Goal: Task Accomplishment & Management: Manage account settings

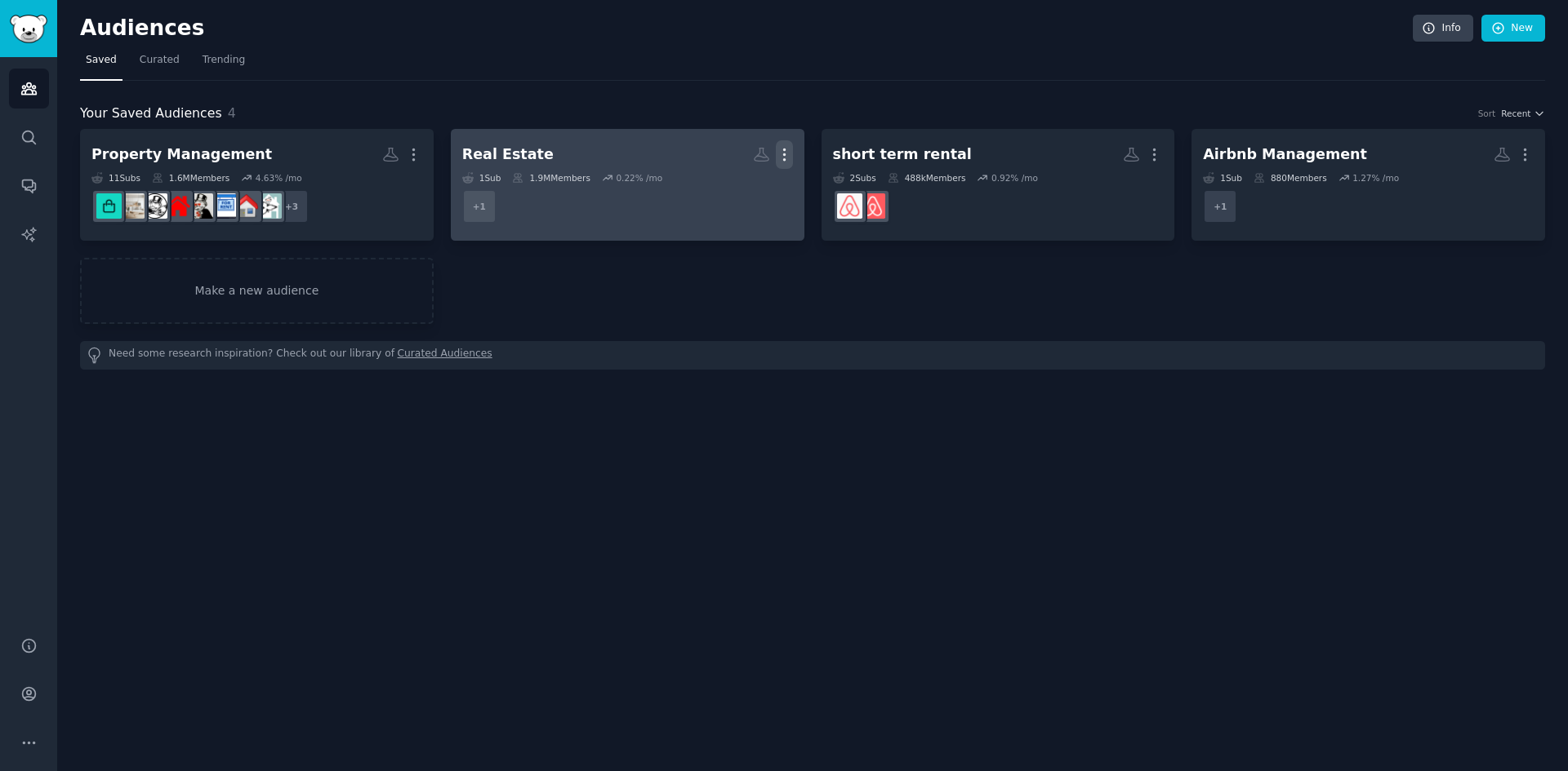
click at [783, 151] on icon "button" at bounding box center [784, 156] width 2 height 12
click at [749, 182] on p "Delete" at bounding box center [740, 188] width 37 height 17
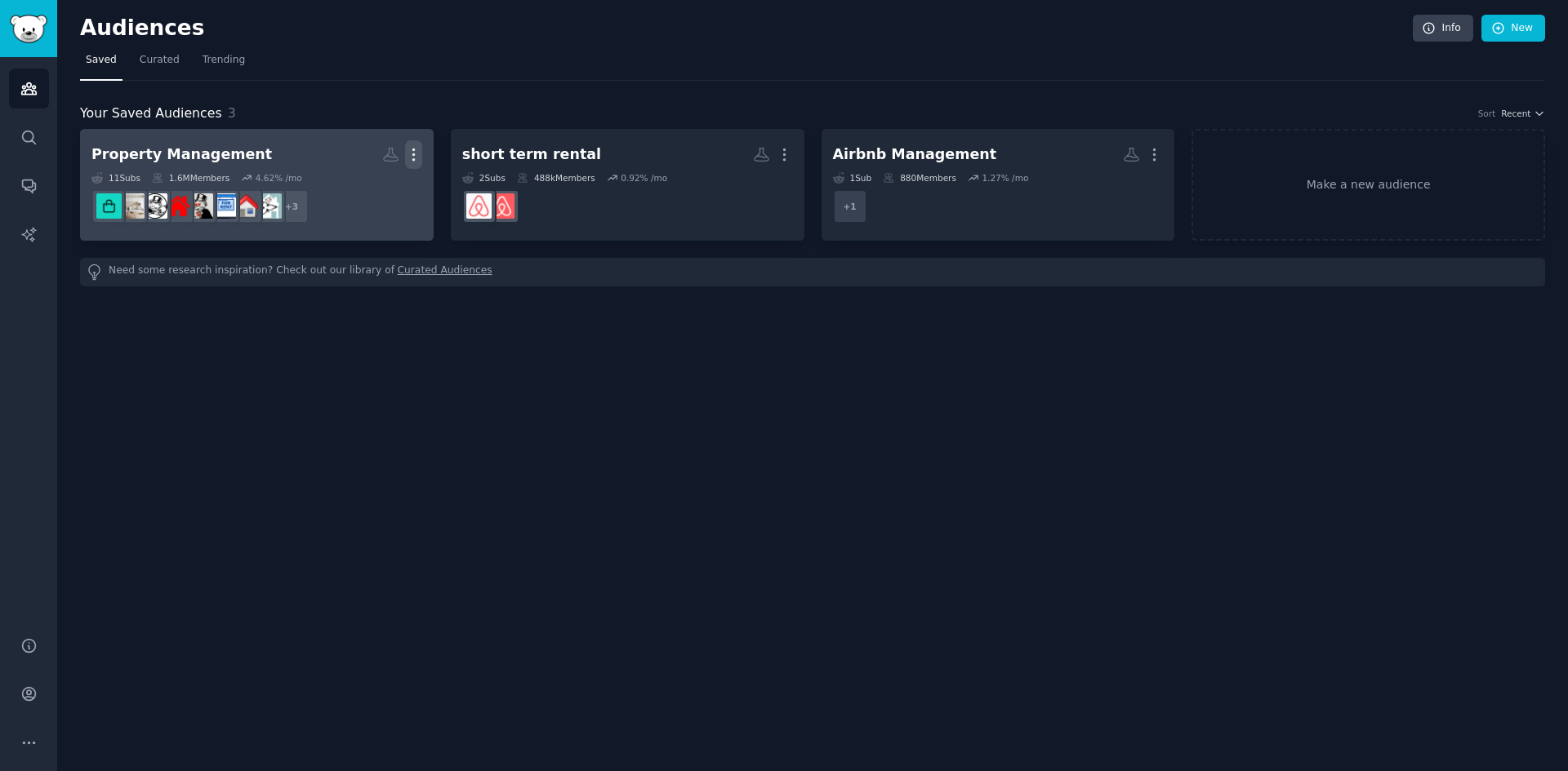
click at [413, 154] on icon "button" at bounding box center [414, 156] width 2 height 12
click at [356, 192] on p "Delete" at bounding box center [369, 188] width 37 height 17
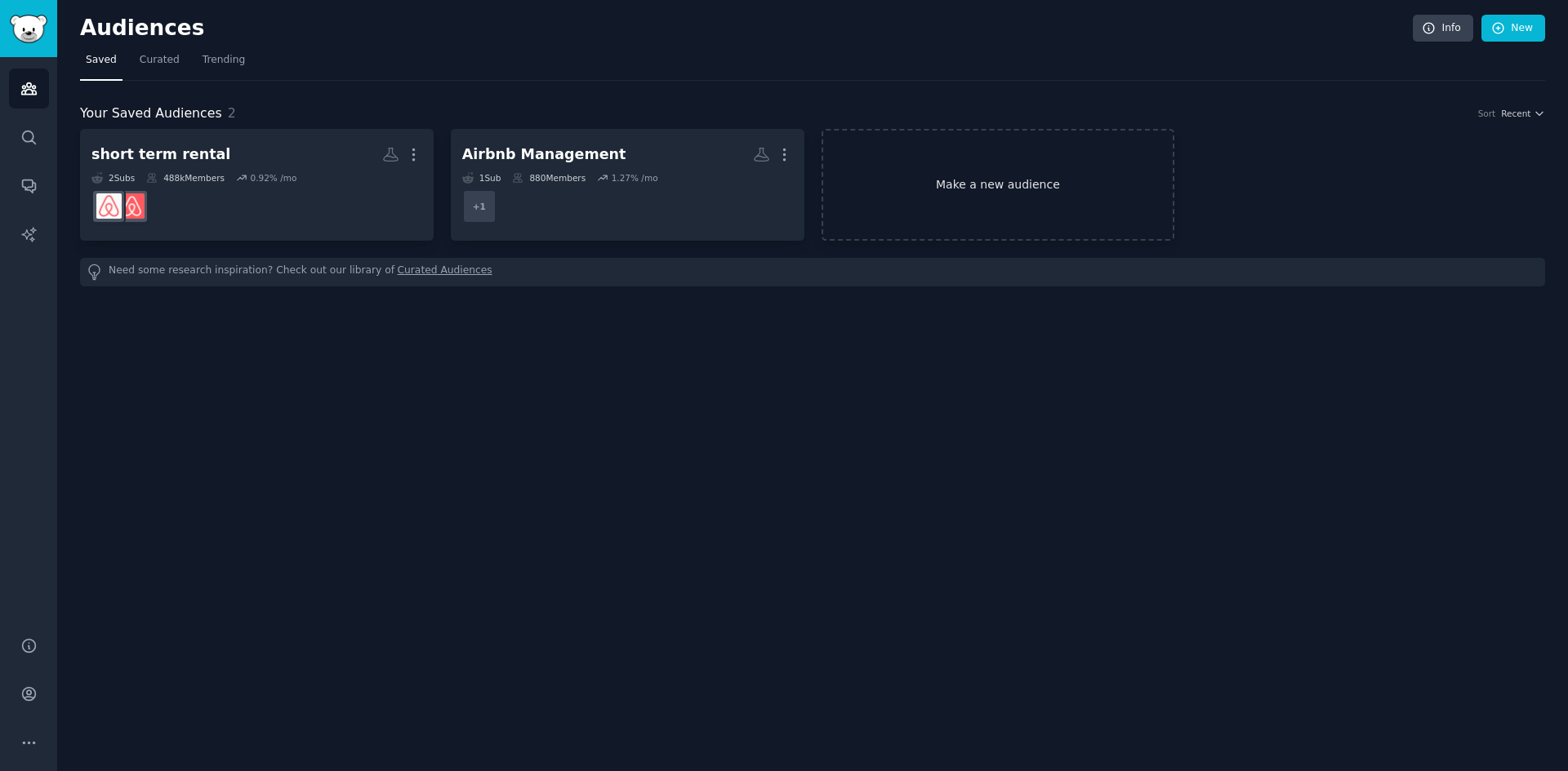
click at [995, 187] on link "Make a new audience" at bounding box center [998, 185] width 354 height 112
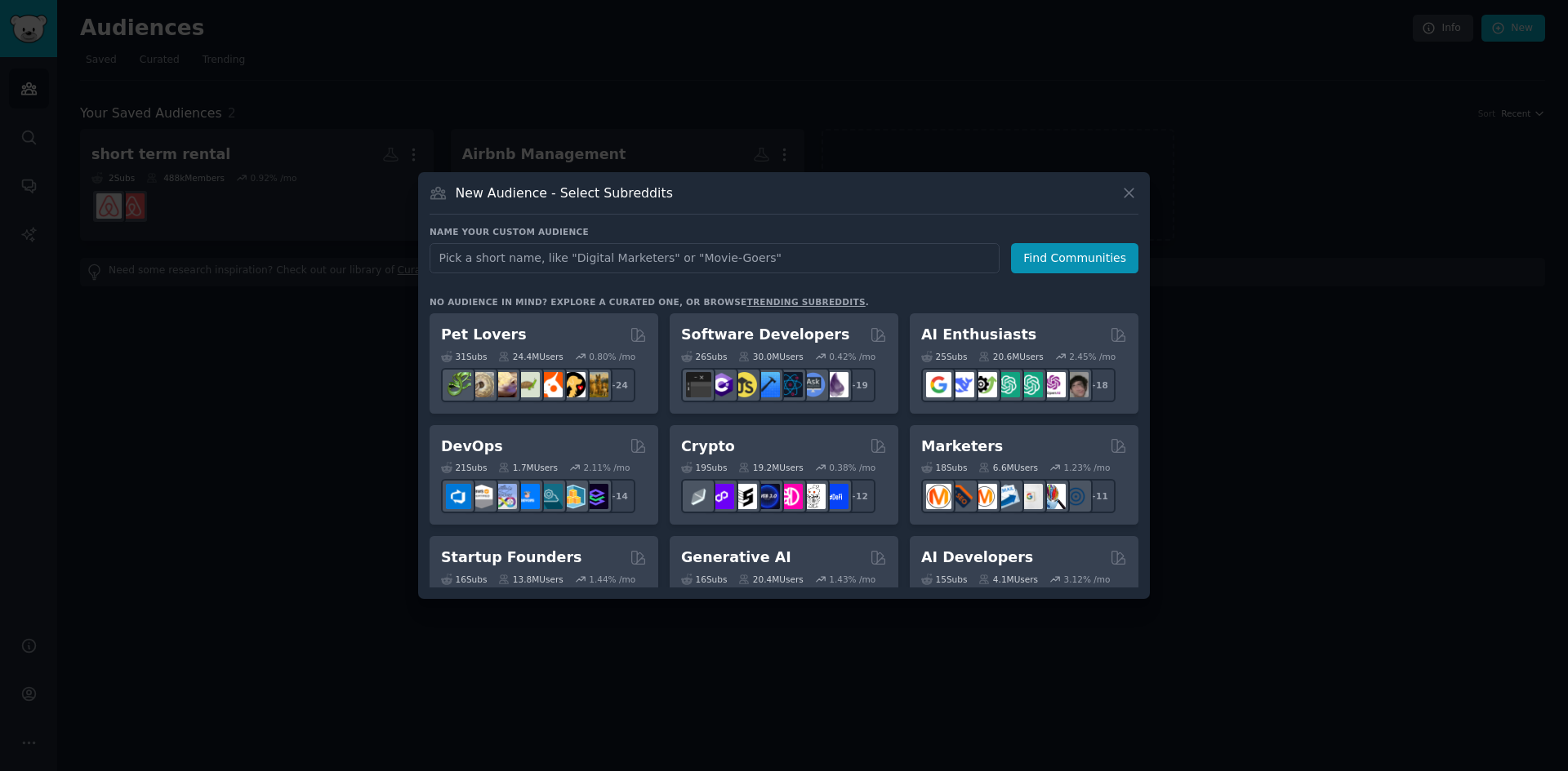
click at [562, 259] on input "text" at bounding box center [714, 258] width 570 height 31
type input "Booking.com"
click button "Find Communities" at bounding box center [1074, 258] width 127 height 31
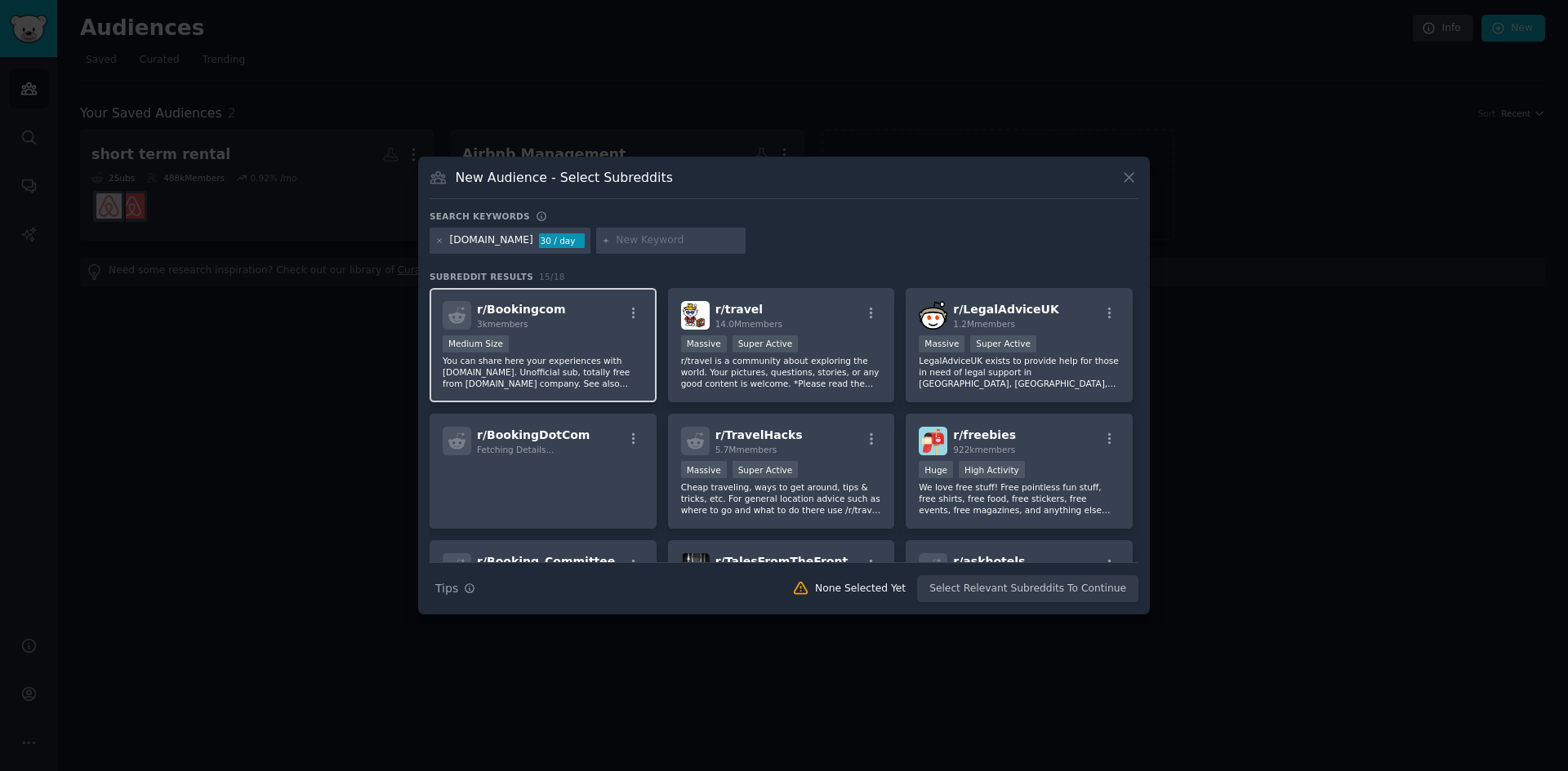
click at [592, 324] on div "r/ Bookingcom 3k members" at bounding box center [543, 315] width 201 height 29
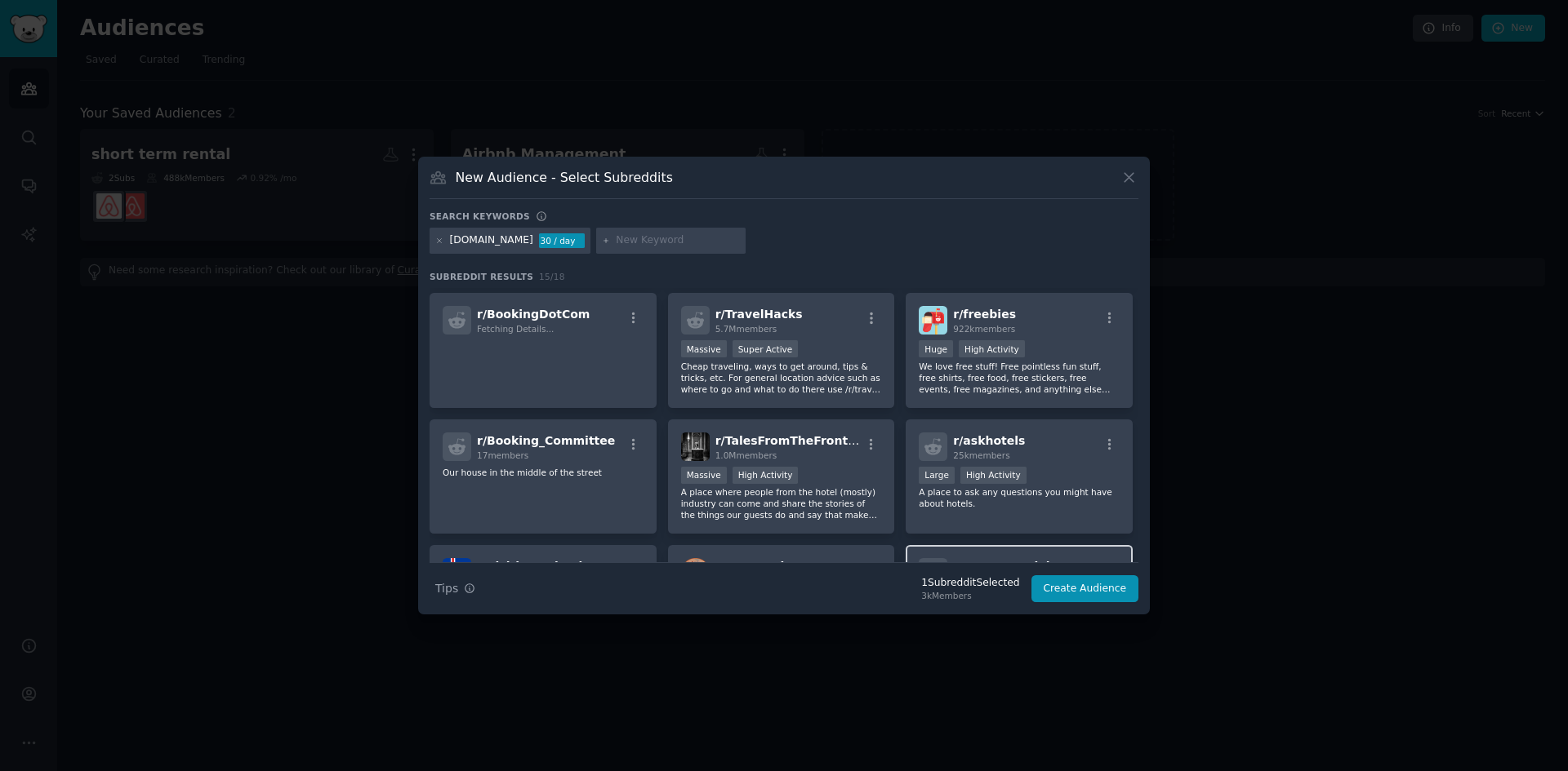
scroll to position [245, 0]
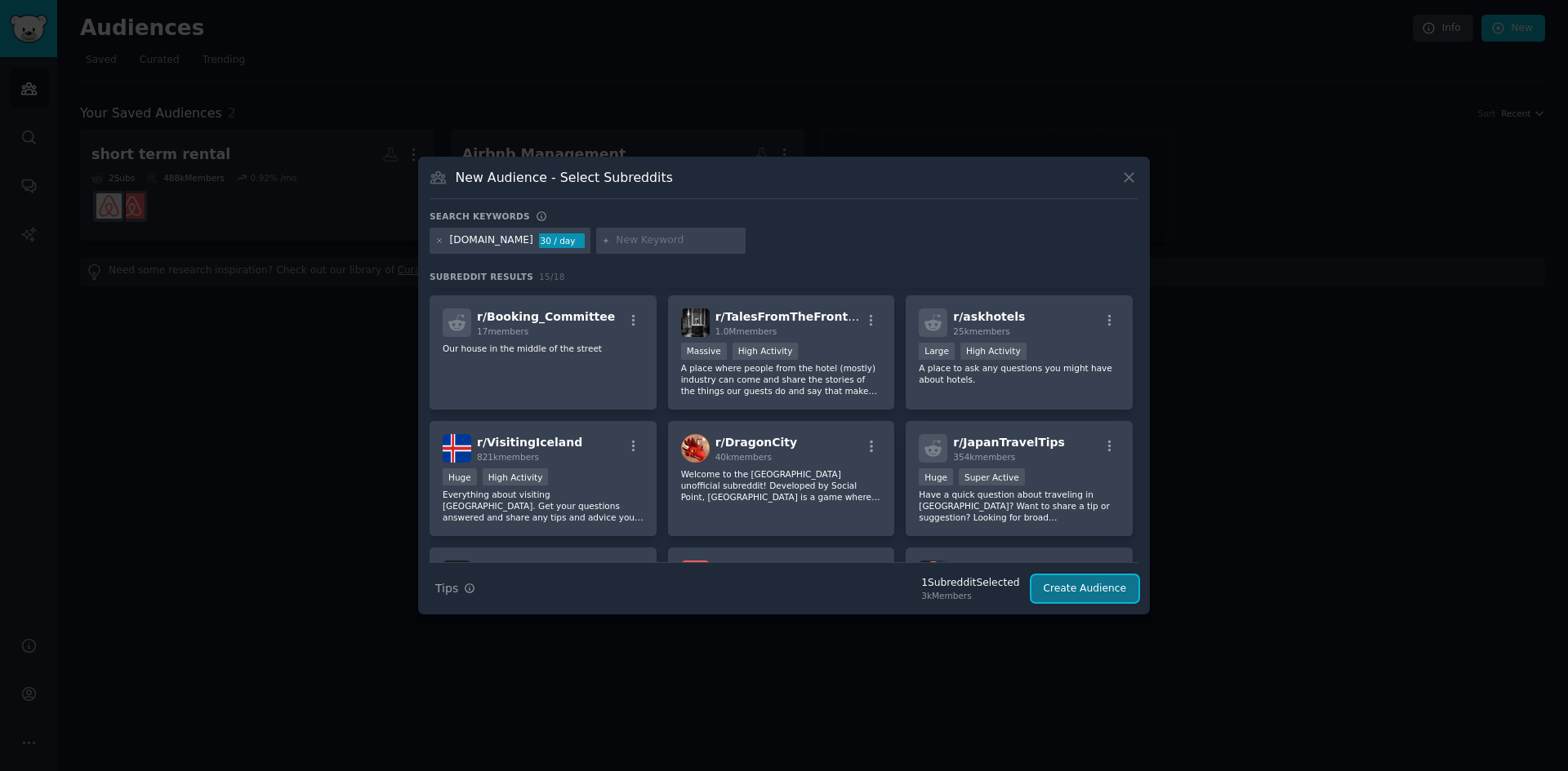
click at [1103, 597] on button "Create Audience" at bounding box center [1084, 589] width 107 height 28
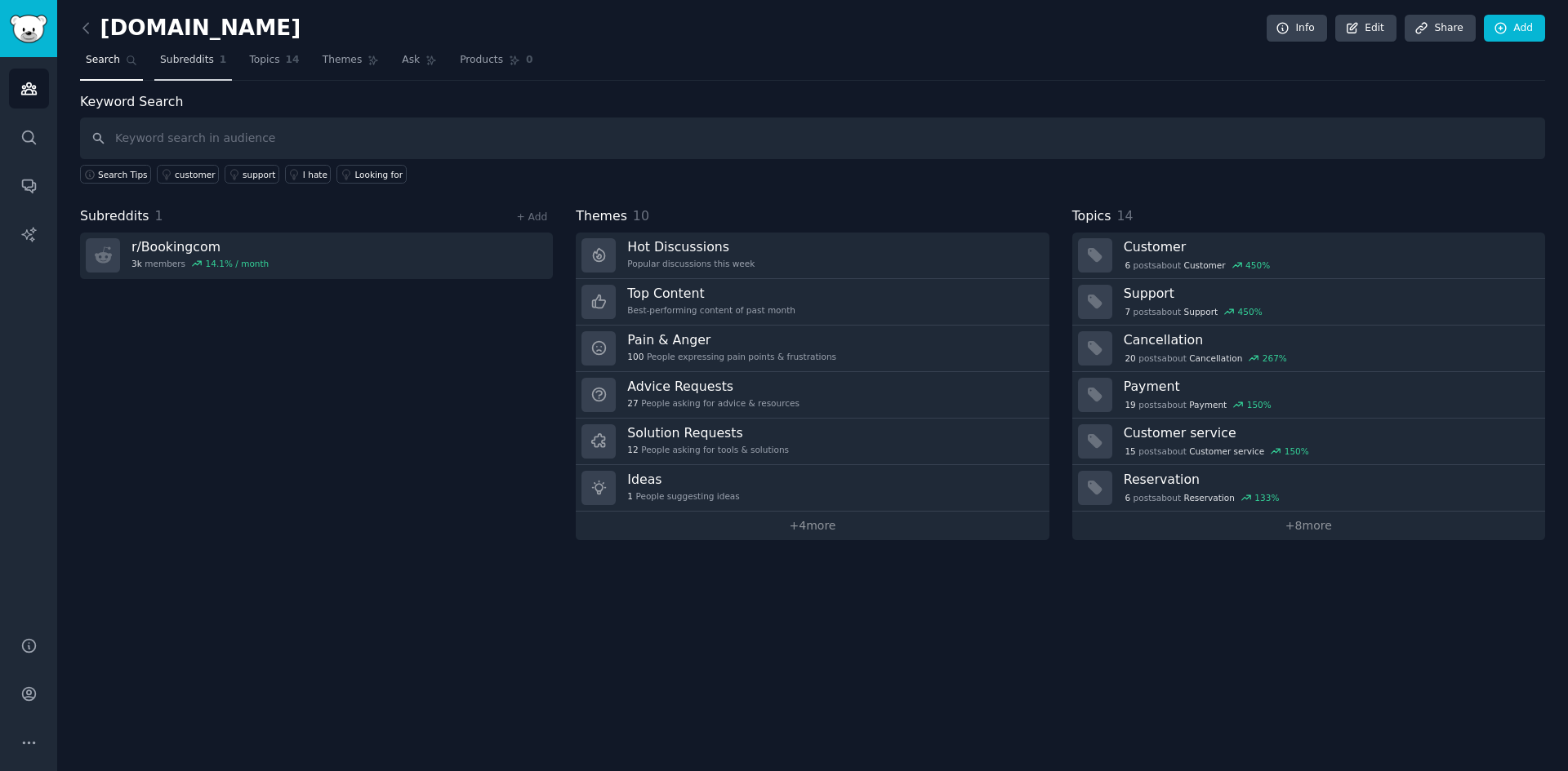
click at [171, 60] on span "Subreddits" at bounding box center [186, 60] width 54 height 15
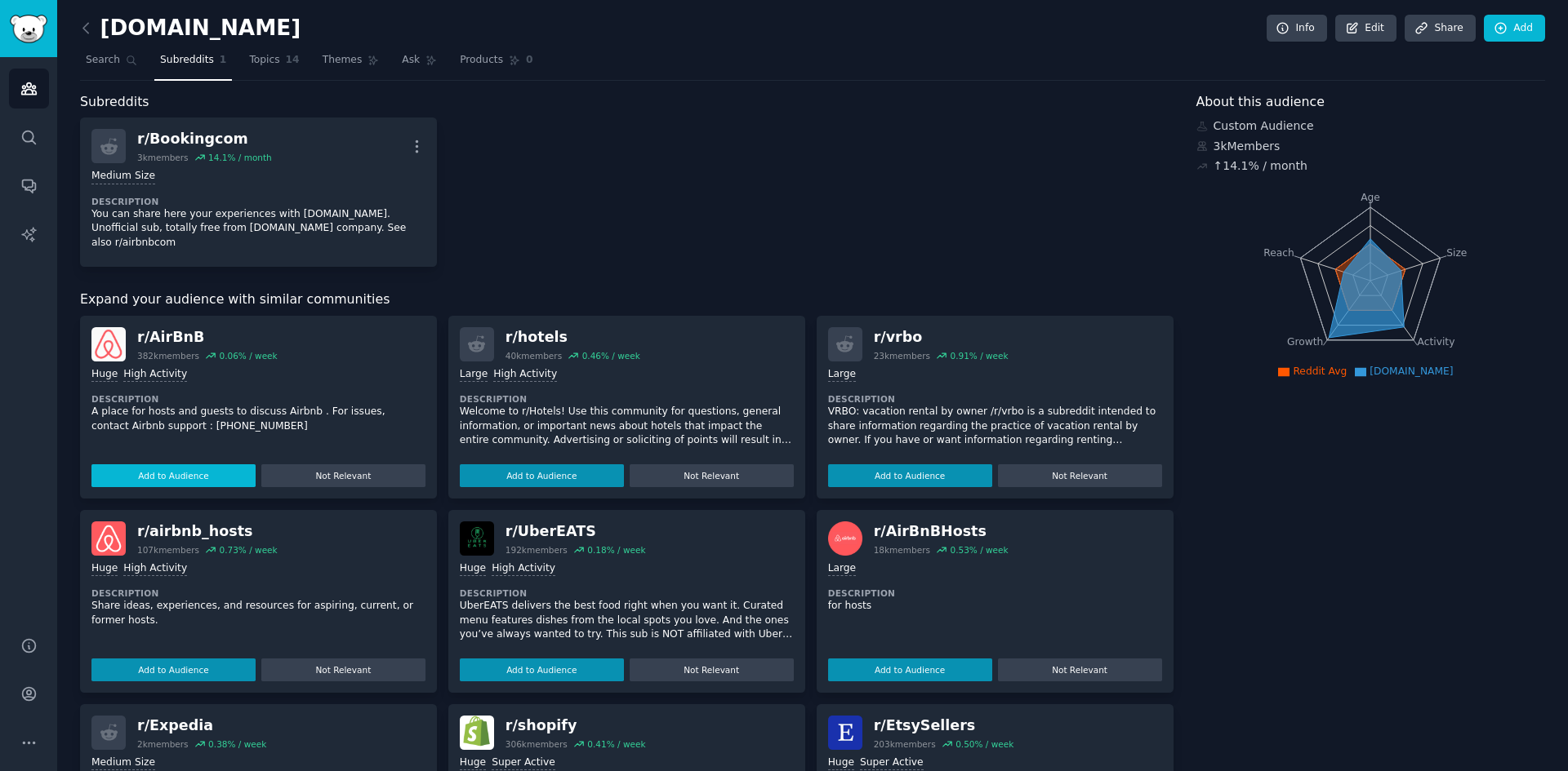
click at [182, 465] on button "Add to Audience" at bounding box center [173, 476] width 164 height 23
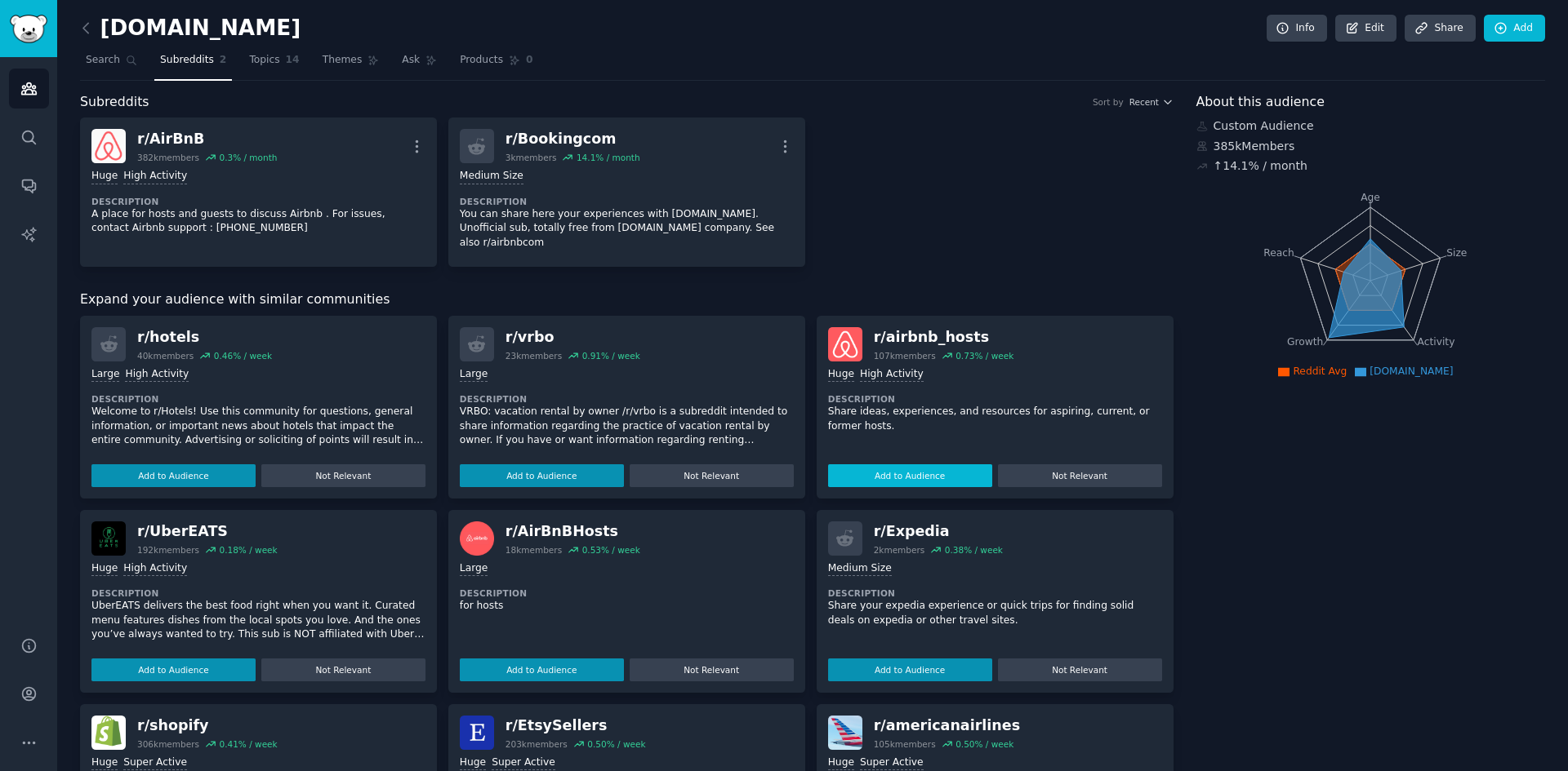
click at [890, 466] on button "Add to Audience" at bounding box center [910, 476] width 164 height 23
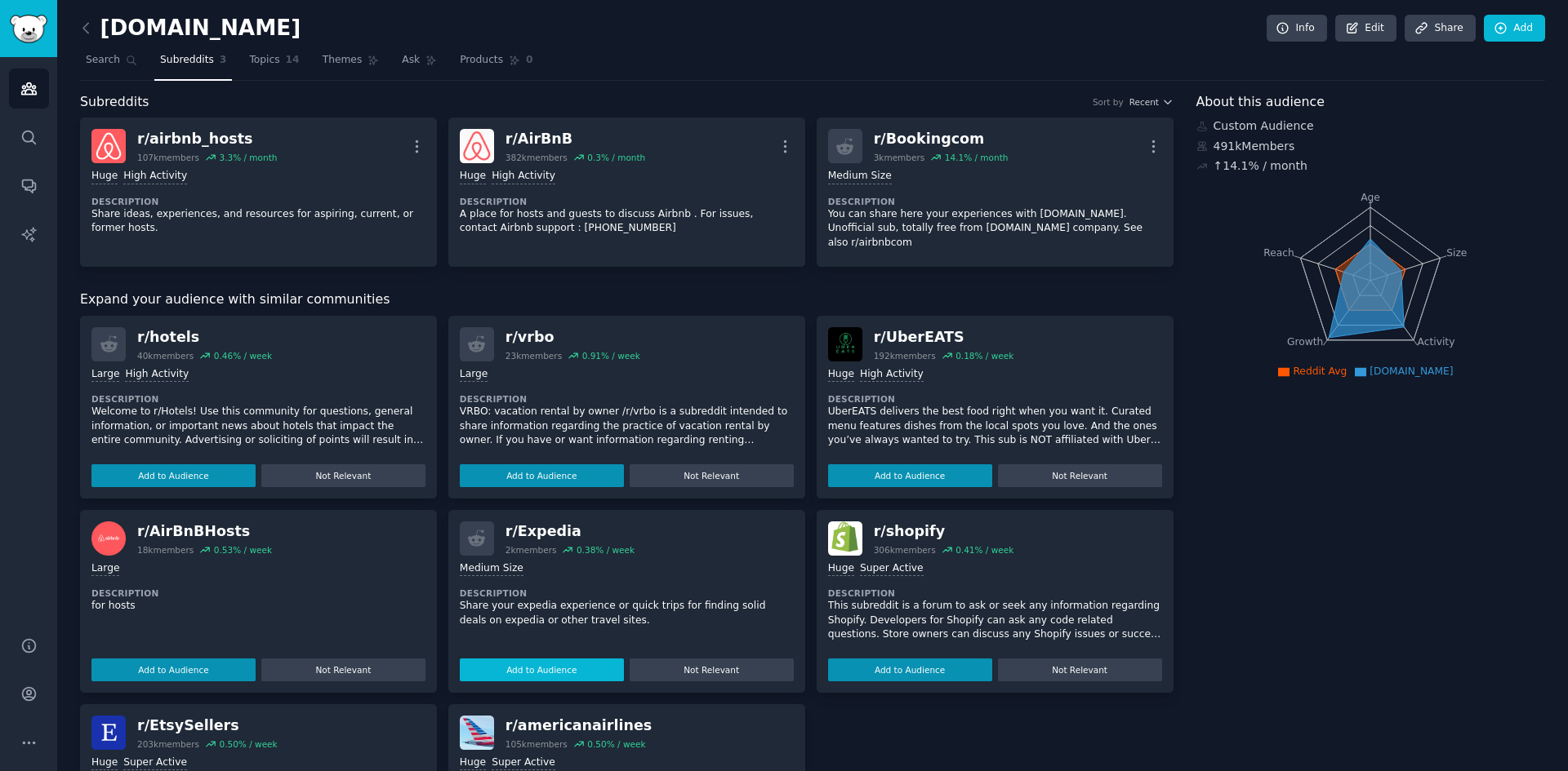
click at [511, 659] on button "Add to Audience" at bounding box center [542, 670] width 164 height 23
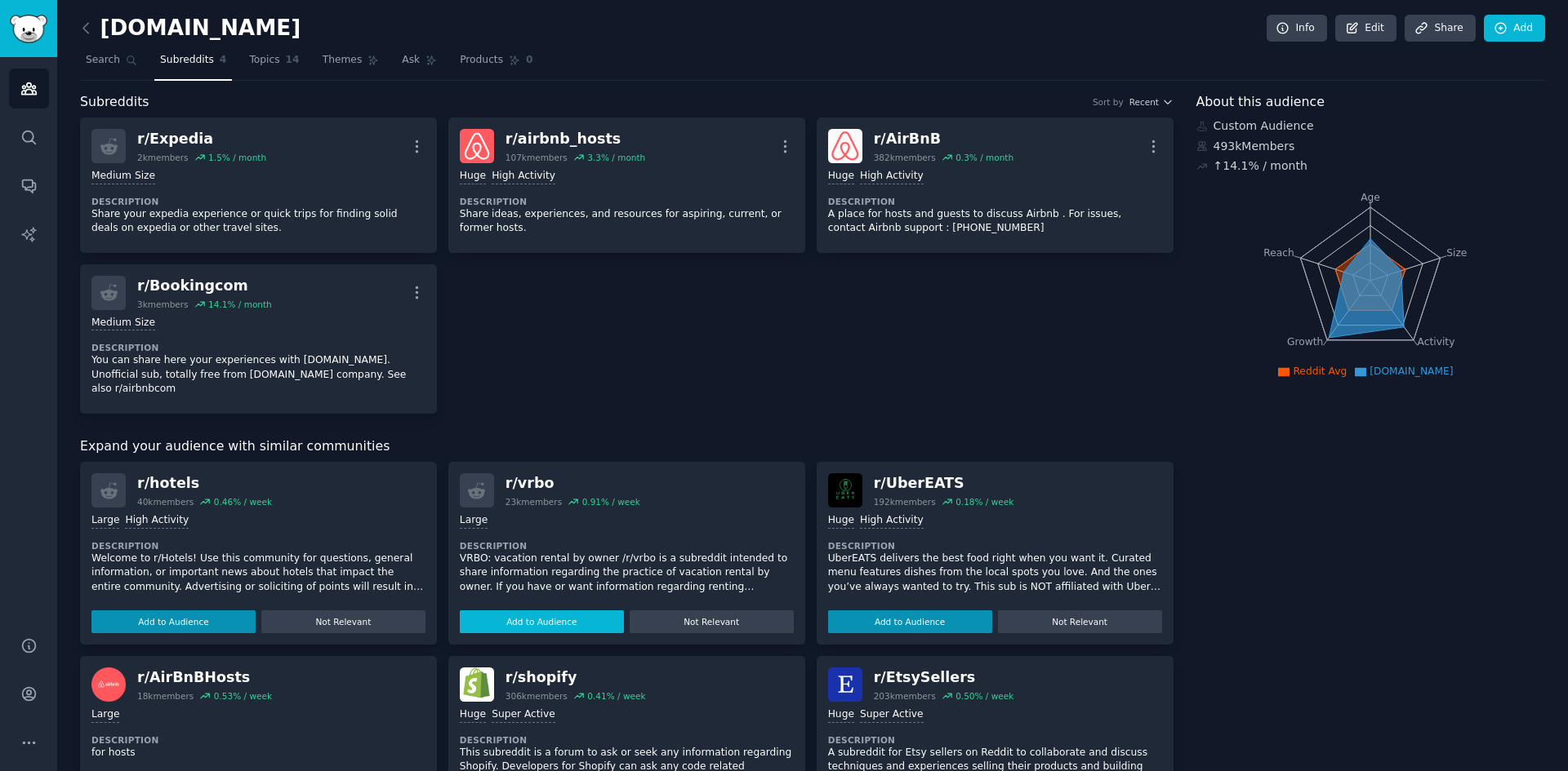
click at [537, 610] on button "Add to Audience" at bounding box center [542, 621] width 164 height 23
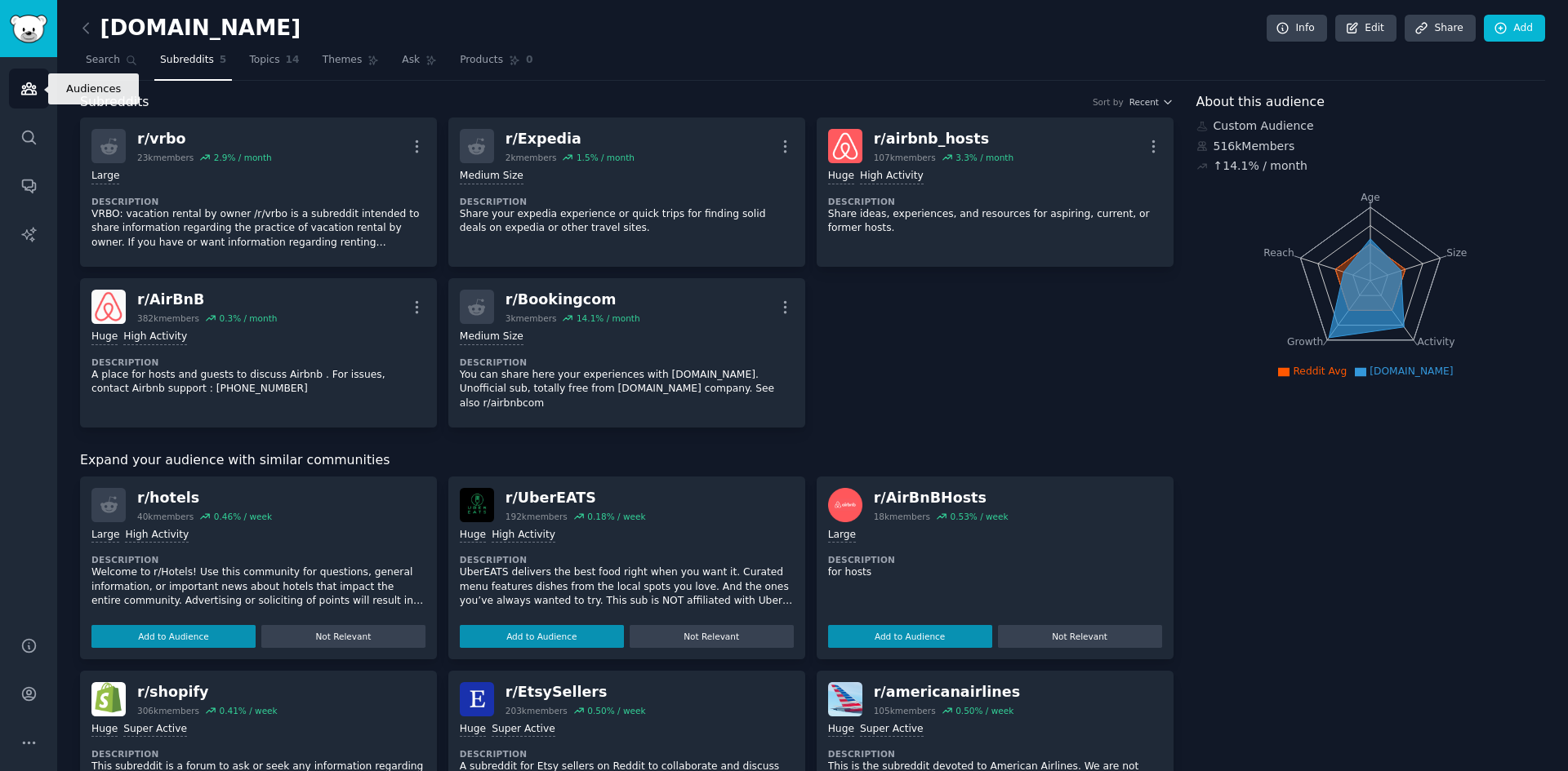
click at [23, 89] on icon "Sidebar" at bounding box center [29, 90] width 15 height 12
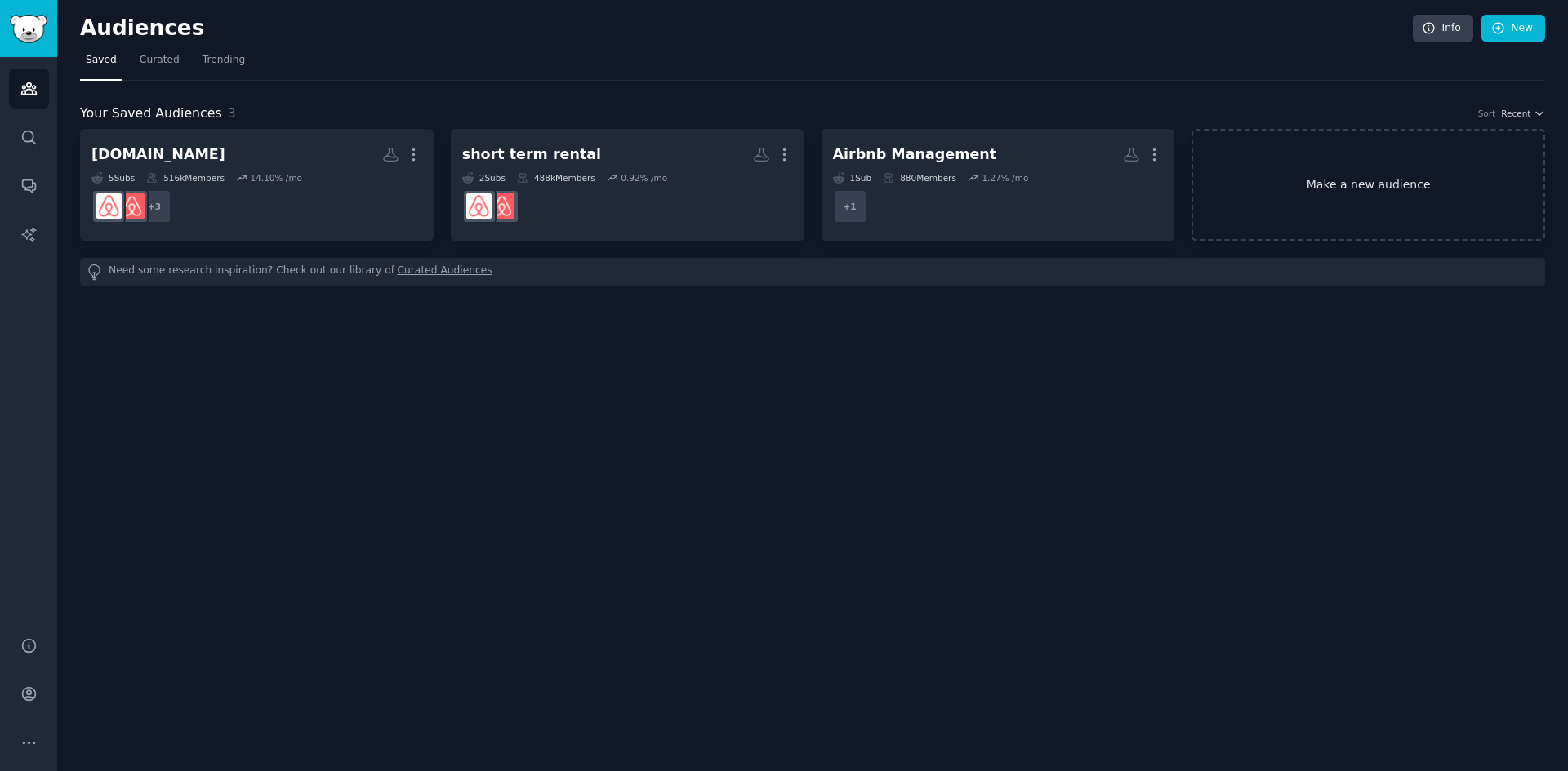
click at [1358, 185] on link "Make a new audience" at bounding box center [1368, 185] width 354 height 112
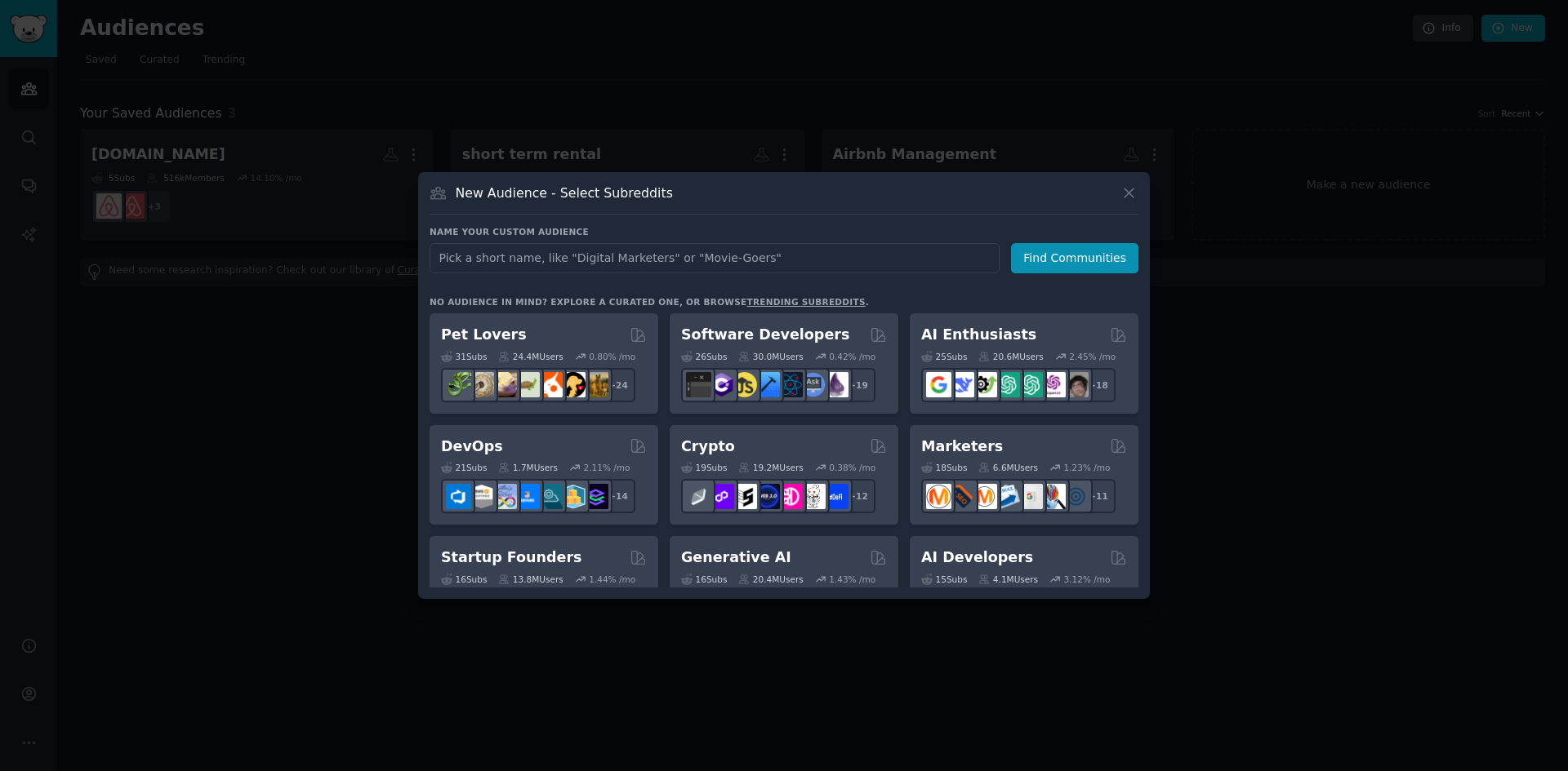
click at [531, 254] on input "text" at bounding box center [714, 258] width 570 height 31
type input "midterm rental"
click button "Find Communities" at bounding box center [1074, 258] width 127 height 31
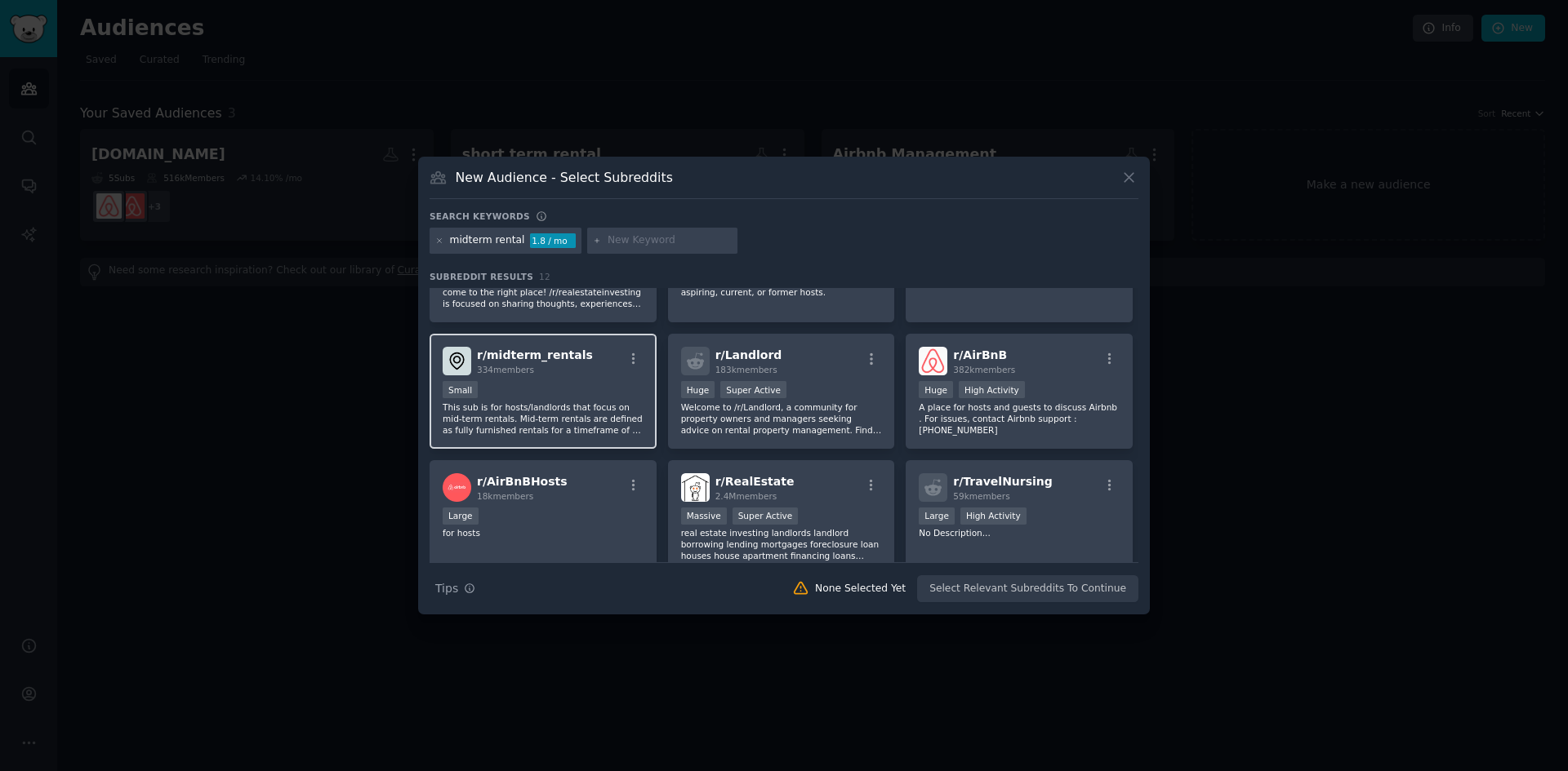
scroll to position [82, 0]
click at [550, 380] on div "Small" at bounding box center [543, 389] width 201 height 21
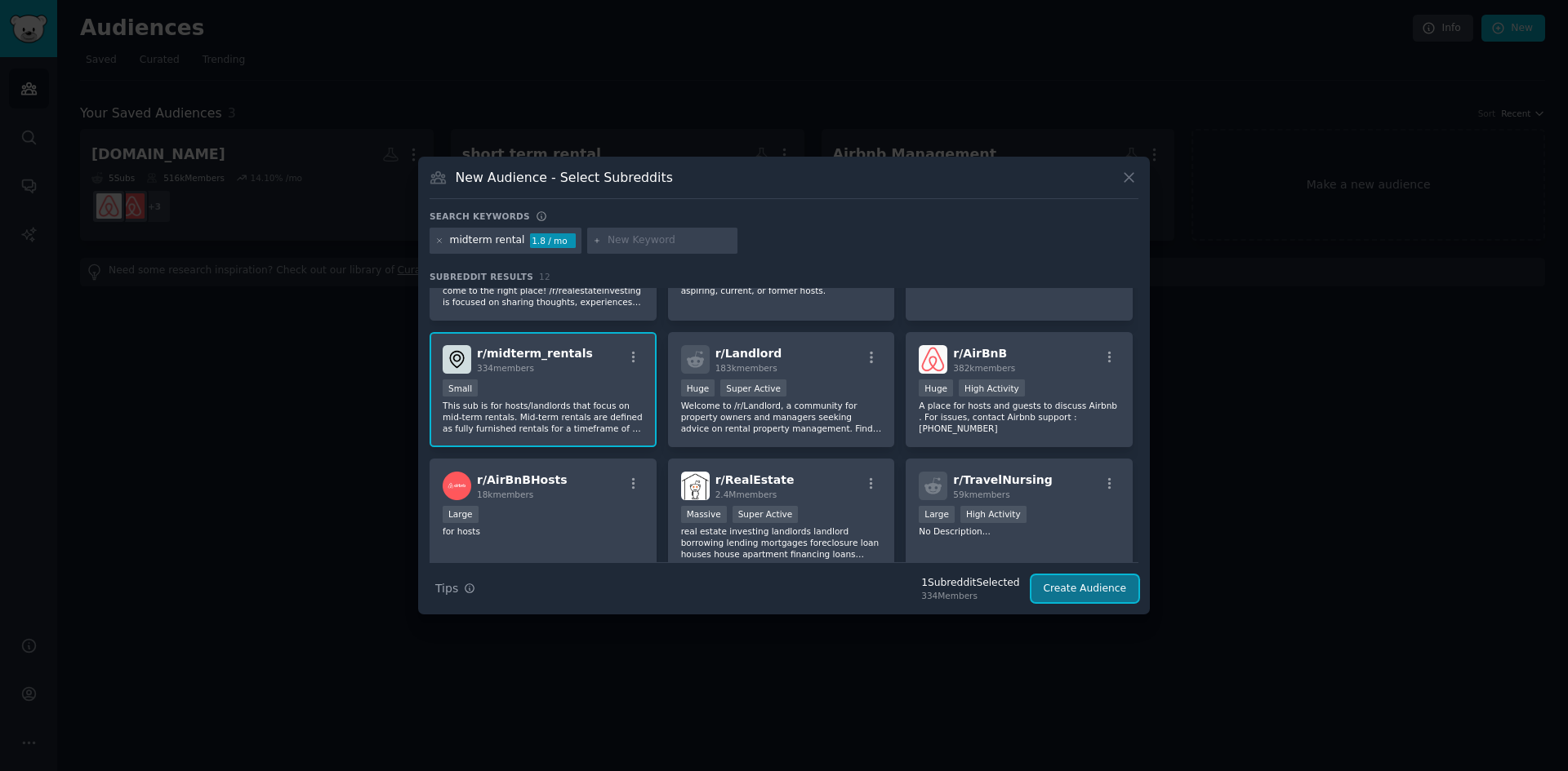
click at [1077, 595] on button "Create Audience" at bounding box center [1084, 589] width 107 height 28
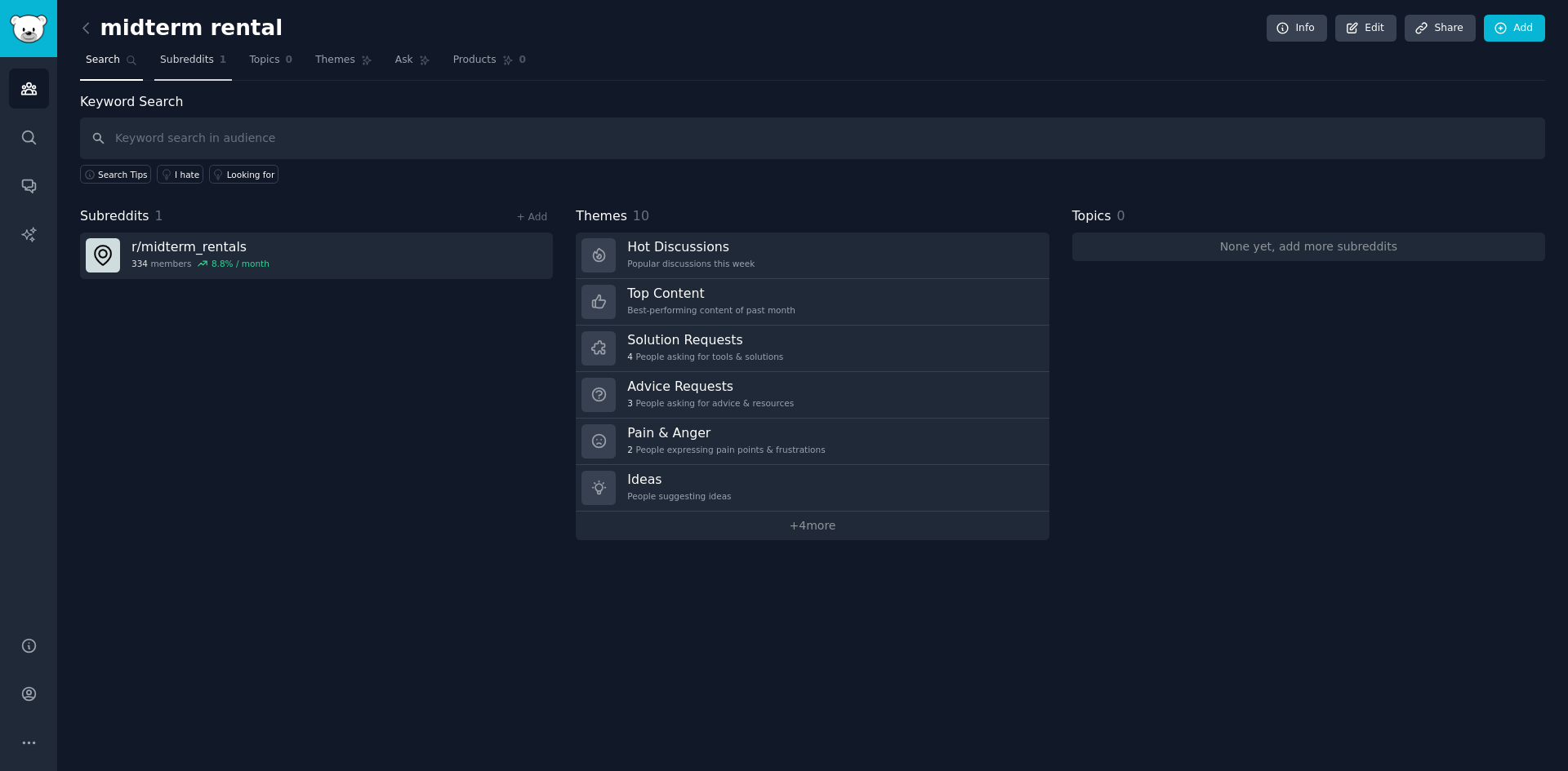
click at [172, 63] on span "Subreddits" at bounding box center [186, 60] width 54 height 15
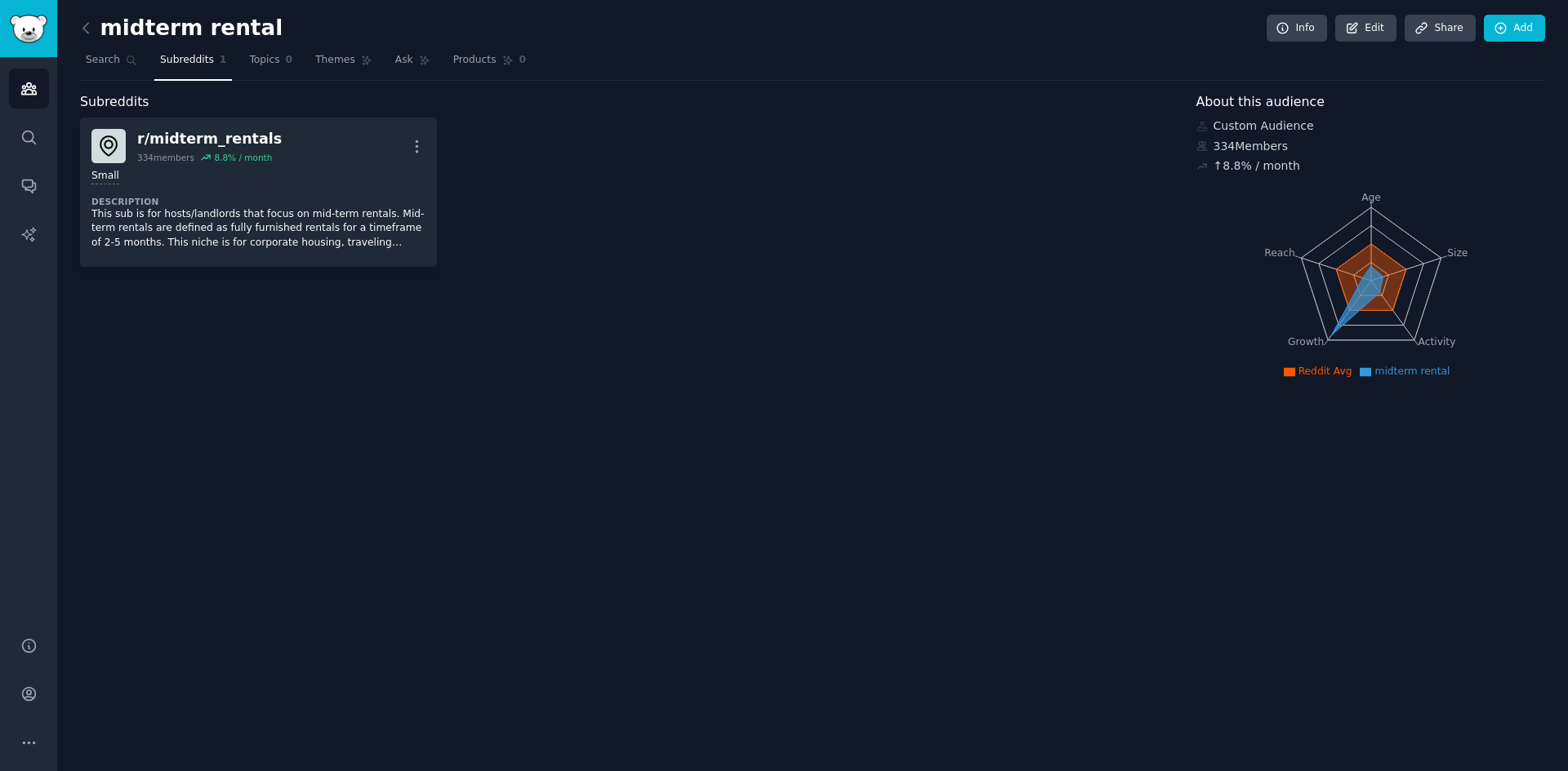
click at [171, 60] on span "Subreddits" at bounding box center [186, 60] width 54 height 15
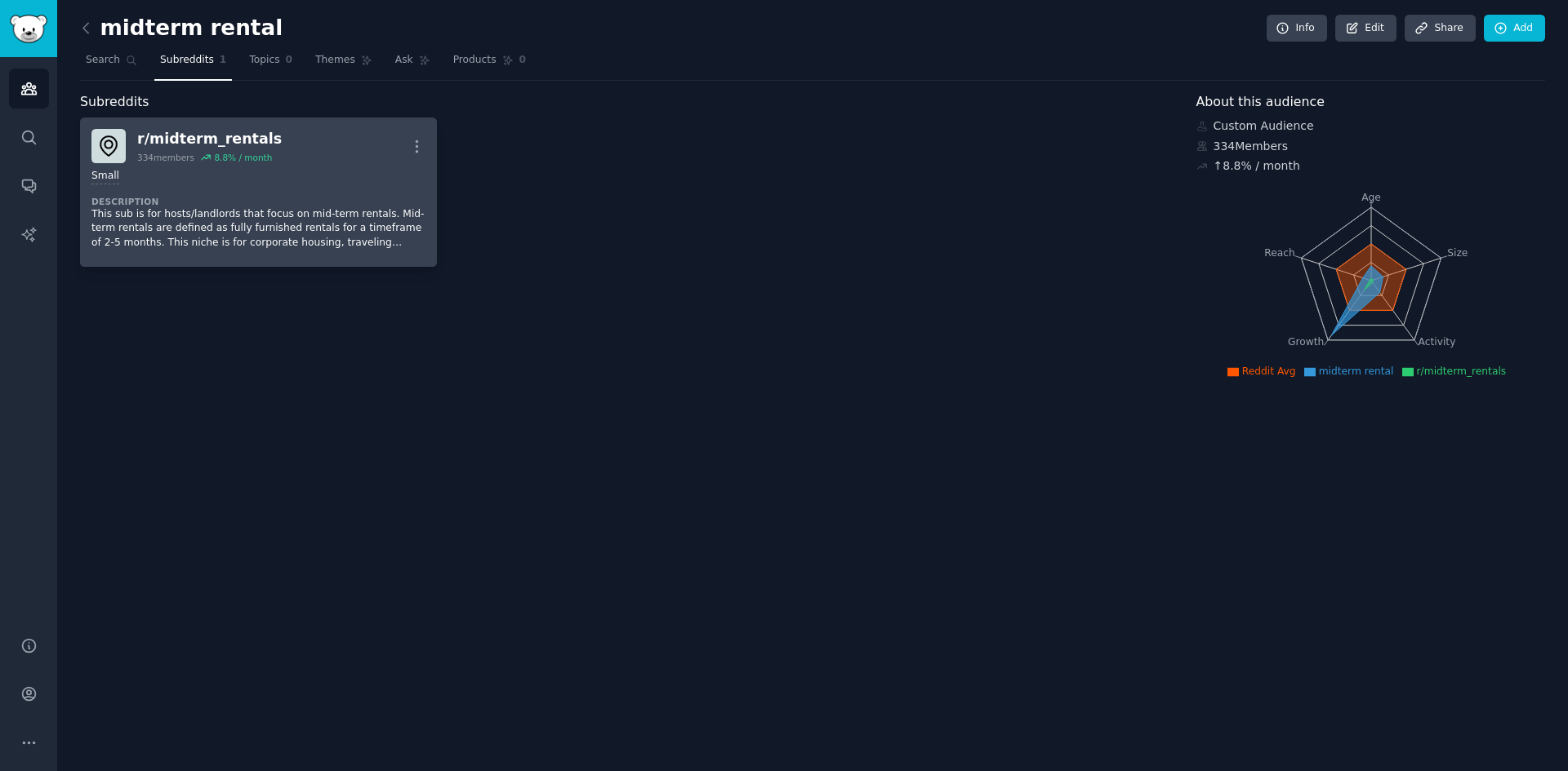
click at [275, 218] on p "This sub is for hosts/landlords that focus on mid-term rentals. Mid-term rental…" at bounding box center [258, 229] width 334 height 43
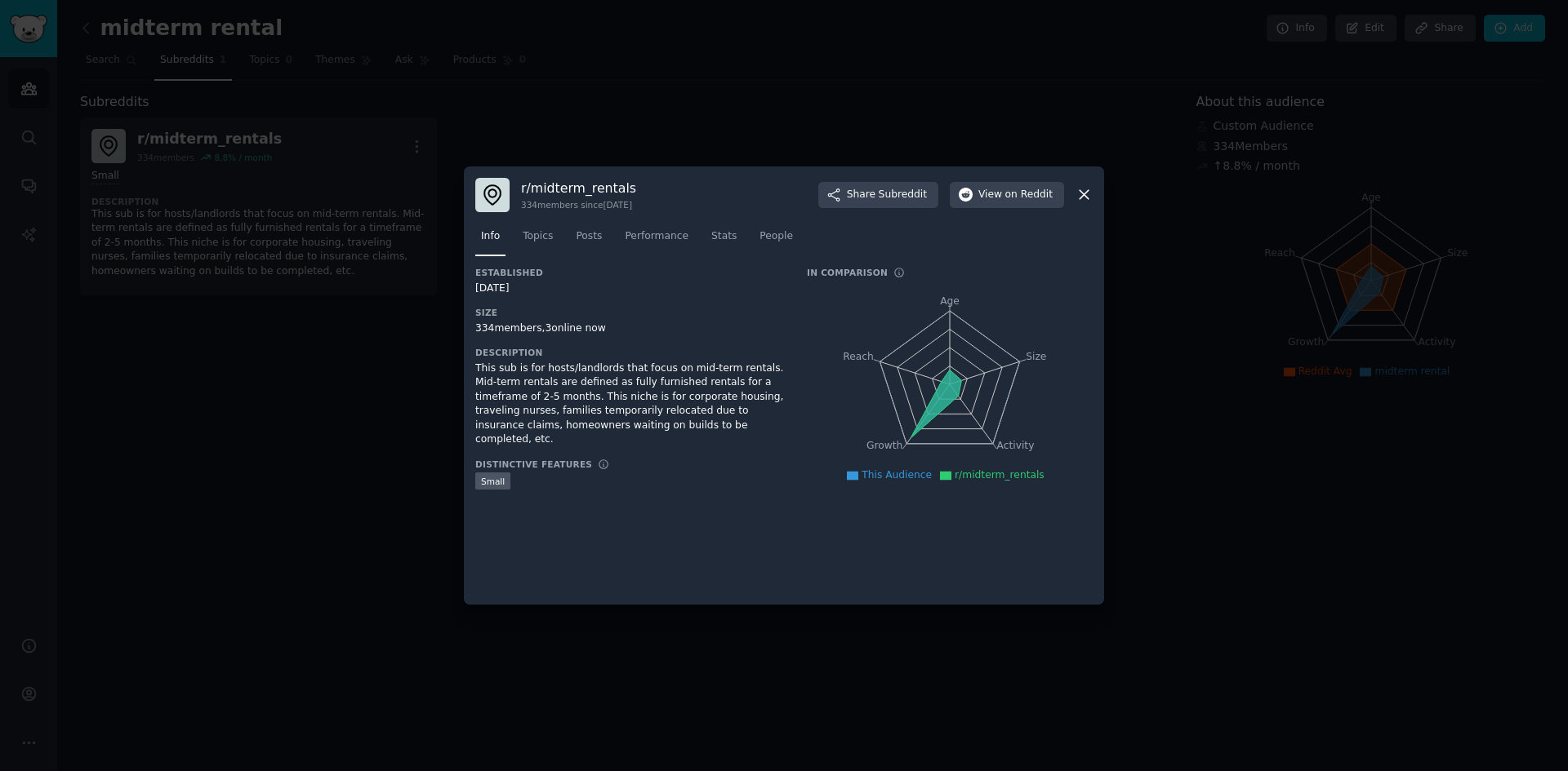
click at [1230, 301] on div at bounding box center [784, 385] width 1568 height 771
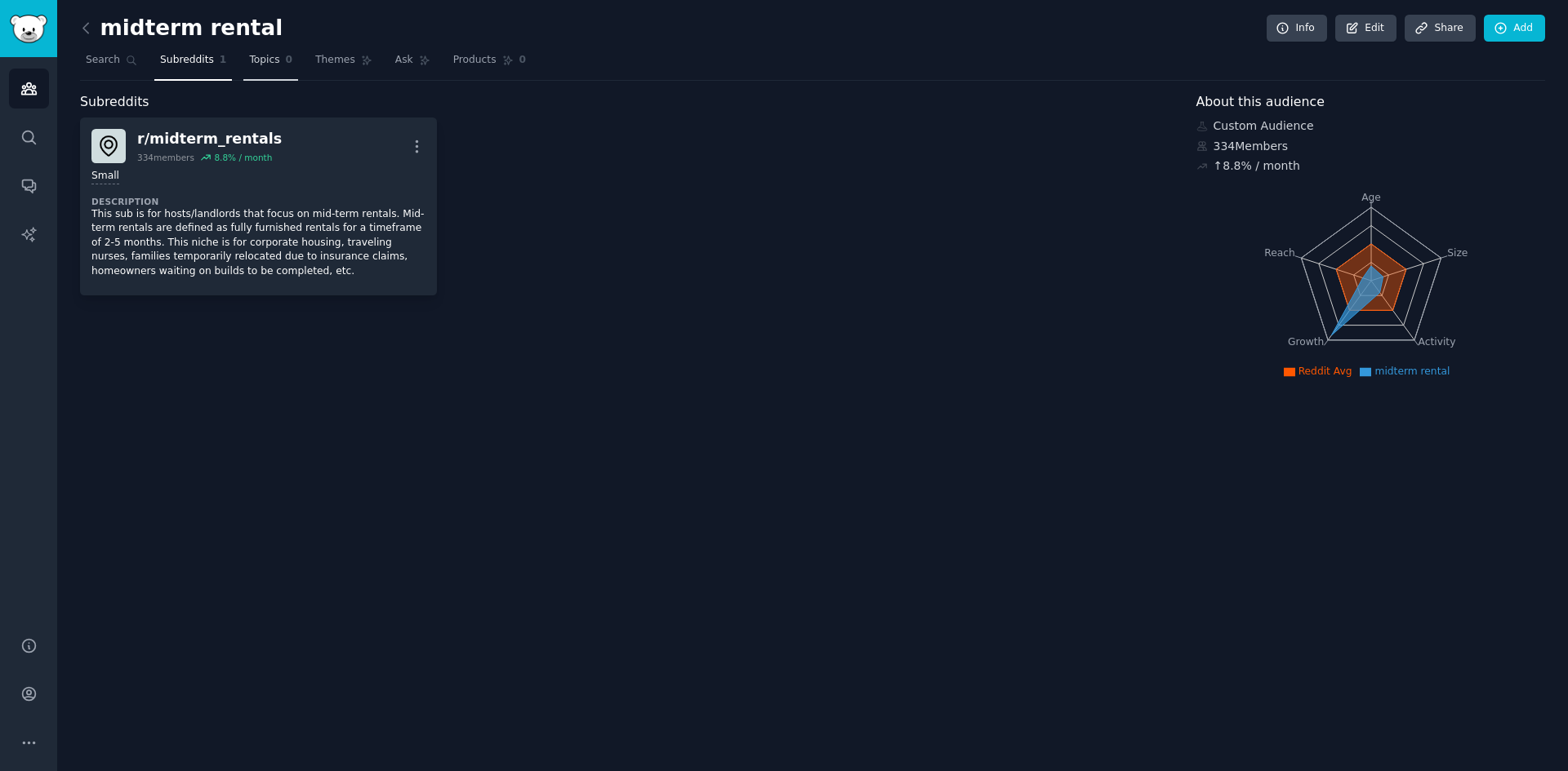
click at [258, 64] on span "Topics" at bounding box center [264, 60] width 31 height 15
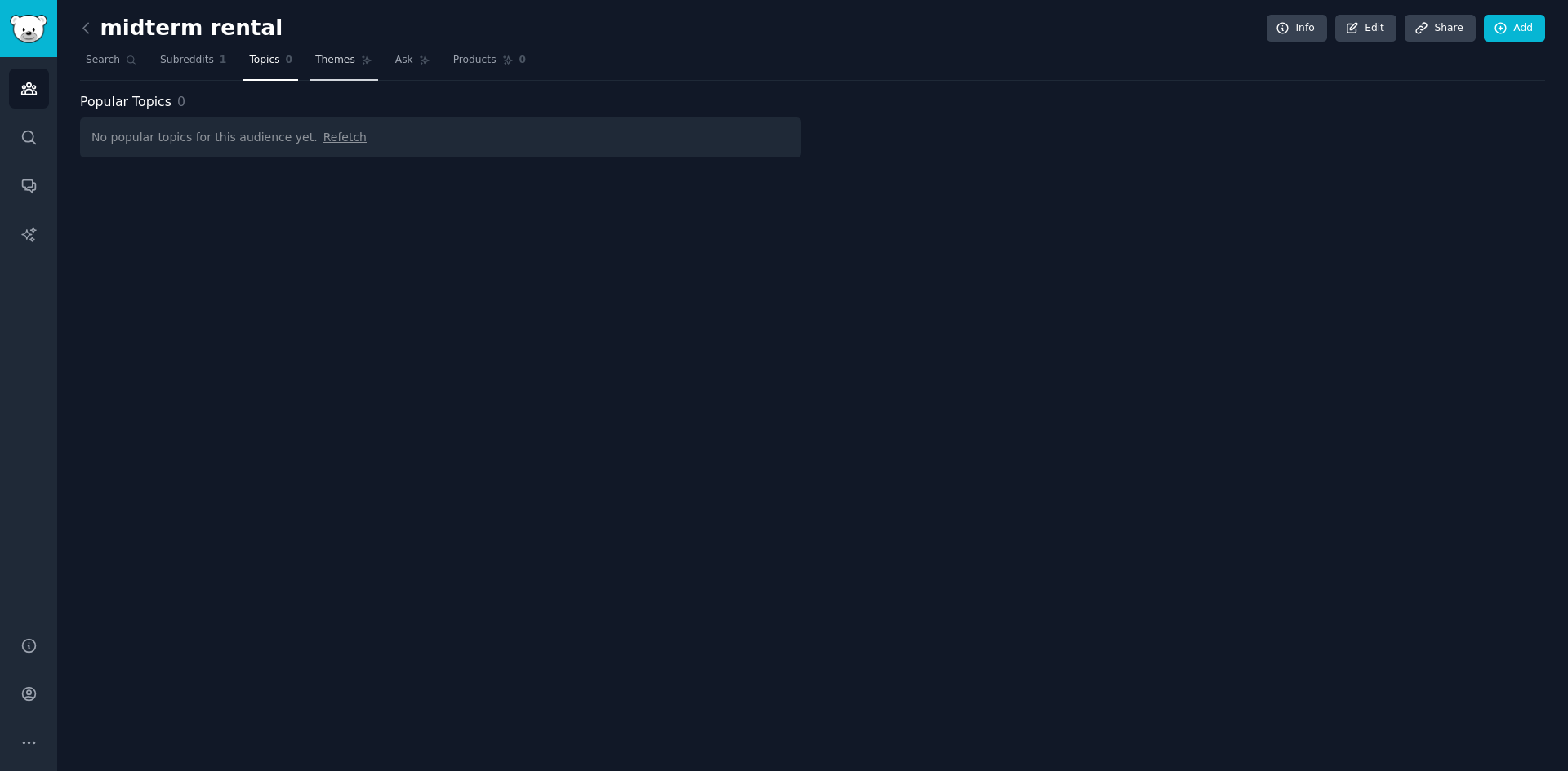
click at [316, 64] on span "Themes" at bounding box center [335, 60] width 40 height 15
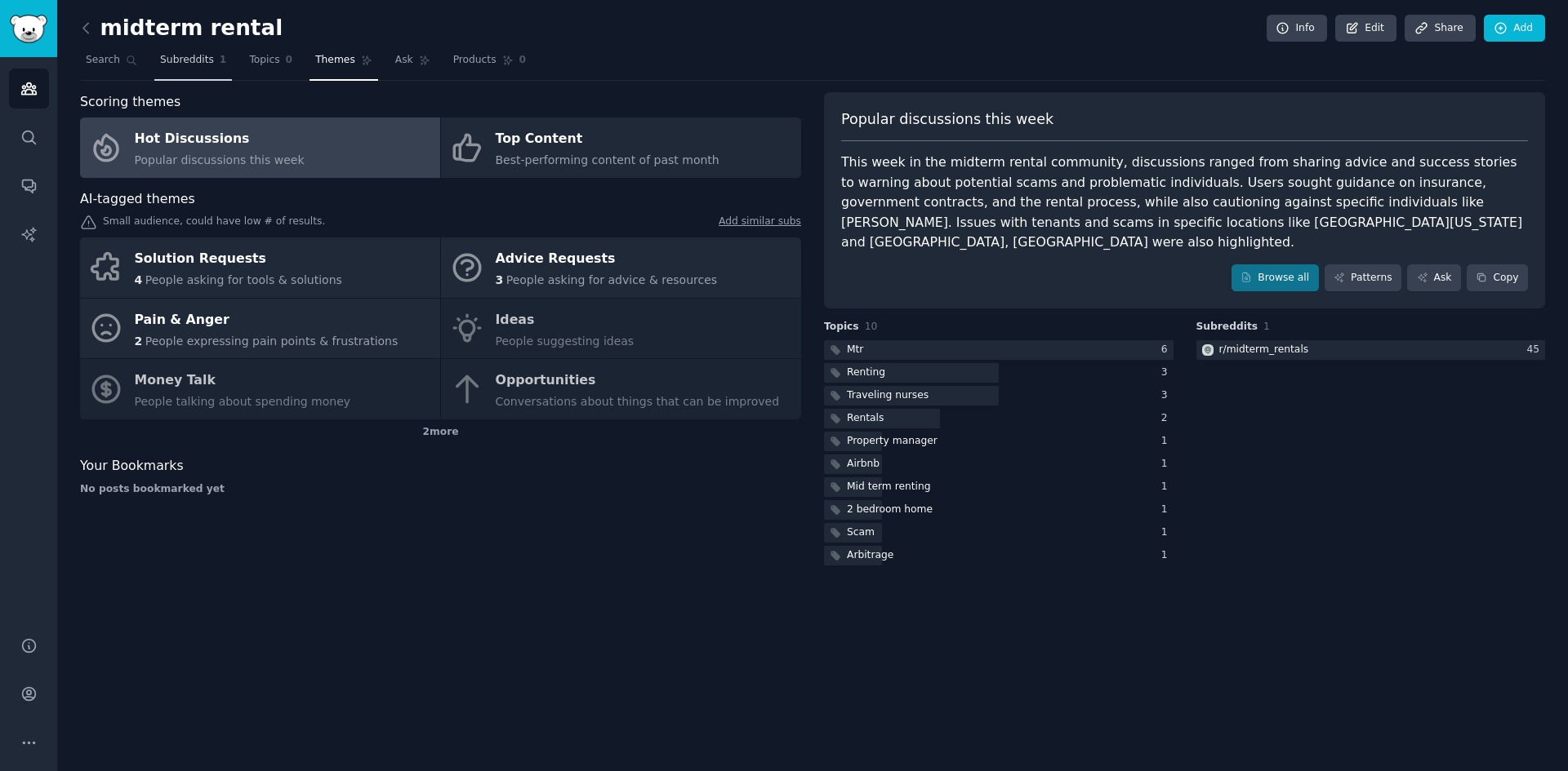
click at [189, 48] on link "Subreddits 1" at bounding box center [193, 64] width 78 height 33
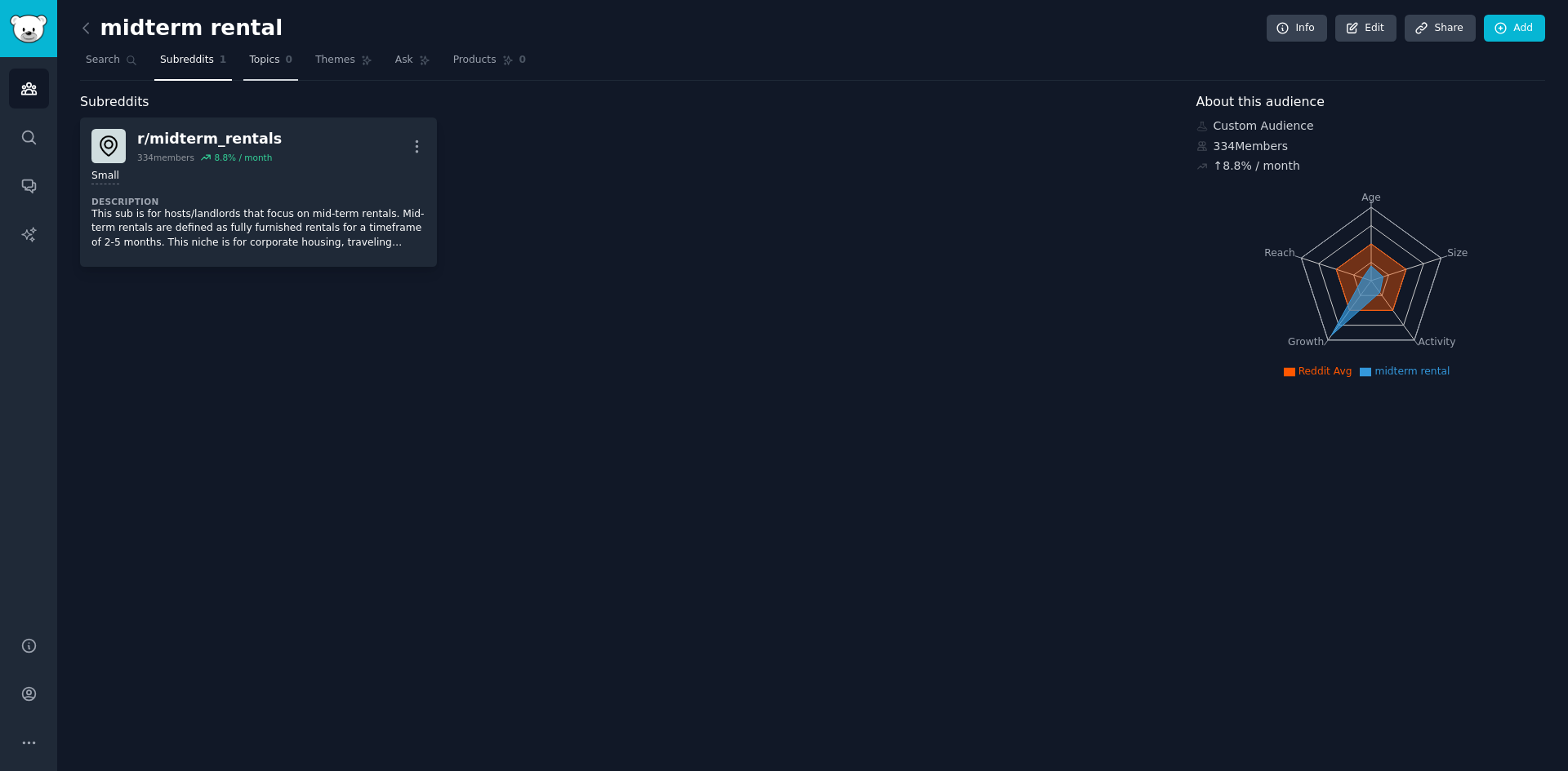
click at [260, 55] on span "Topics" at bounding box center [264, 60] width 31 height 15
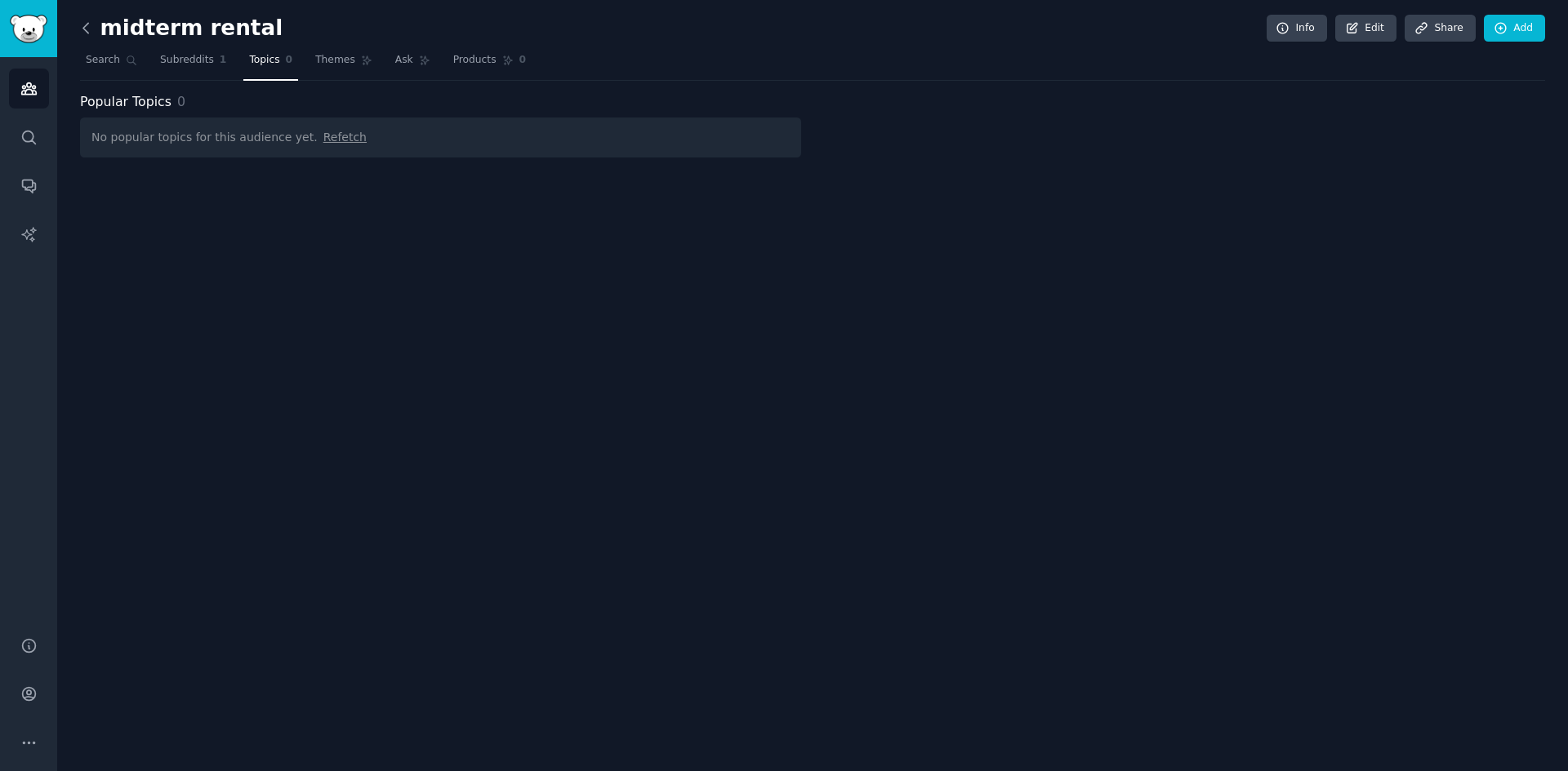
click at [85, 32] on icon at bounding box center [86, 28] width 17 height 17
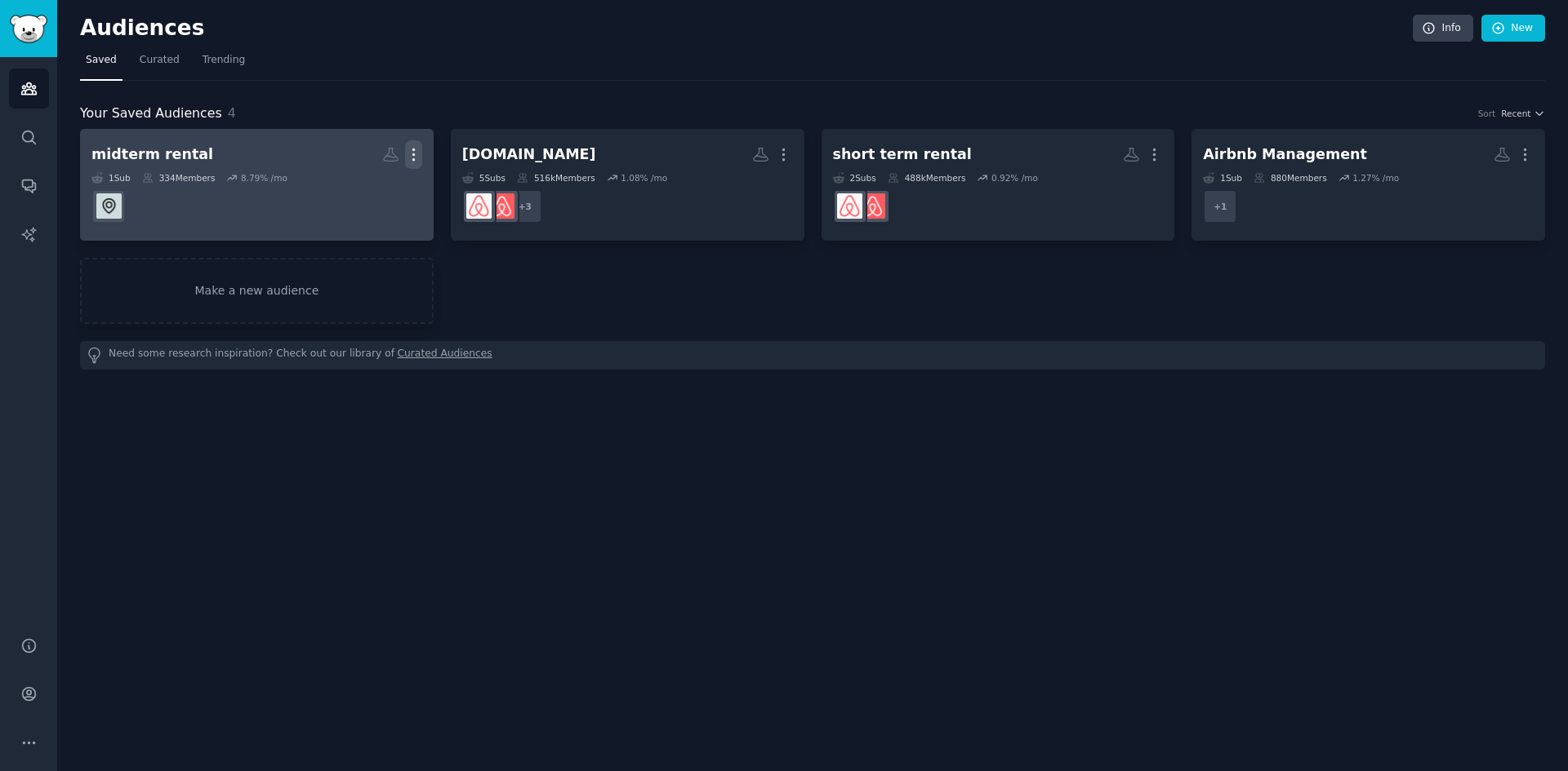
click at [412, 163] on button "More" at bounding box center [413, 155] width 17 height 29
click at [362, 186] on p "Delete" at bounding box center [369, 188] width 37 height 17
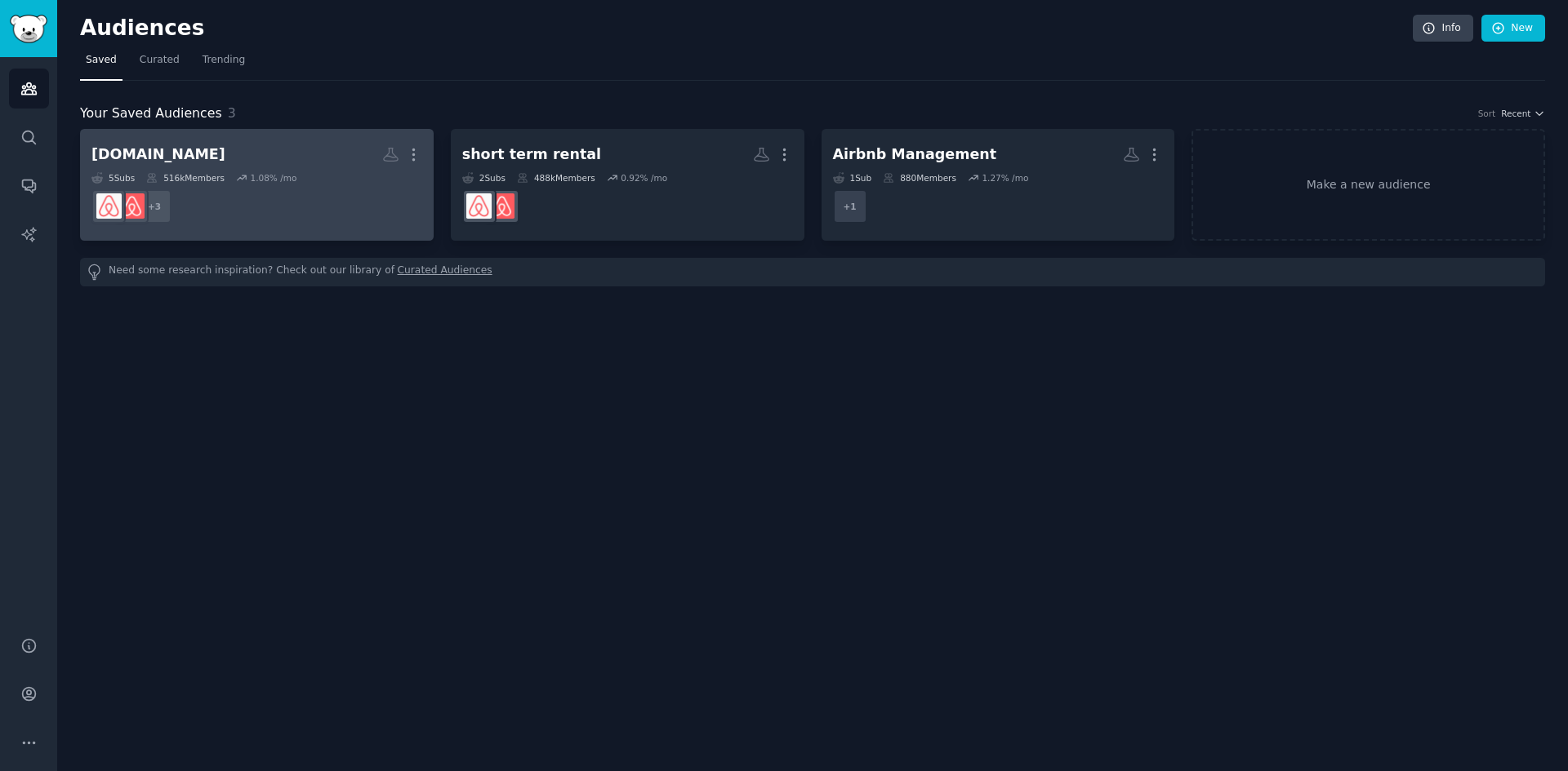
click at [275, 164] on h2 "Booking.com More" at bounding box center [257, 155] width 331 height 29
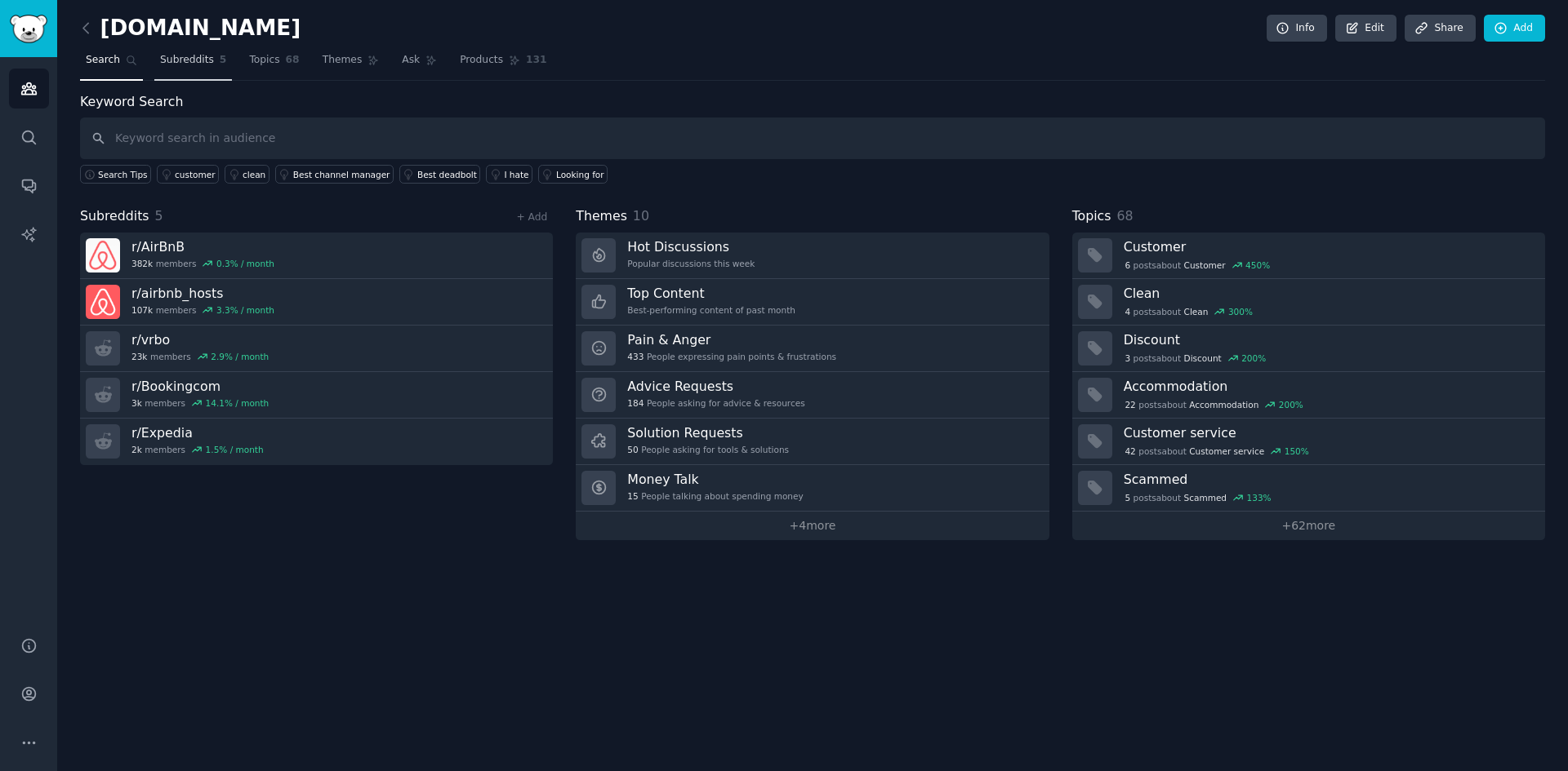
click at [184, 73] on link "Subreddits 5" at bounding box center [193, 64] width 78 height 33
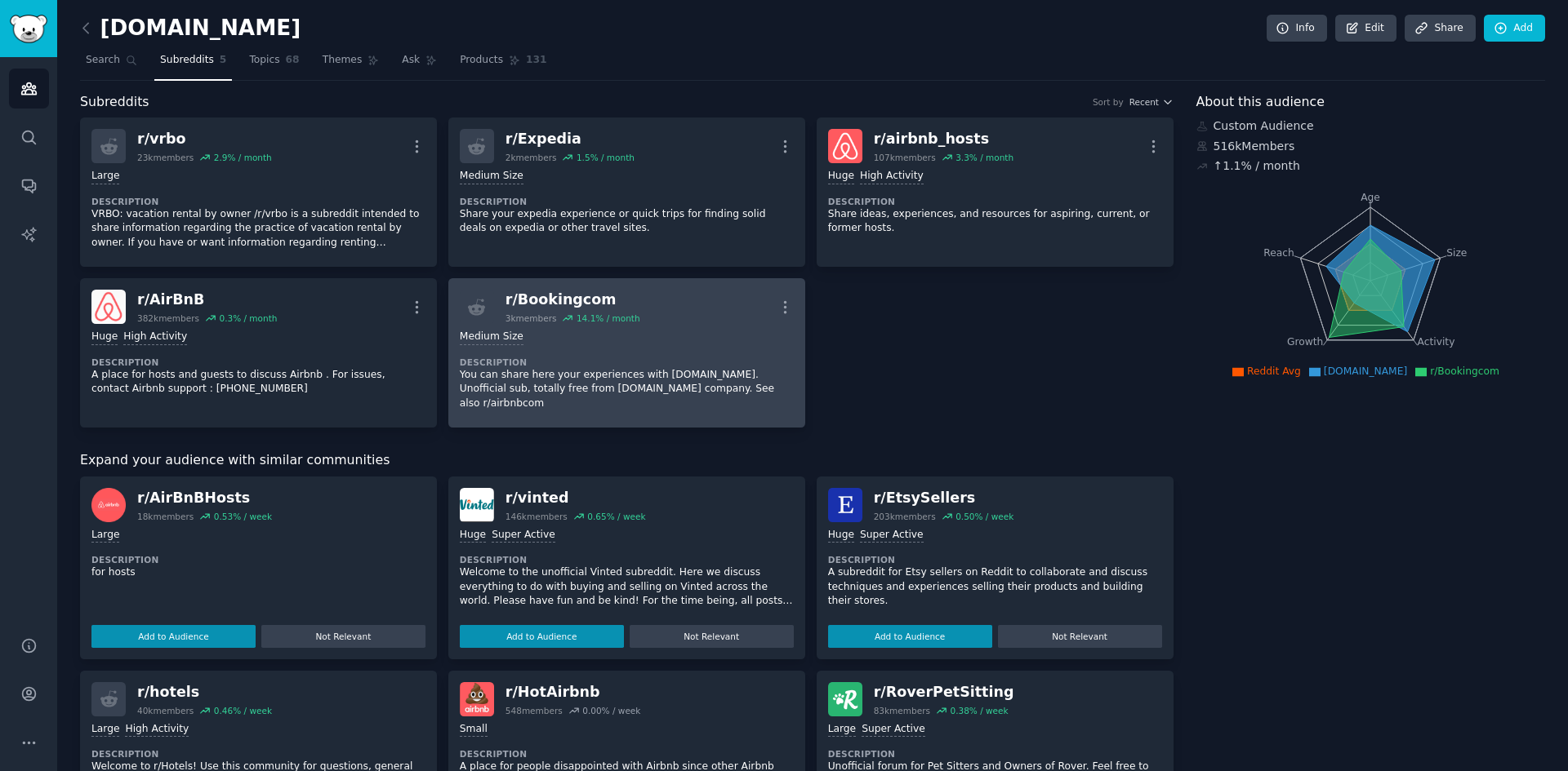
click at [680, 304] on div "r/ Bookingcom 3k members 14.1 % / month More" at bounding box center [626, 306] width 334 height 34
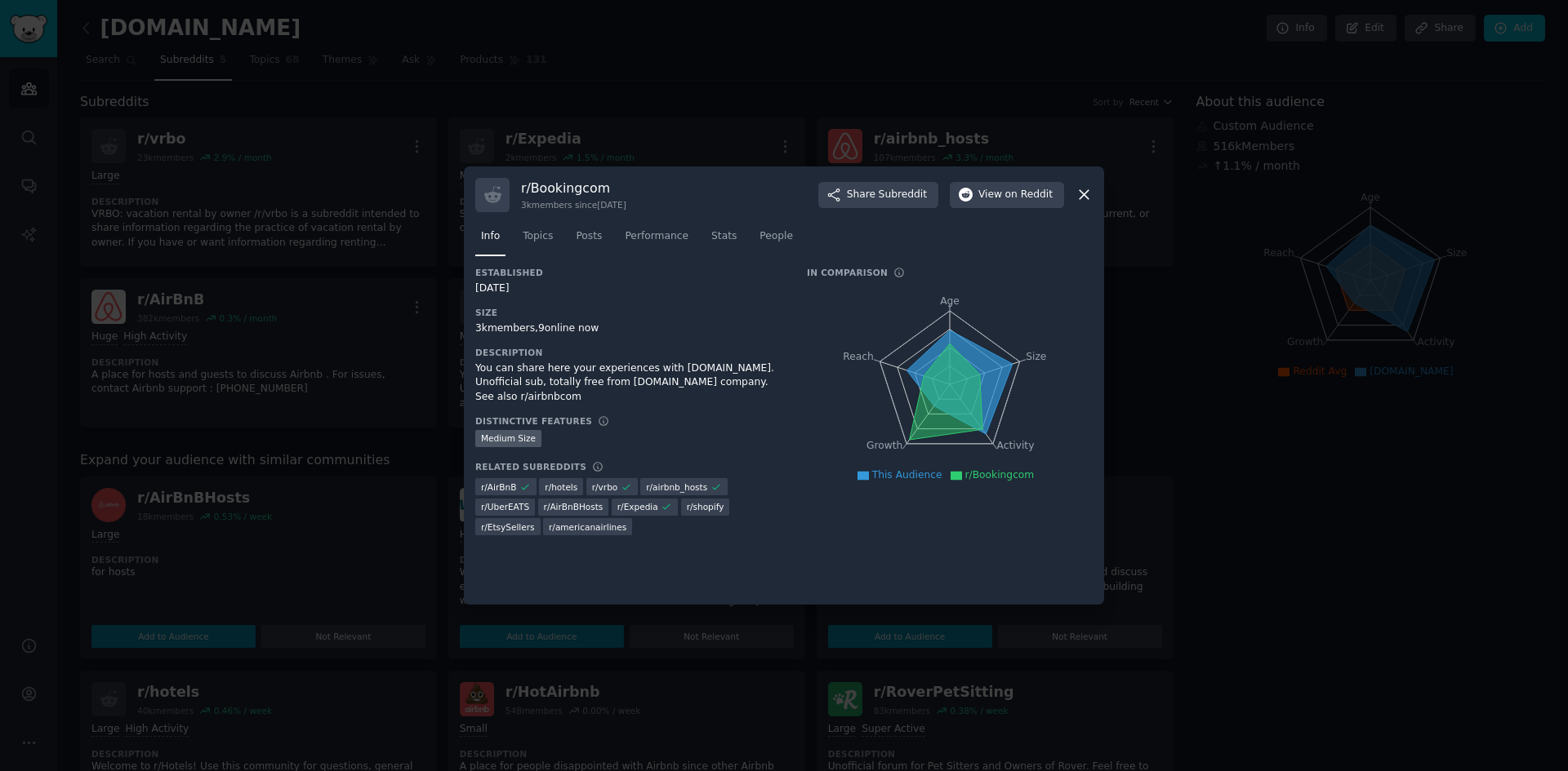
click at [1220, 313] on div at bounding box center [784, 385] width 1568 height 771
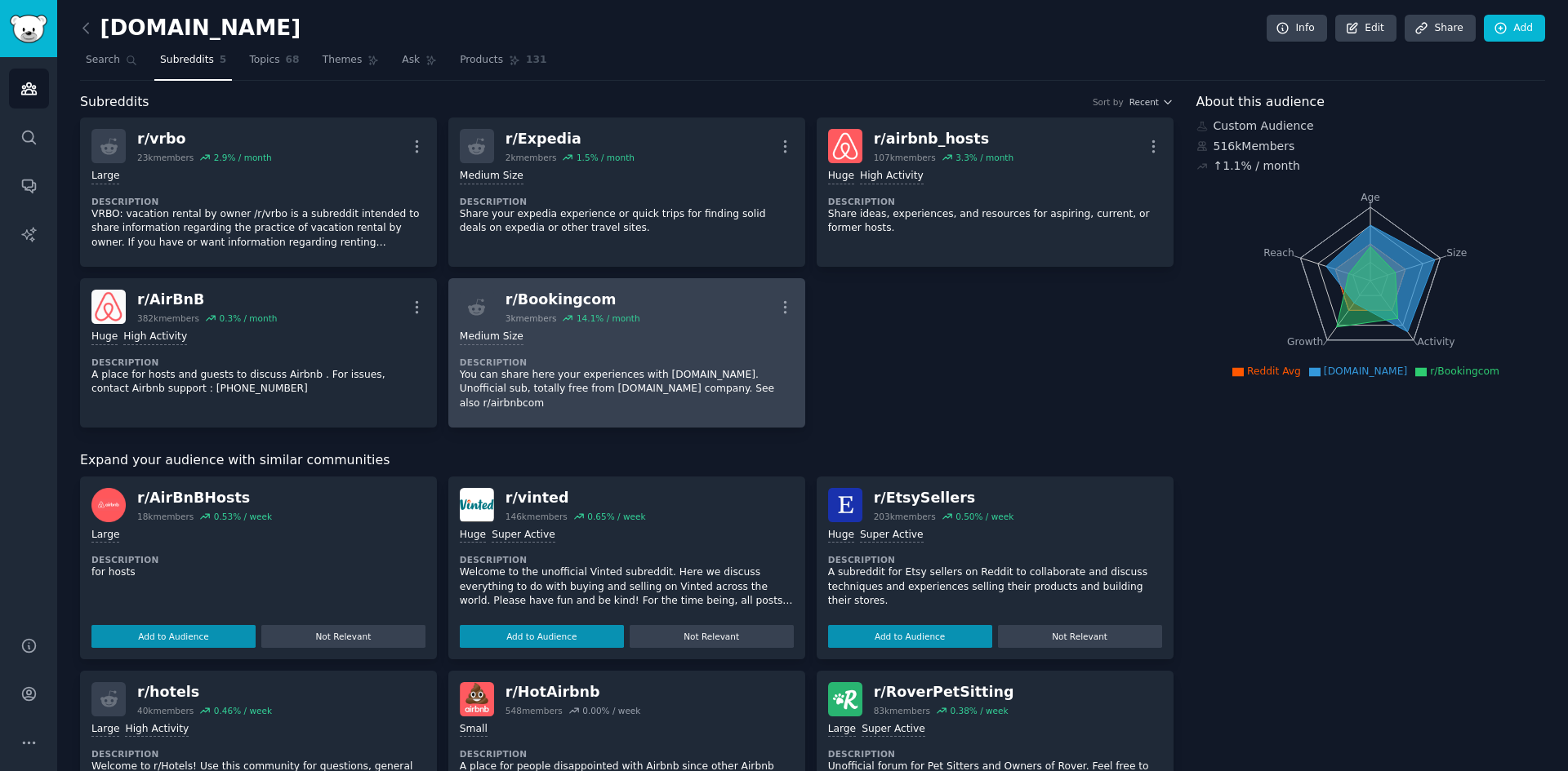
click at [723, 325] on div "Medium Size Description You can share here your experiences with booking.com. U…" at bounding box center [626, 370] width 334 height 93
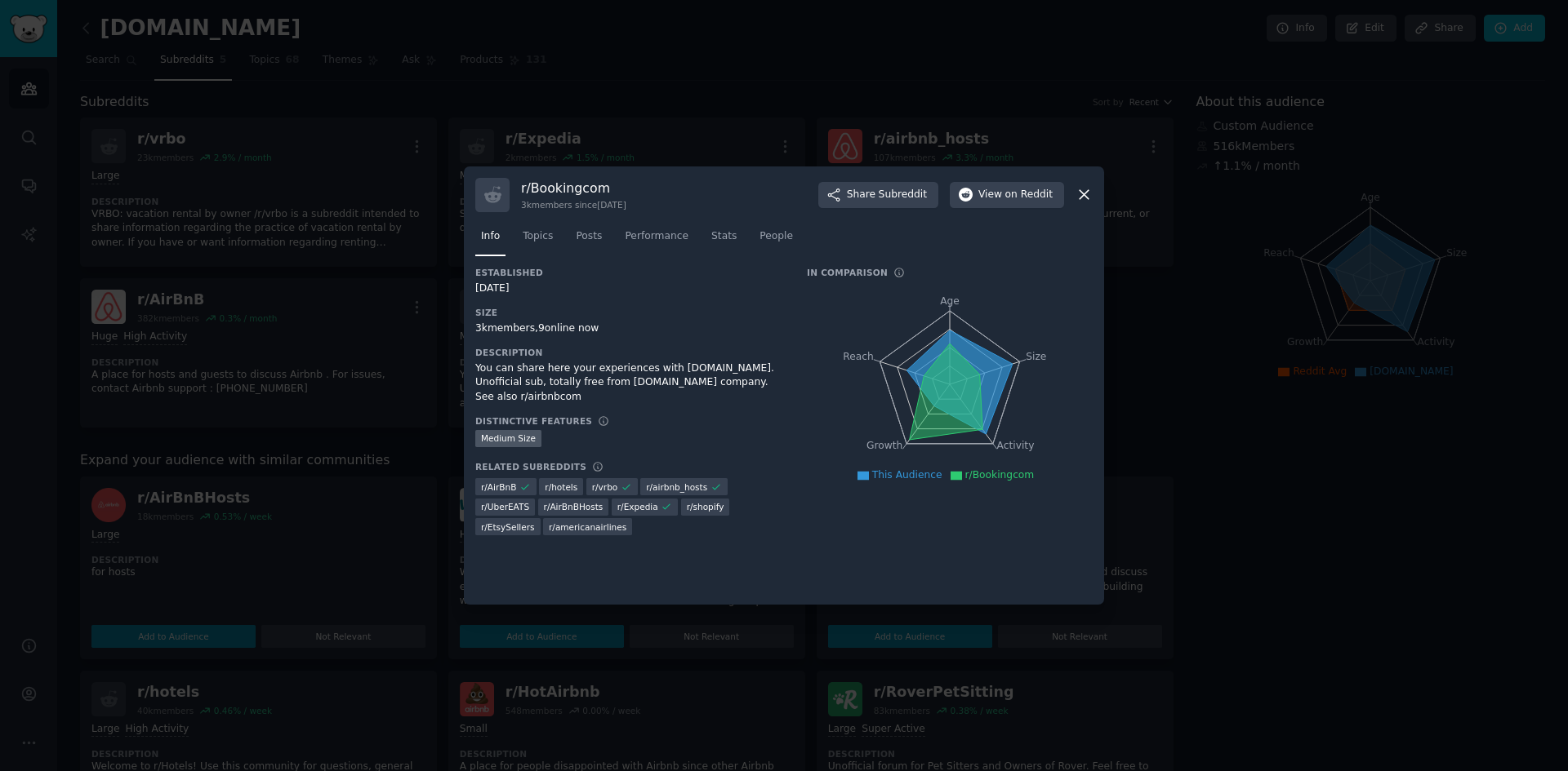
click at [1184, 318] on div at bounding box center [784, 385] width 1568 height 771
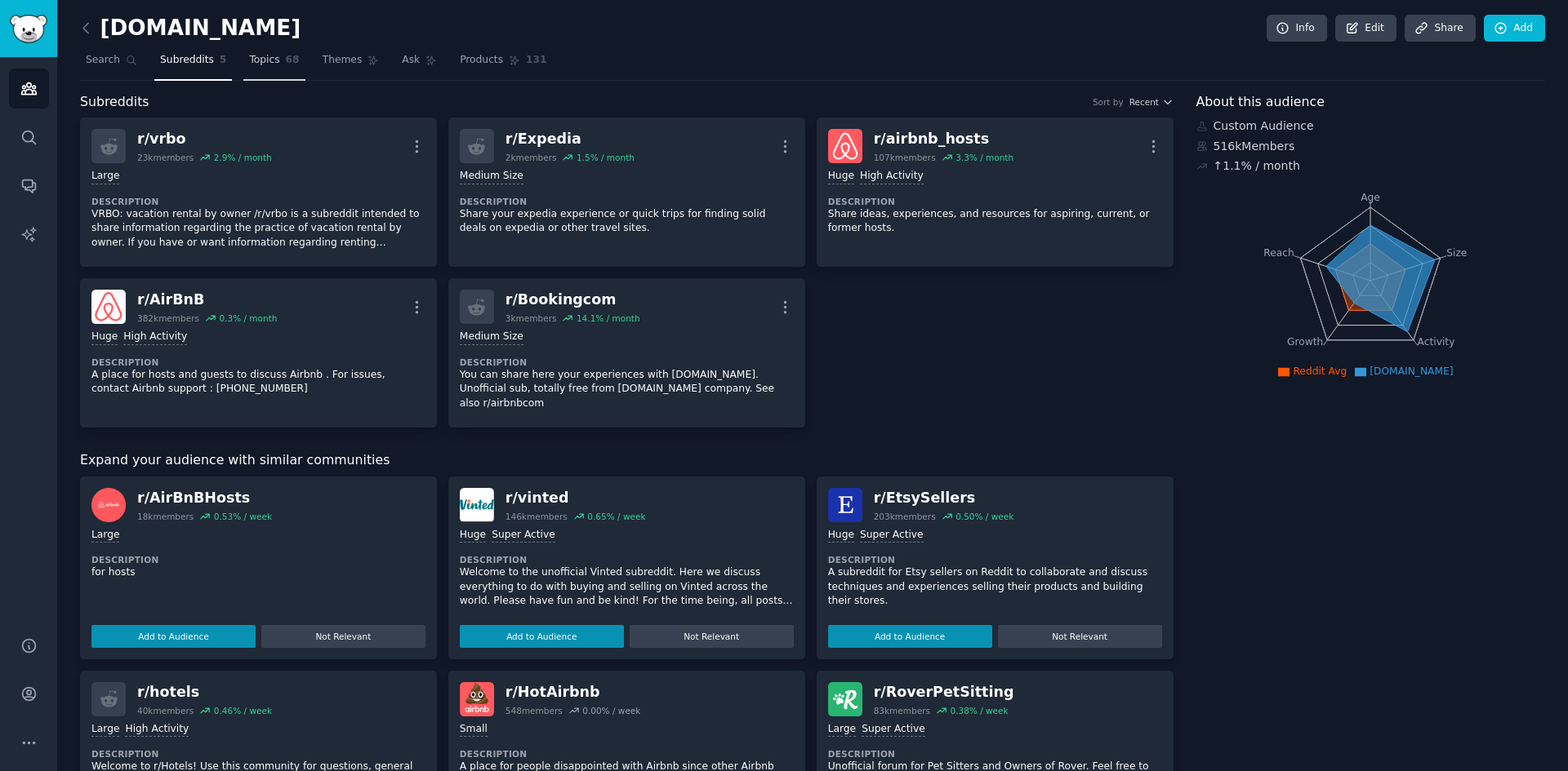
click at [270, 60] on link "Topics 68" at bounding box center [274, 64] width 61 height 33
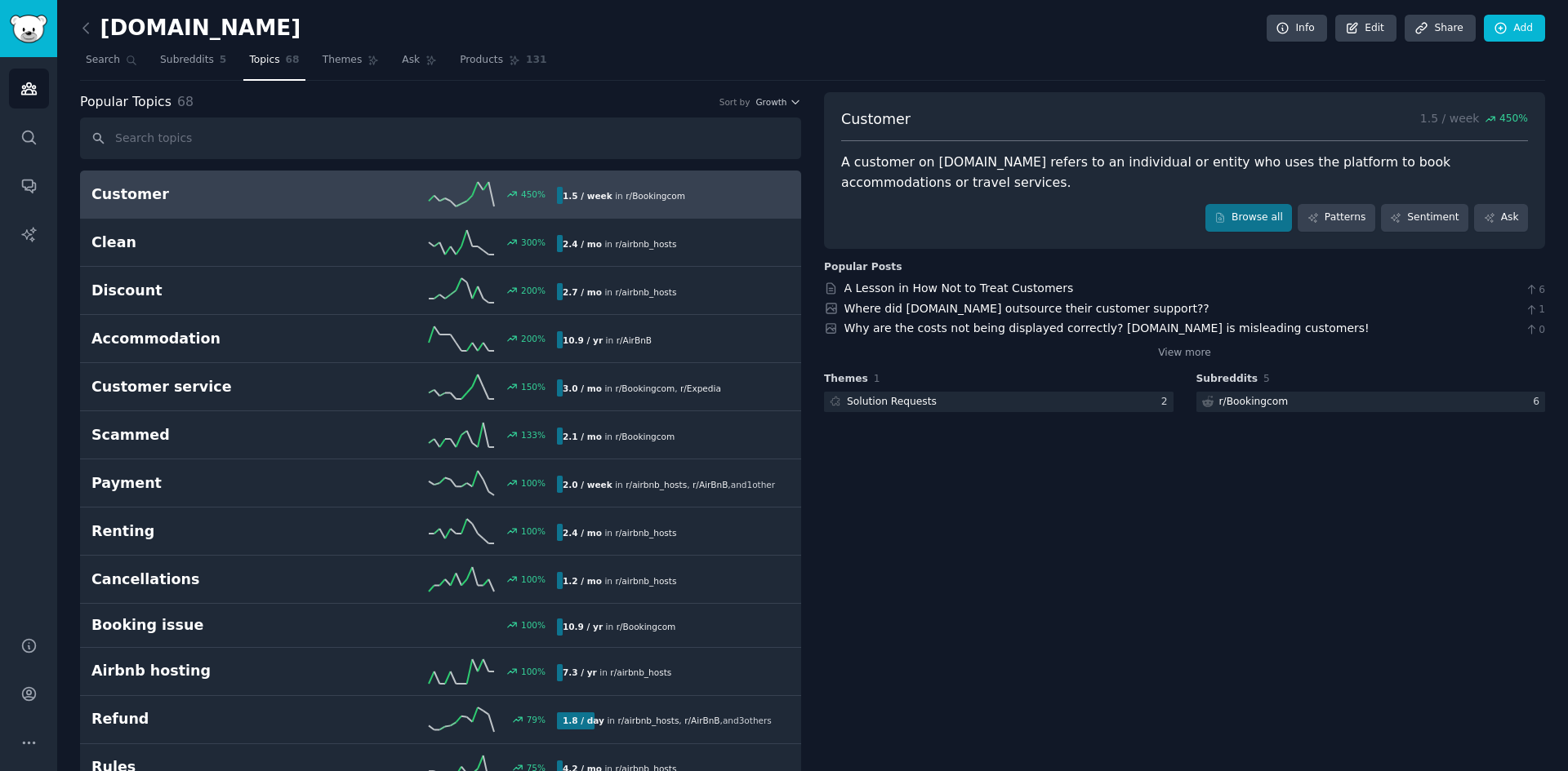
click at [229, 141] on input "text" at bounding box center [440, 138] width 721 height 41
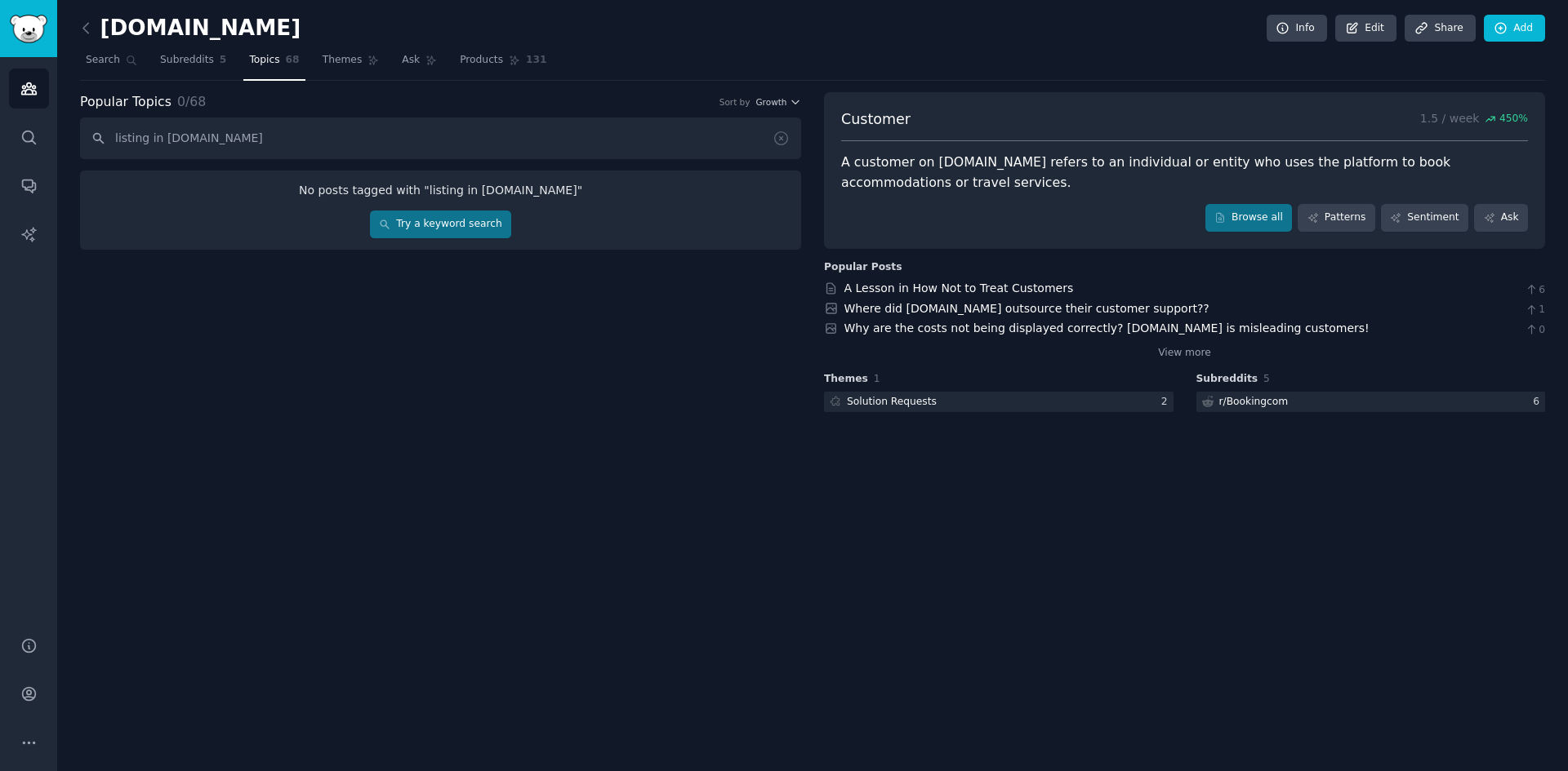
type input "listing in booking.com"
drag, startPoint x: 310, startPoint y: 146, endPoint x: 64, endPoint y: 139, distance: 246.1
click at [64, 139] on div "Booking.com Info Edit Share Add Search Subreddits 5 Topics 68 Themes Ask Produc…" at bounding box center [813, 385] width 1511 height 771
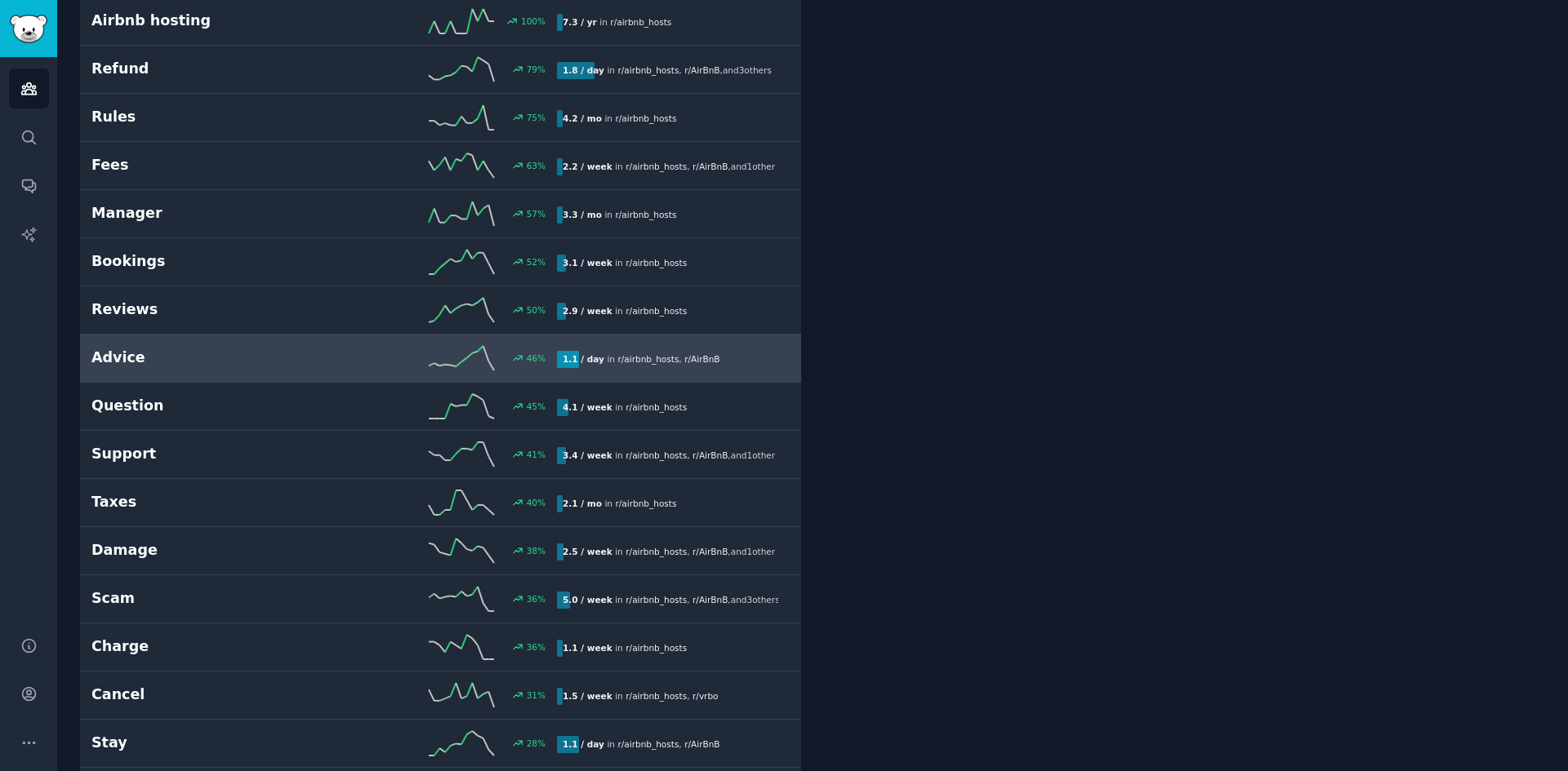
scroll to position [653, 0]
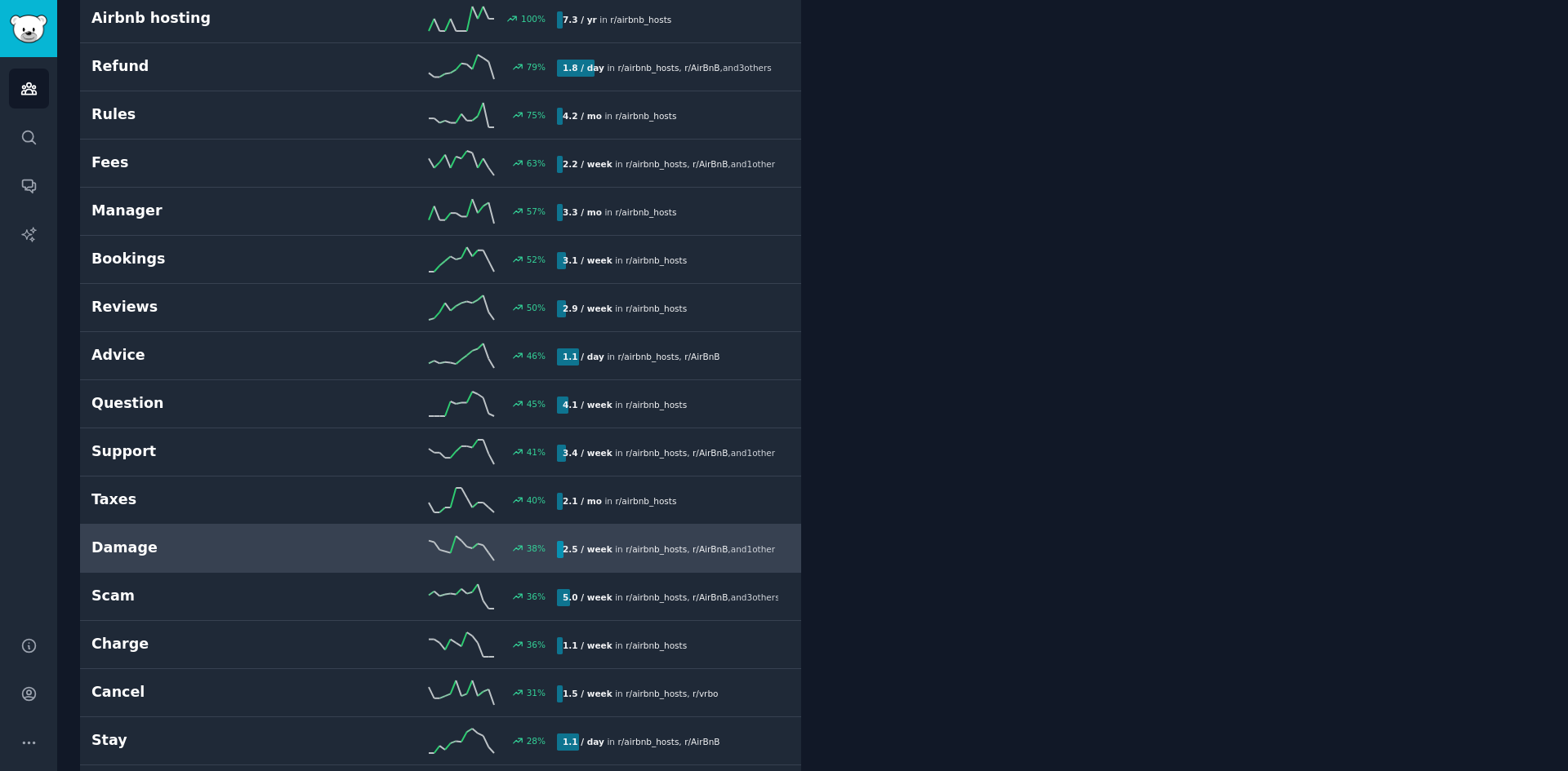
drag, startPoint x: 231, startPoint y: 565, endPoint x: 246, endPoint y: 560, distance: 15.8
click at [231, 565] on link "Damage 38 % 2.5 / week in r/ airbnb_hosts , r/ AirBnB , and 1 other" at bounding box center [440, 548] width 721 height 48
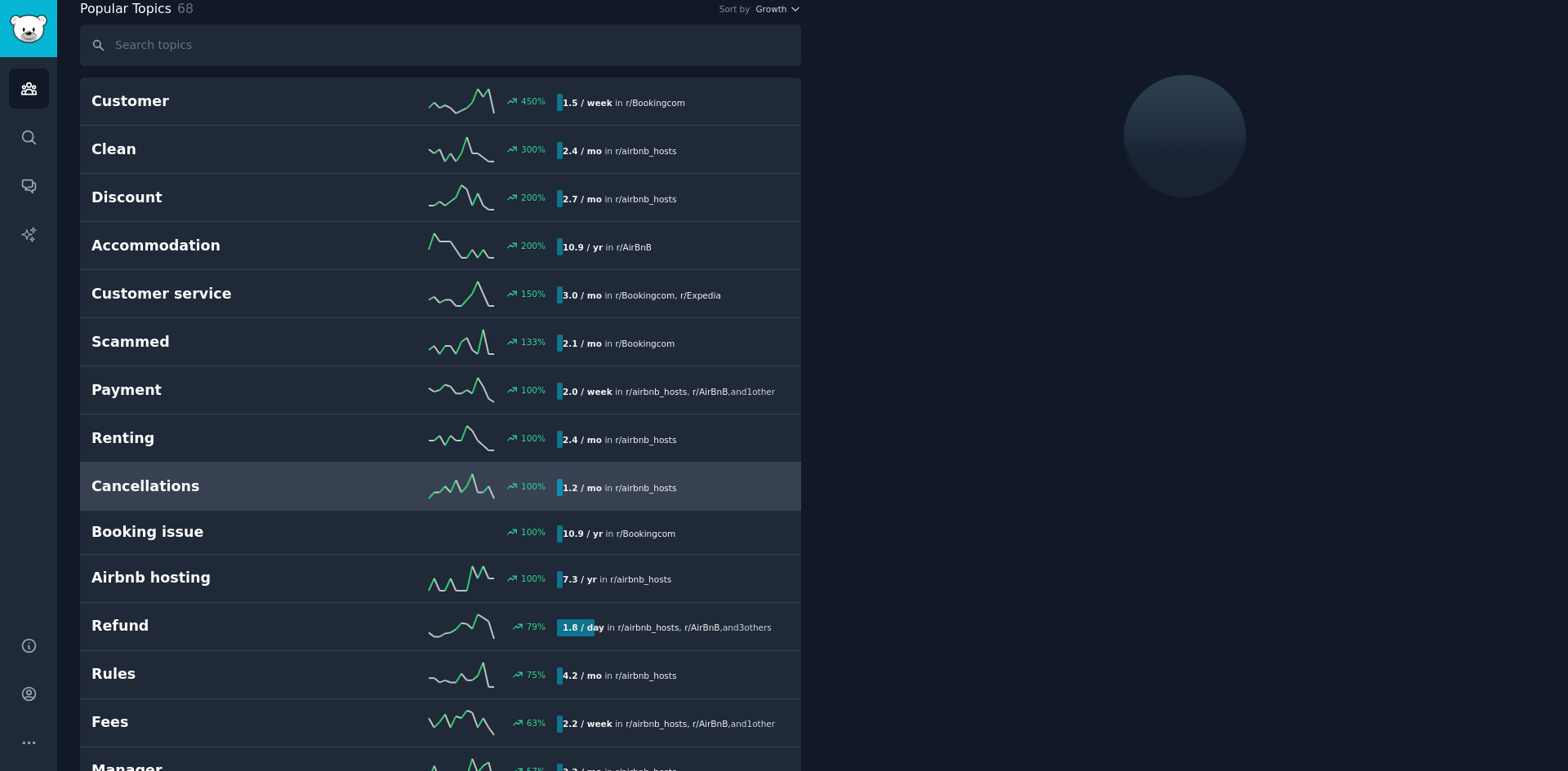
scroll to position [93, 0]
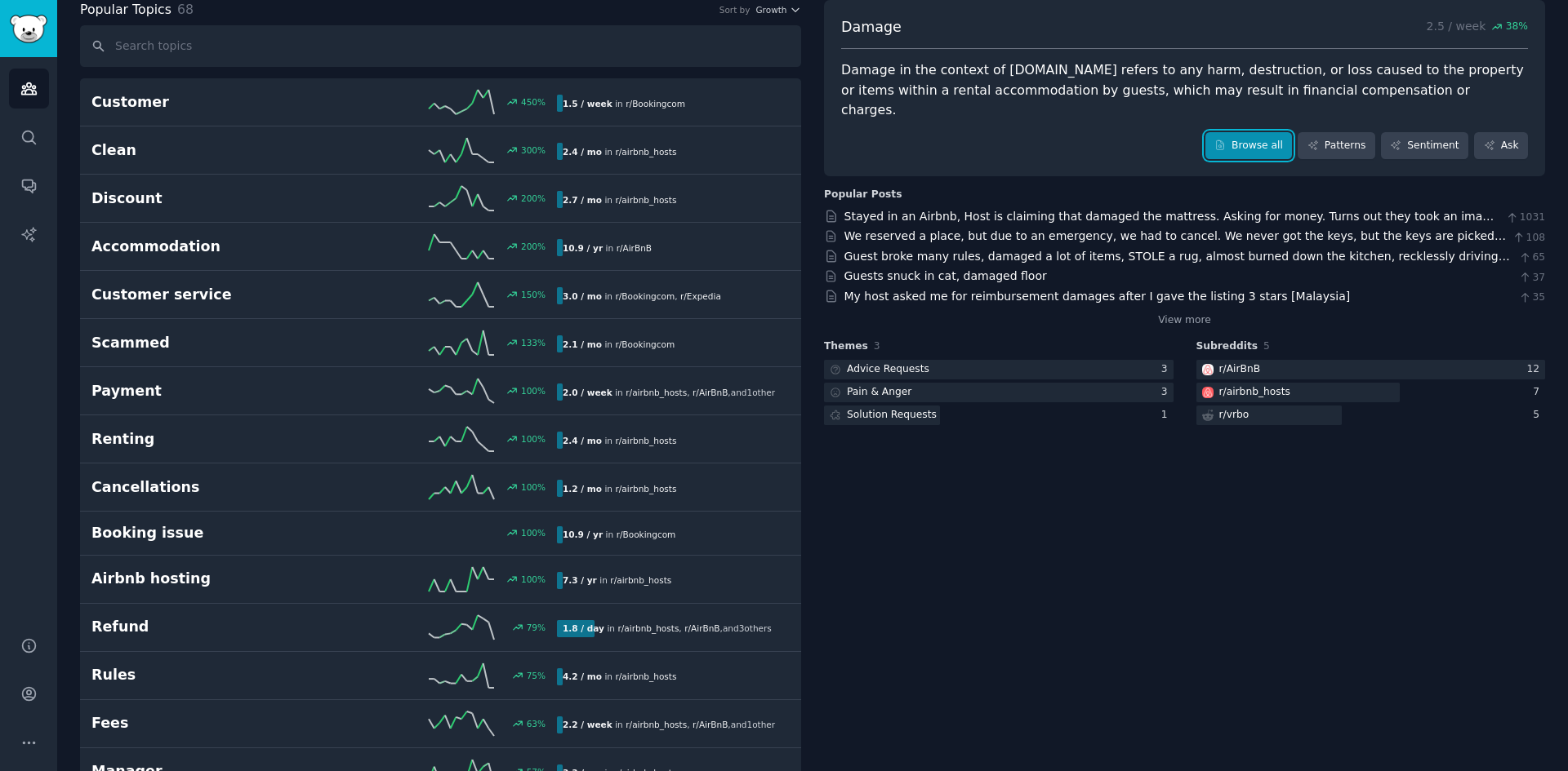
click at [1253, 134] on link "Browse all" at bounding box center [1249, 146] width 88 height 28
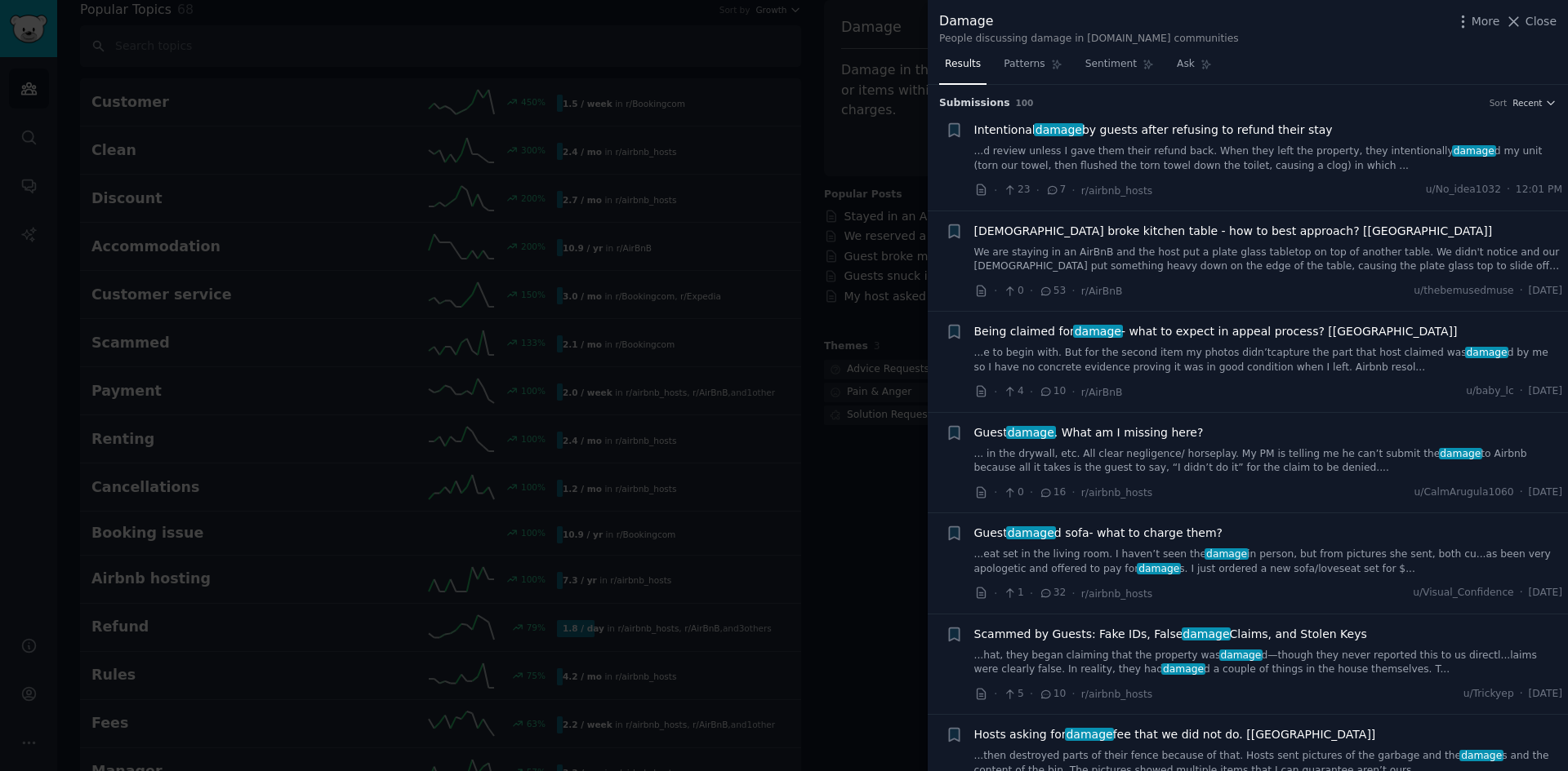
click at [881, 490] on div at bounding box center [784, 385] width 1568 height 771
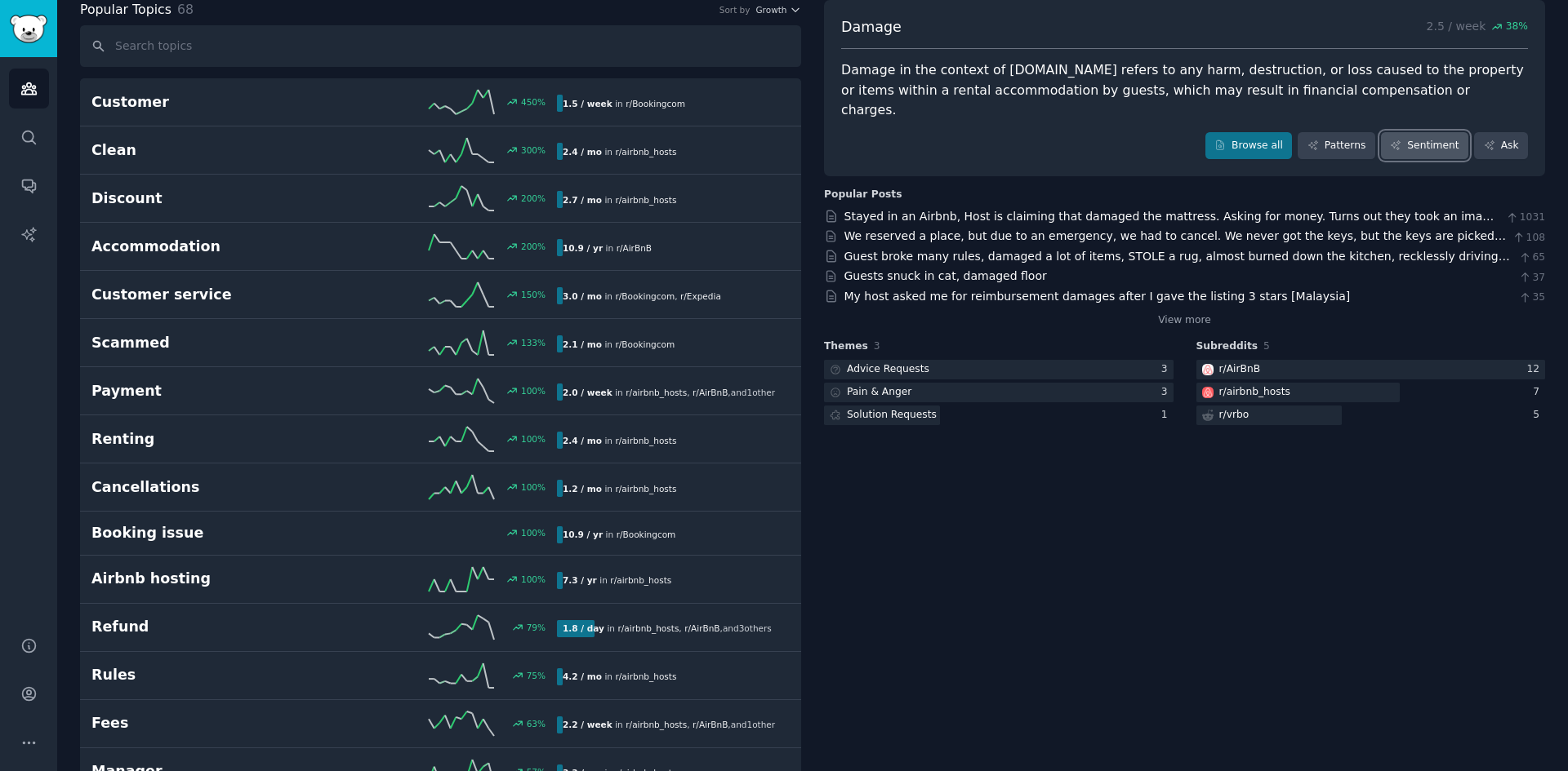
click at [1430, 132] on link "Sentiment" at bounding box center [1424, 146] width 88 height 28
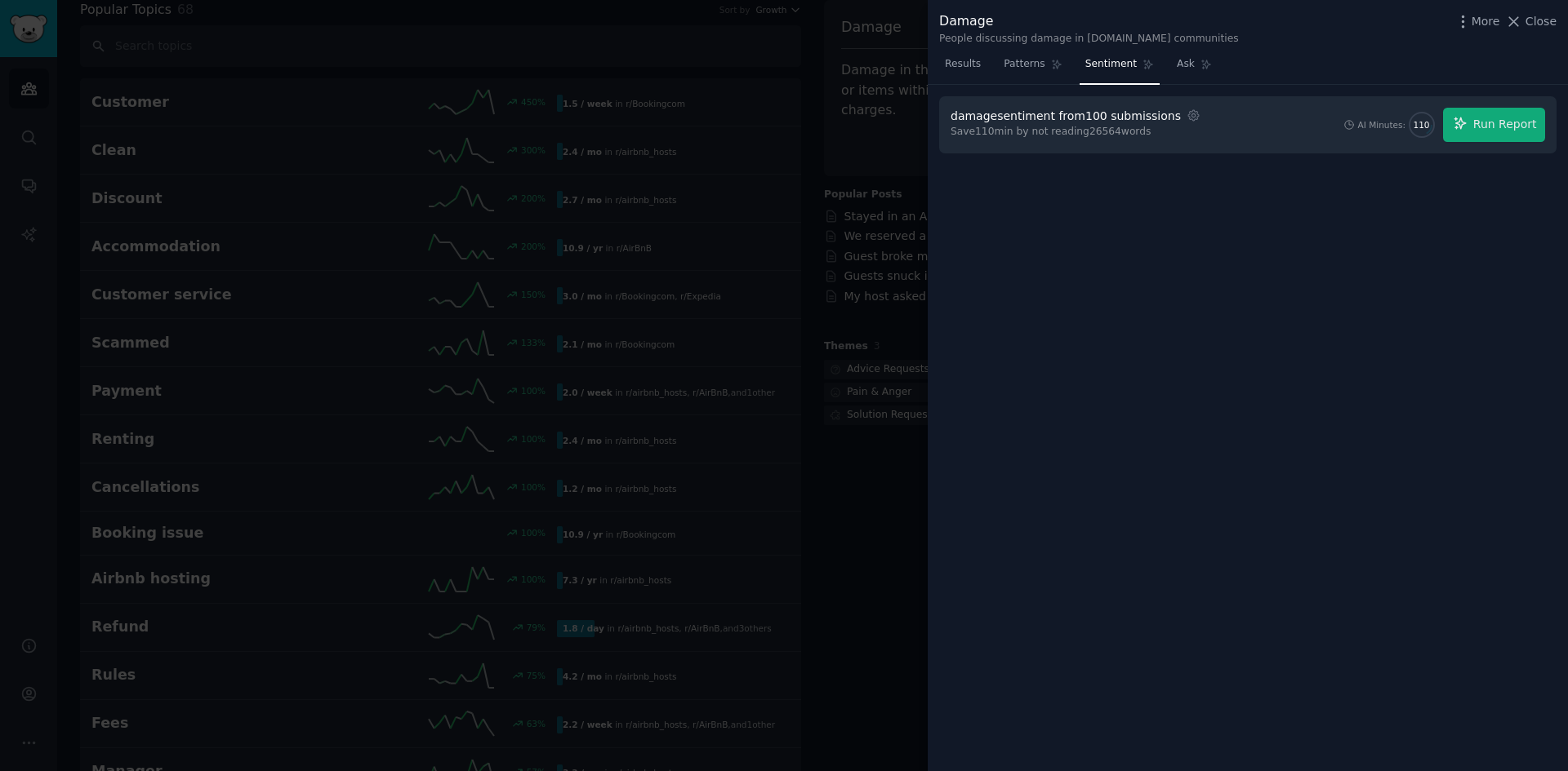
click at [871, 513] on div at bounding box center [784, 385] width 1568 height 771
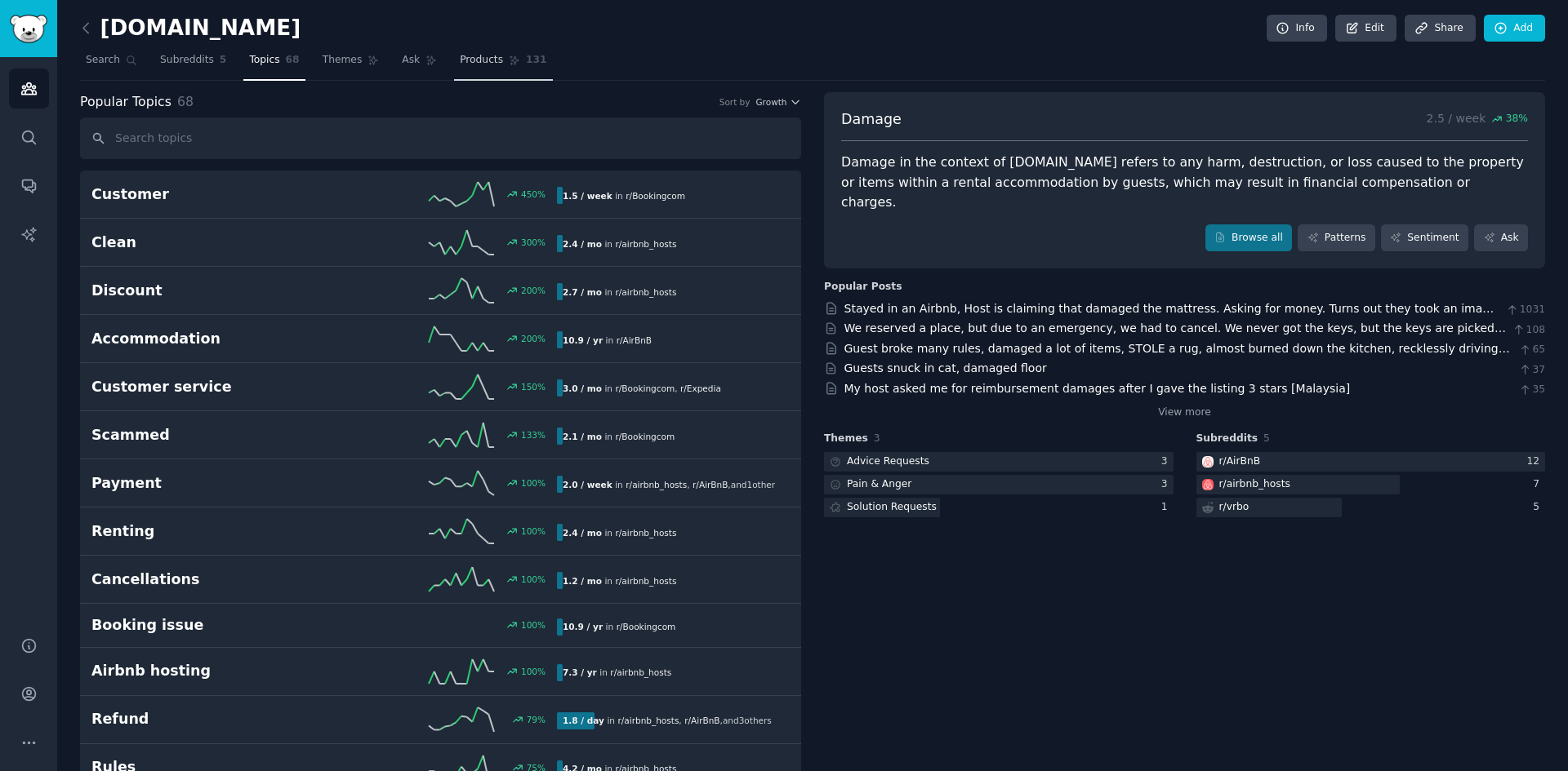
click at [460, 57] on span "Products" at bounding box center [482, 60] width 43 height 15
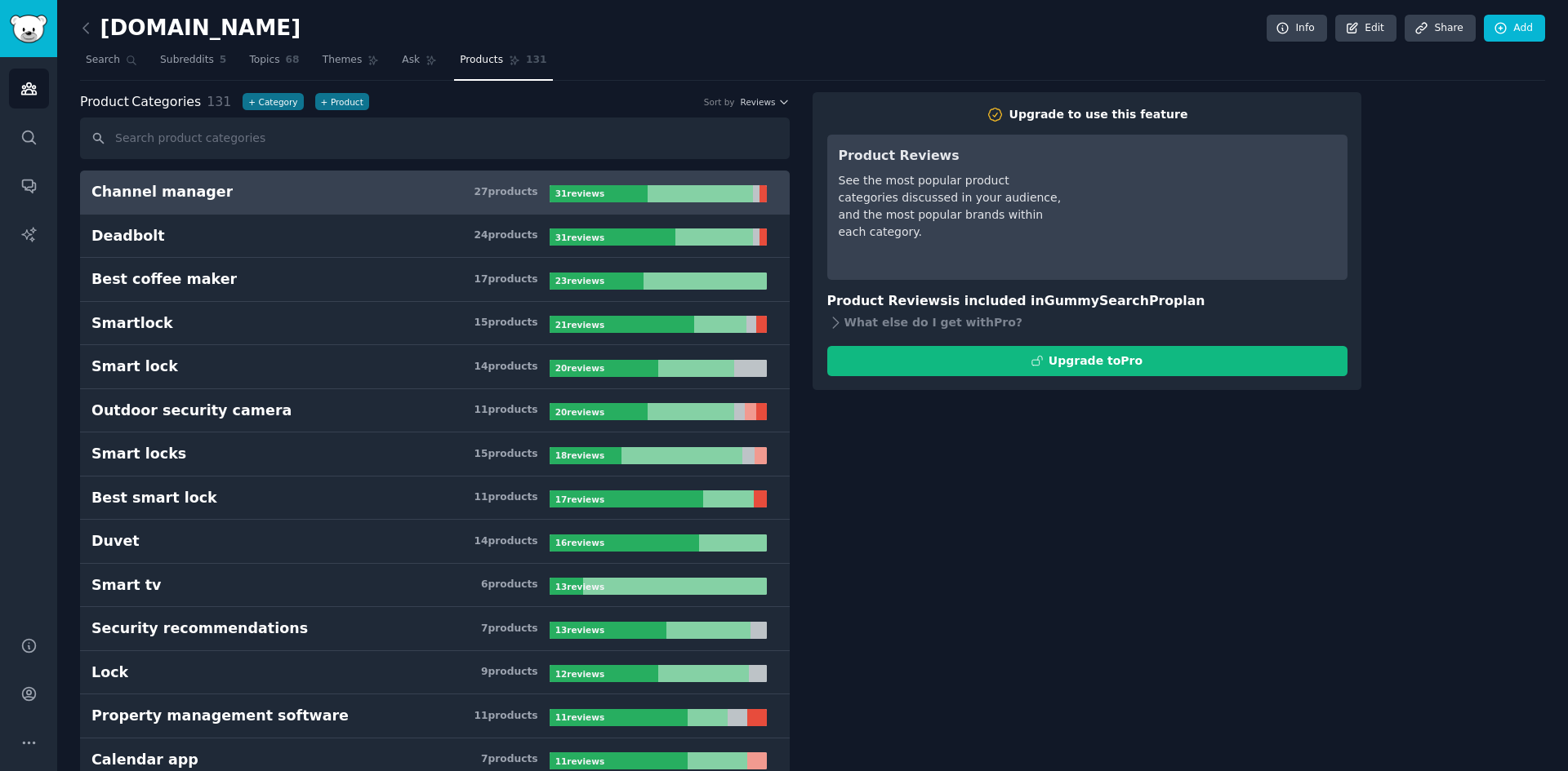
click at [230, 189] on h3 "Channel manager 27 product s" at bounding box center [320, 192] width 458 height 21
click at [256, 63] on span "Topics" at bounding box center [264, 60] width 31 height 15
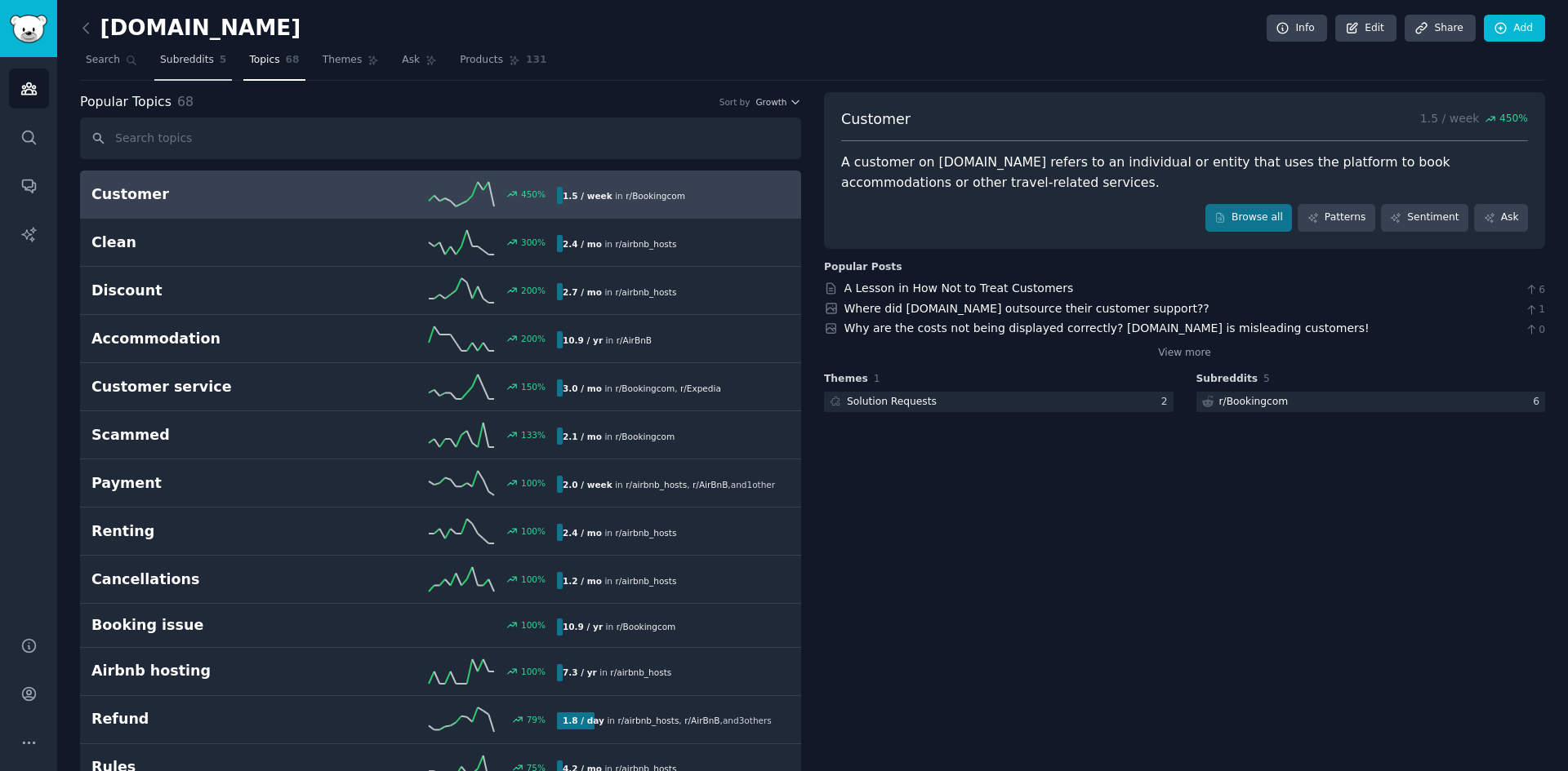
click at [179, 60] on span "Subreddits" at bounding box center [186, 60] width 54 height 15
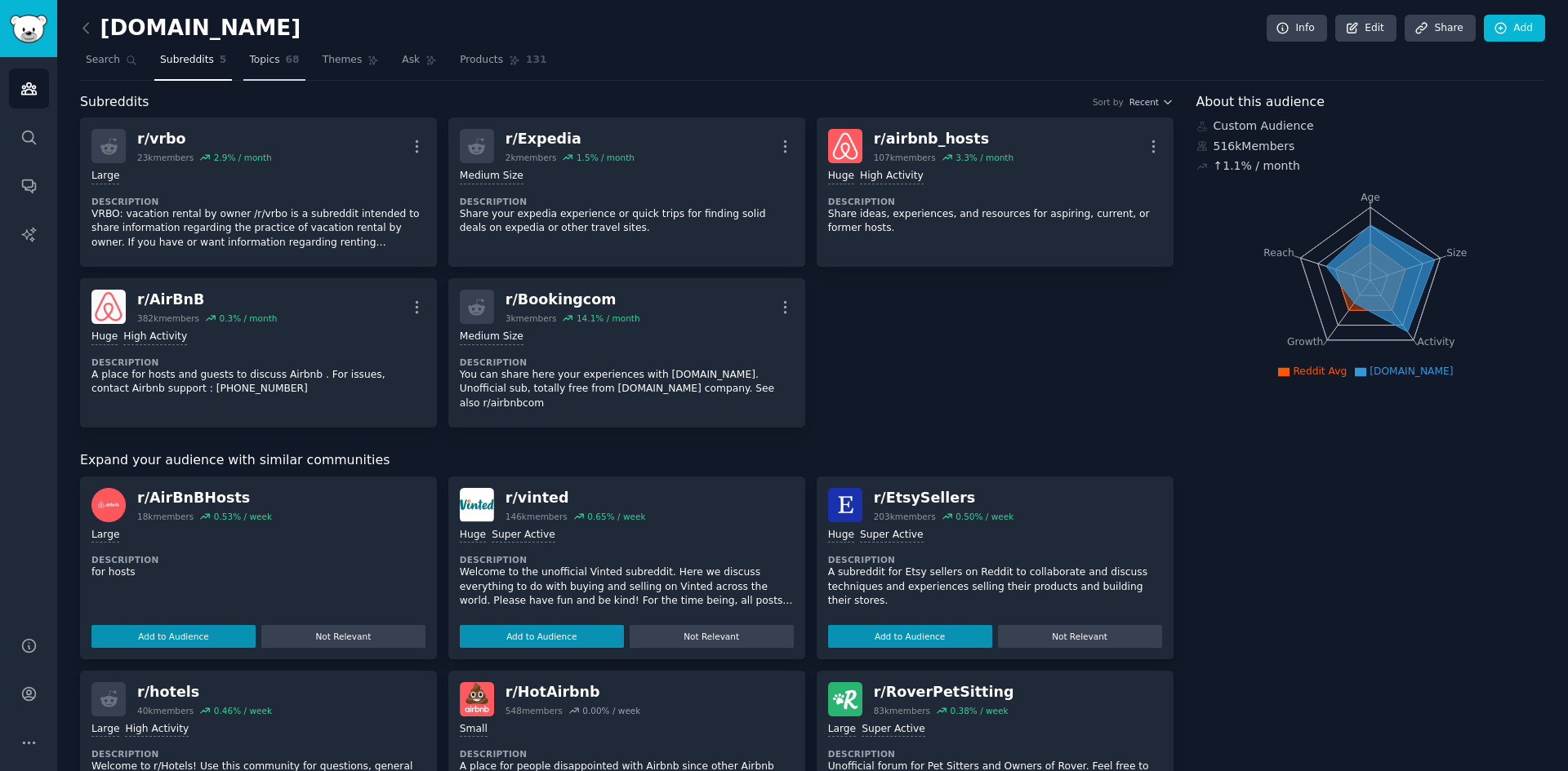
click at [253, 67] on span "Topics" at bounding box center [264, 60] width 31 height 15
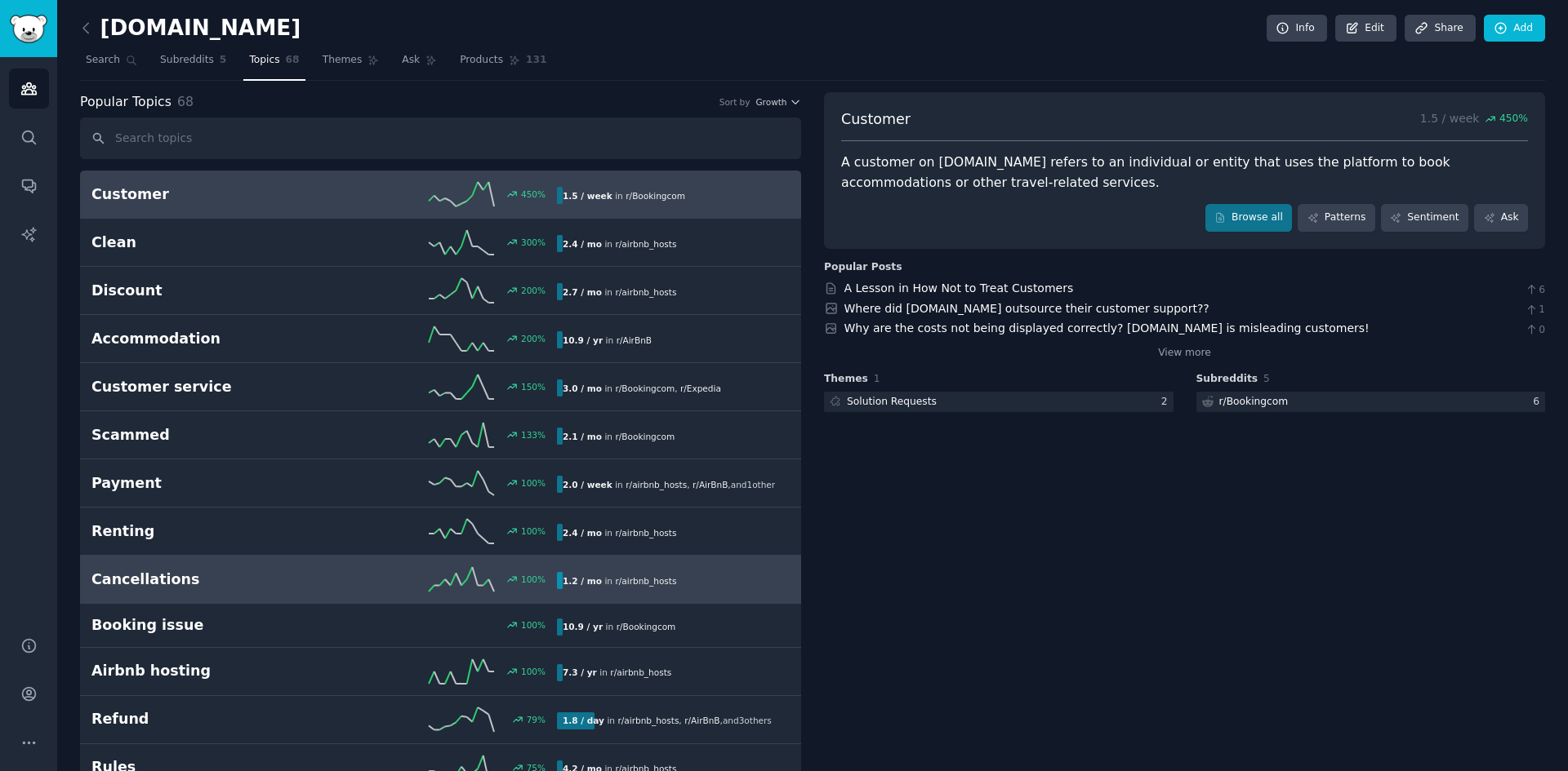
click at [221, 583] on h2 "Cancellations" at bounding box center [208, 580] width 232 height 21
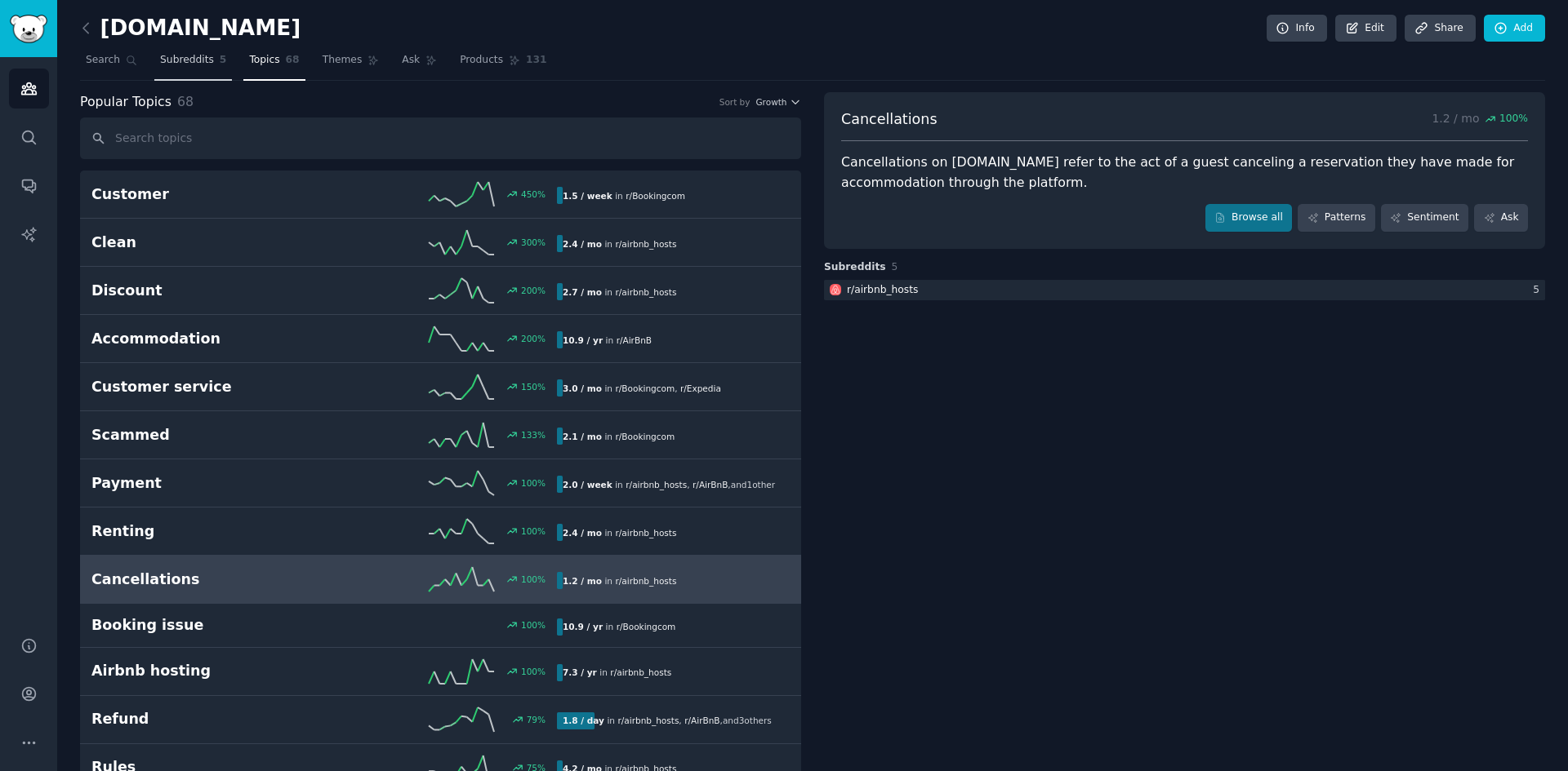
click at [186, 61] on span "Subreddits" at bounding box center [186, 60] width 54 height 15
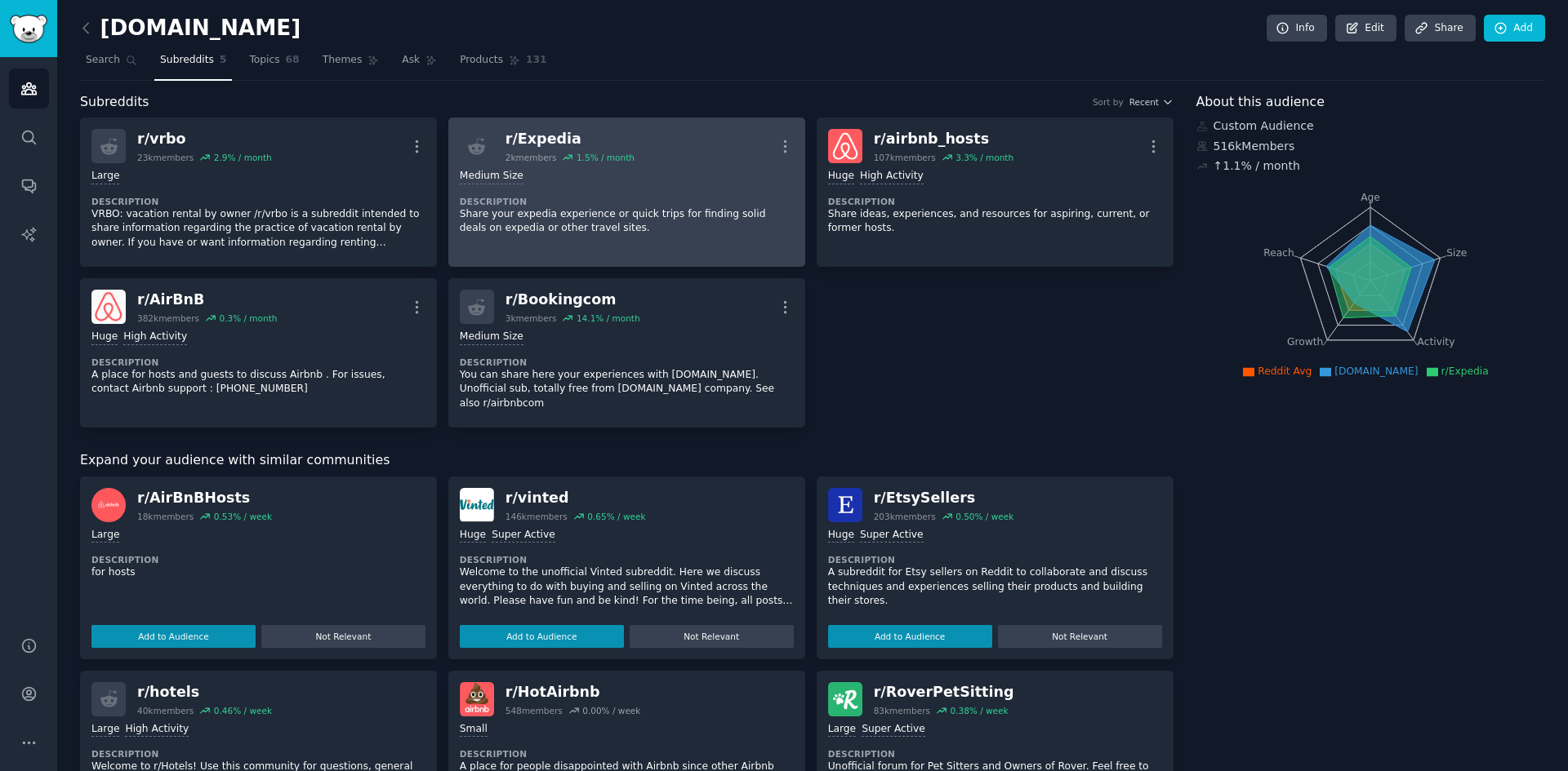
click at [657, 174] on div "Medium Size" at bounding box center [626, 177] width 334 height 16
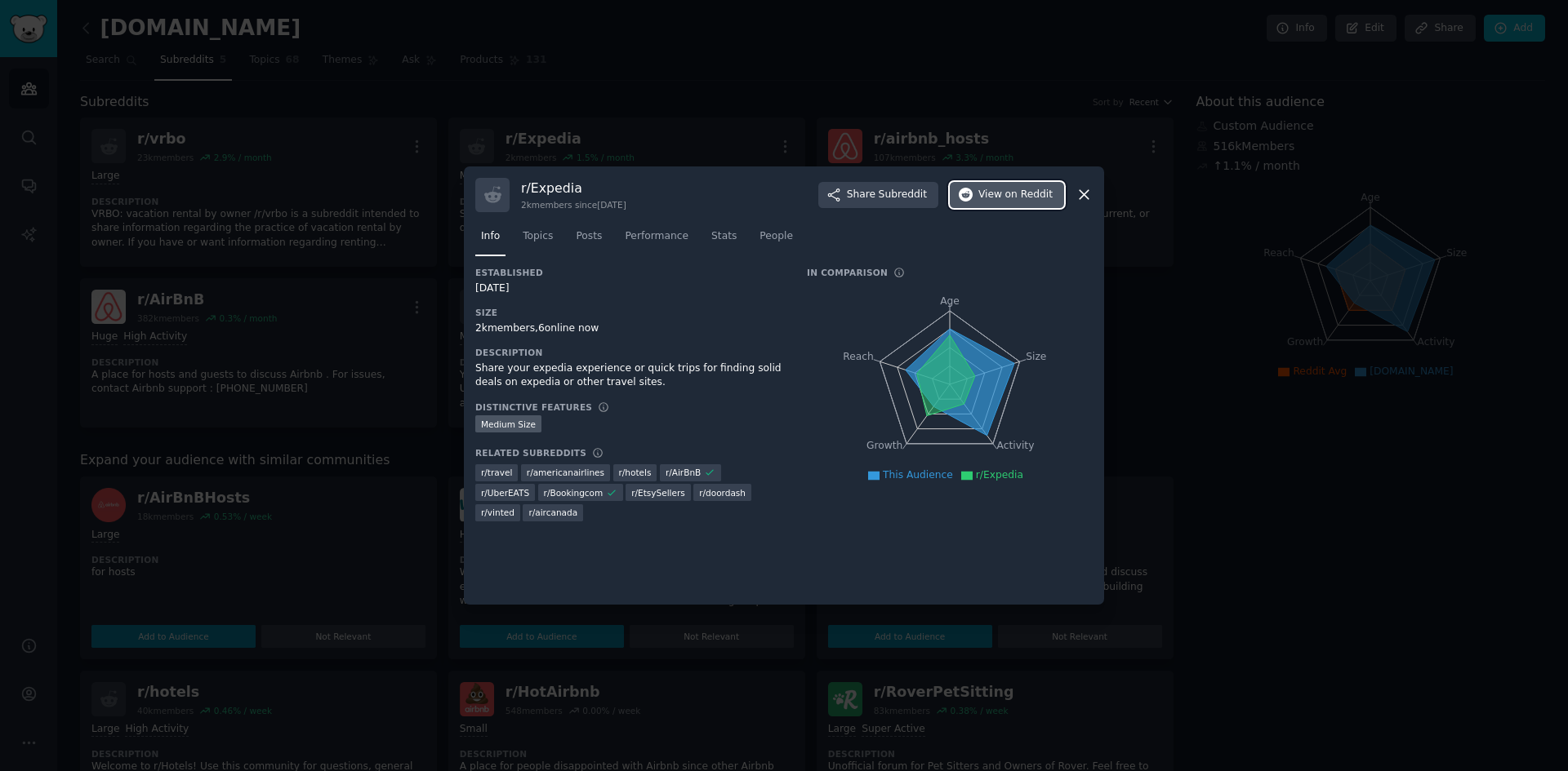
click at [997, 193] on span "View on Reddit" at bounding box center [1014, 195] width 74 height 15
click at [1293, 447] on div at bounding box center [784, 385] width 1568 height 771
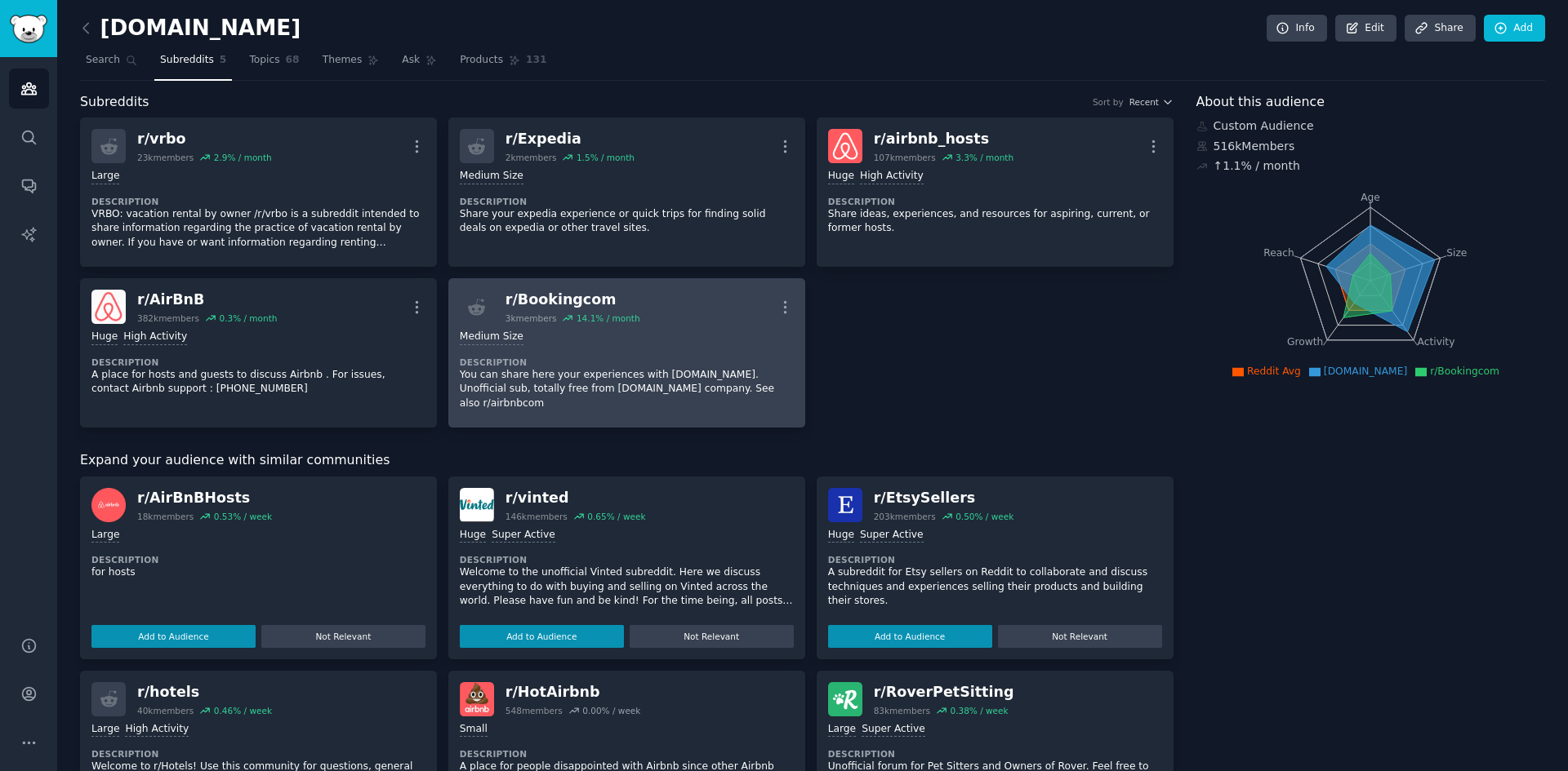
click at [684, 322] on div "r/ Bookingcom 3k members 14.1 % / month More" at bounding box center [626, 306] width 334 height 34
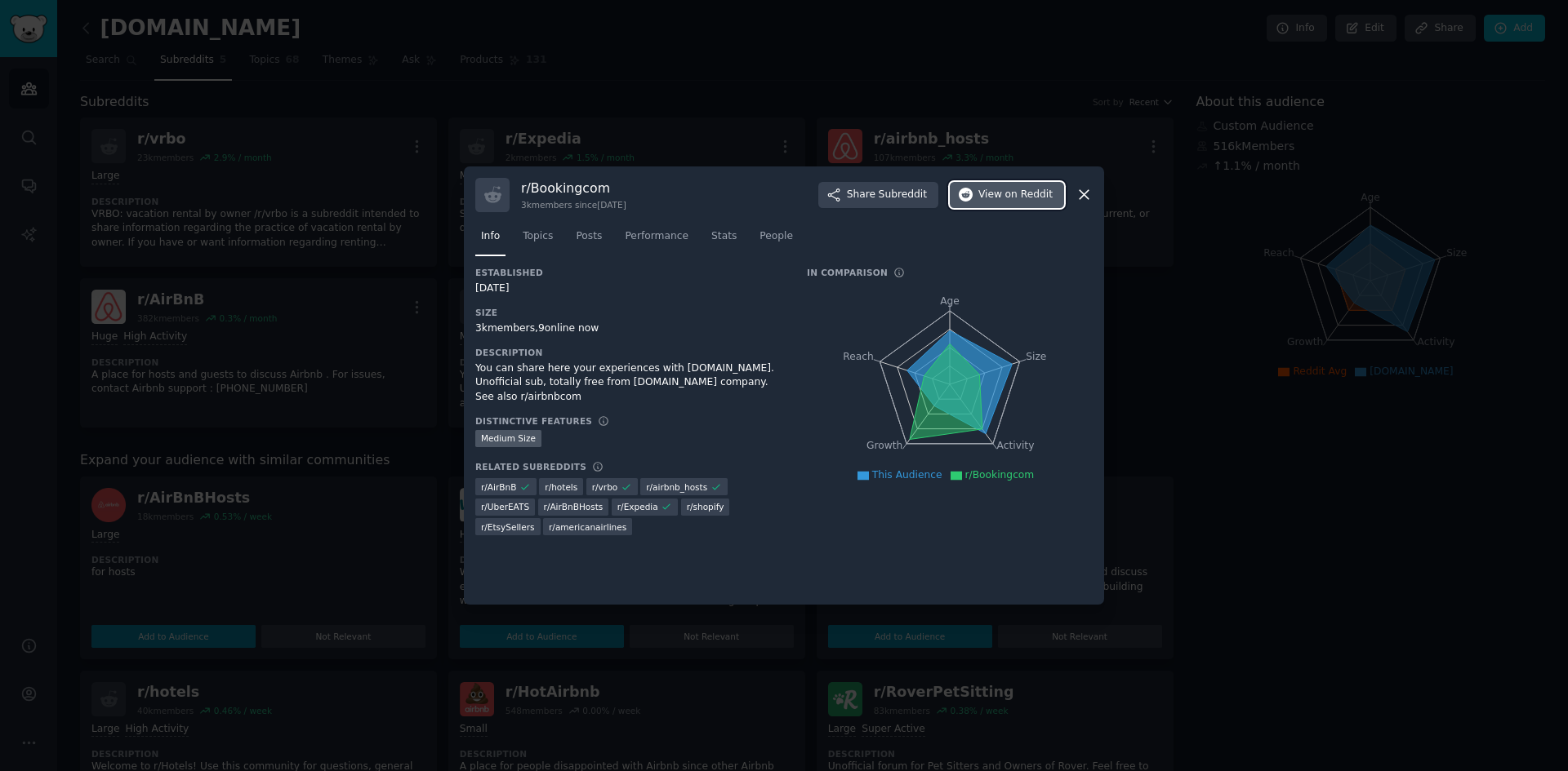
click at [1006, 183] on button "View on Reddit" at bounding box center [1007, 195] width 114 height 27
click at [1188, 398] on div at bounding box center [784, 385] width 1568 height 771
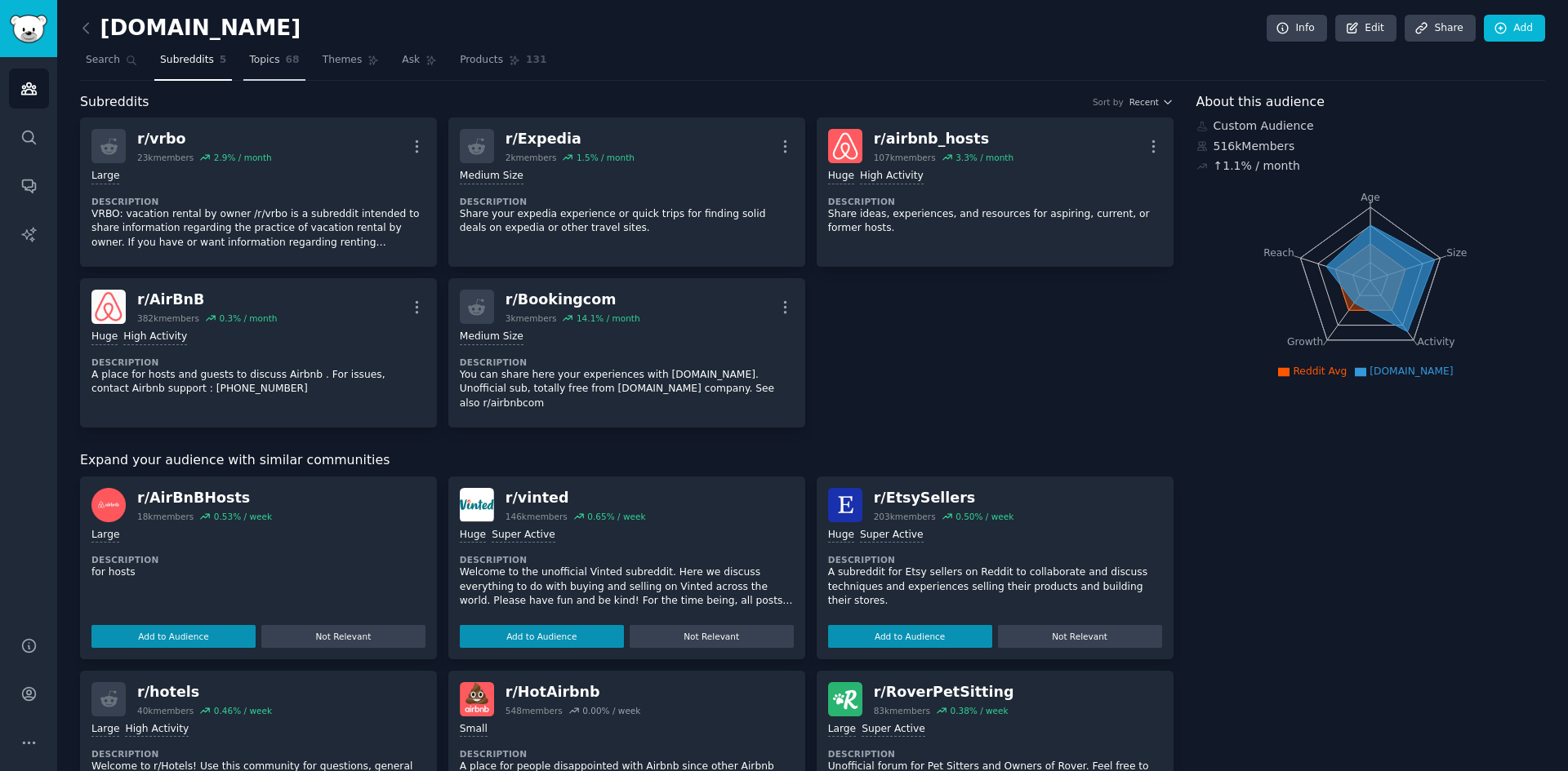
click at [243, 68] on link "Topics 68" at bounding box center [274, 64] width 61 height 33
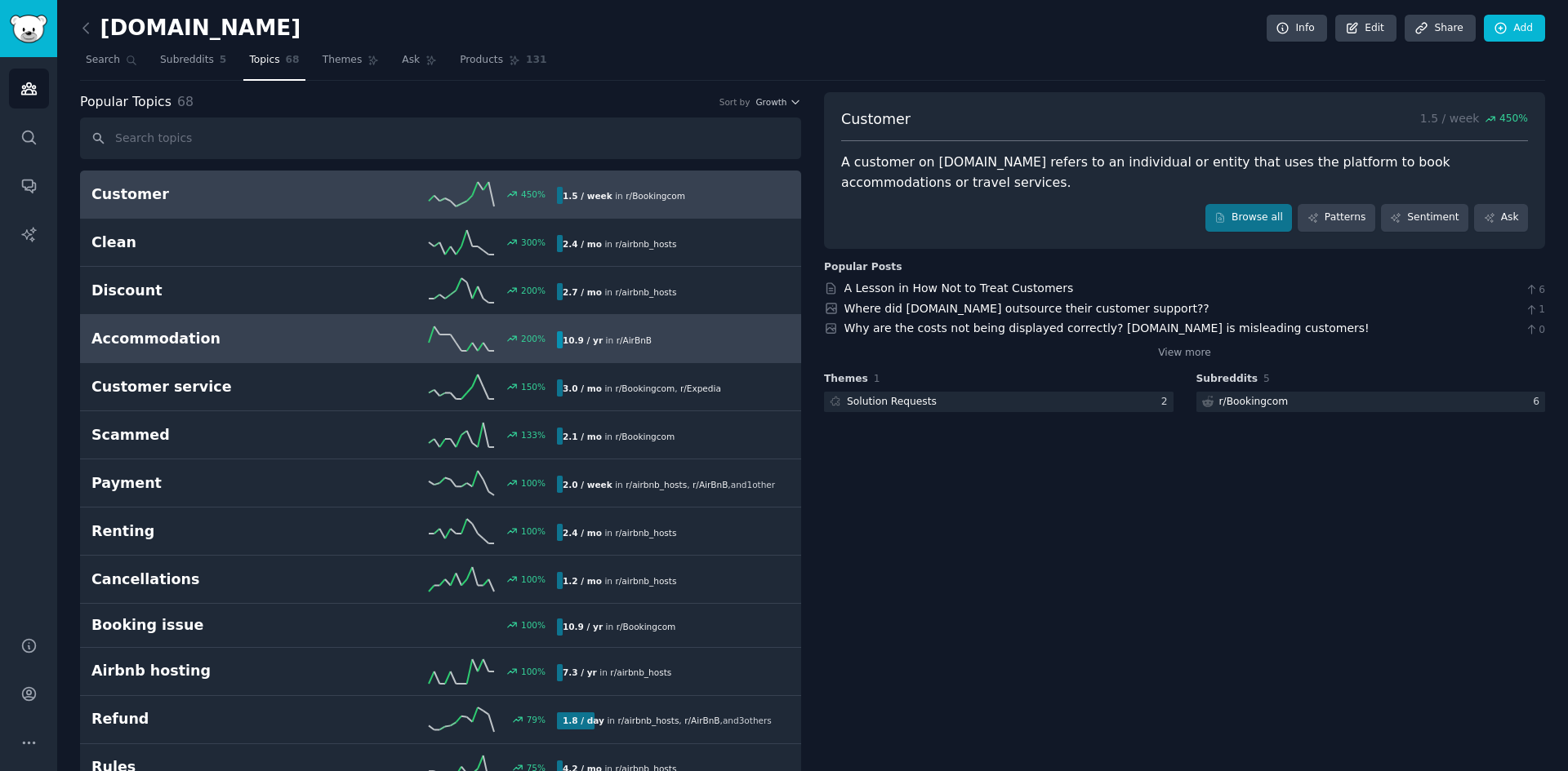
click at [263, 341] on h2 "Accommodation" at bounding box center [208, 339] width 232 height 21
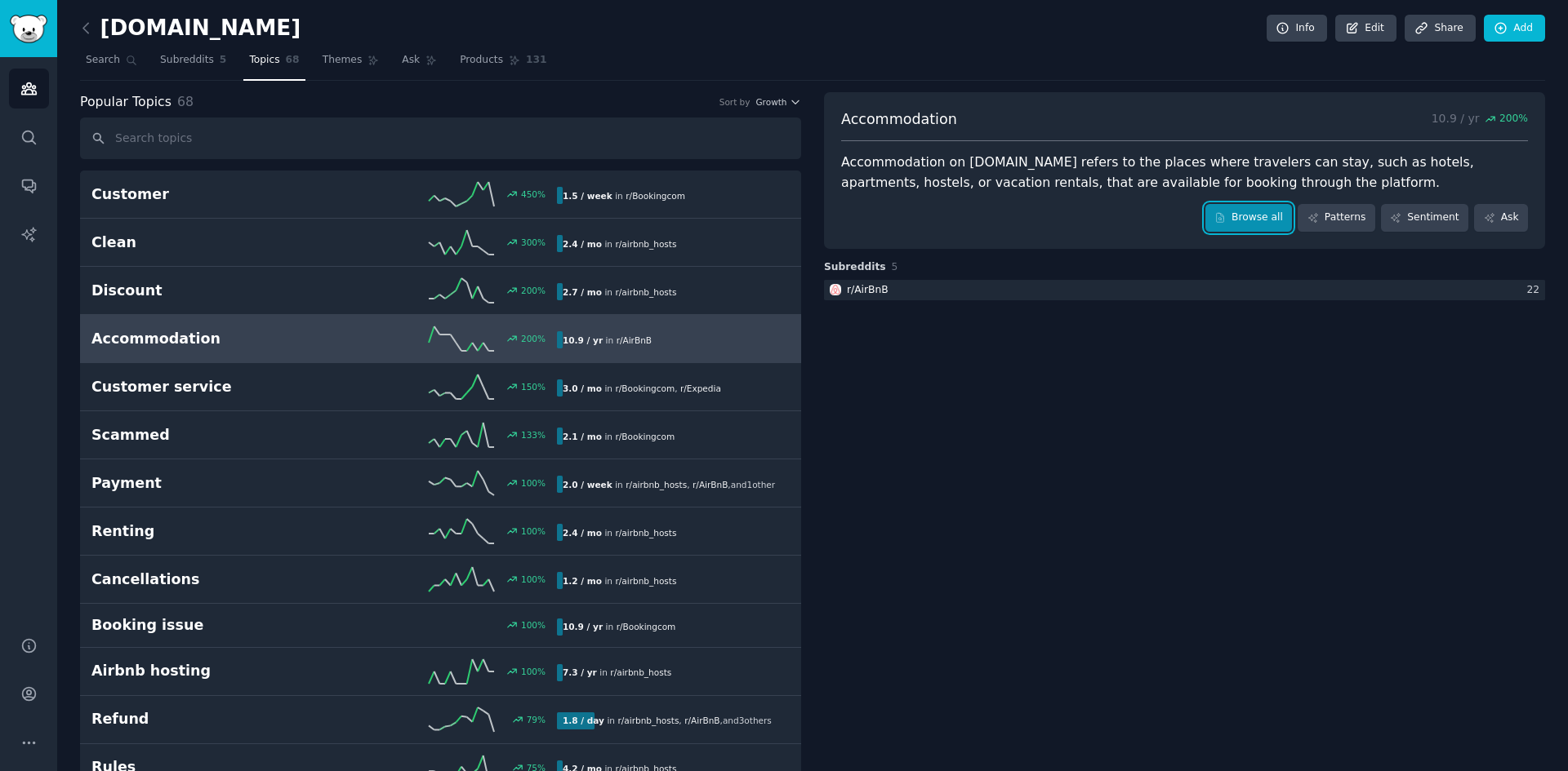
click at [1277, 224] on link "Browse all" at bounding box center [1249, 218] width 88 height 28
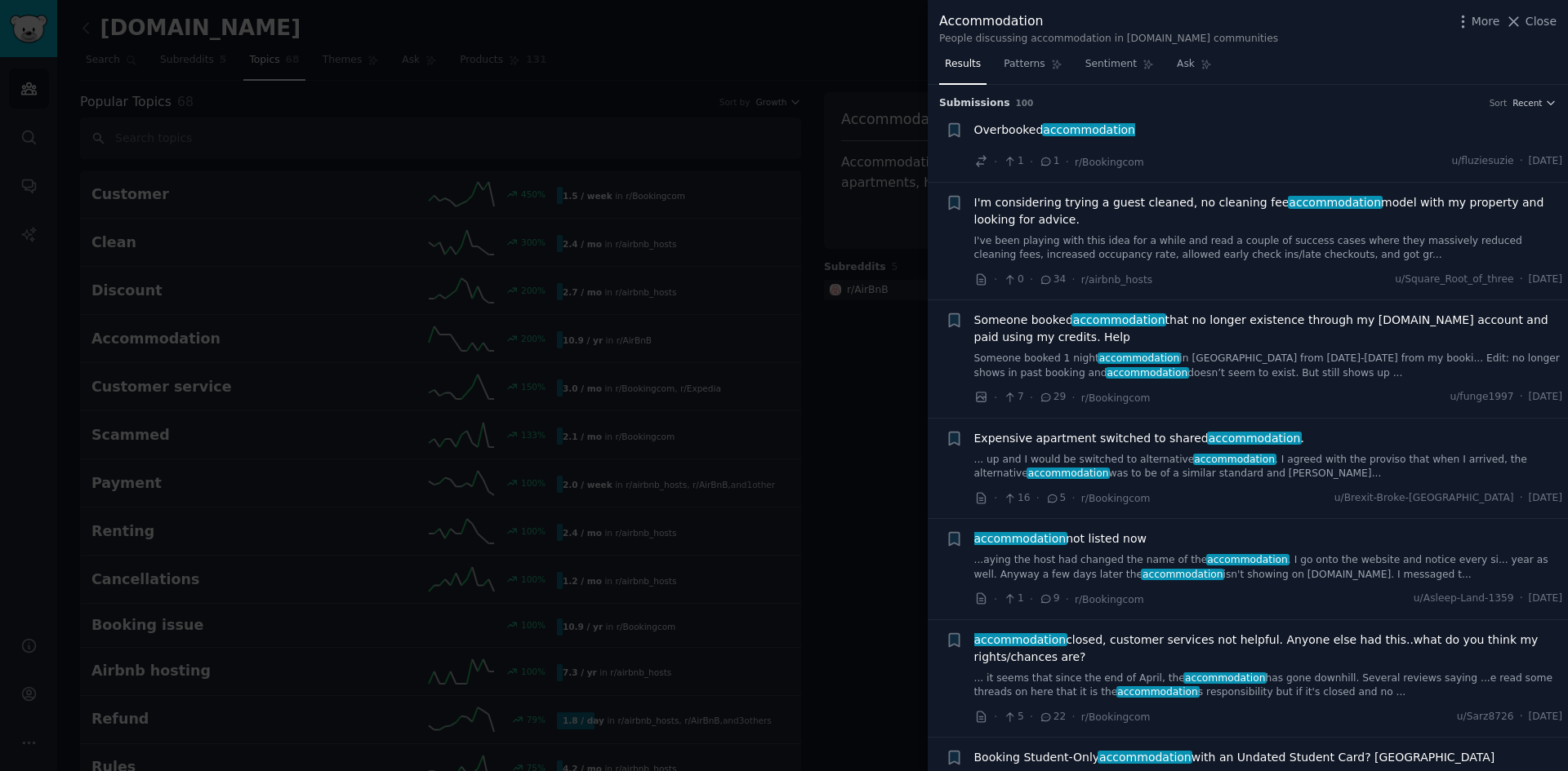
click at [884, 446] on div at bounding box center [784, 385] width 1568 height 771
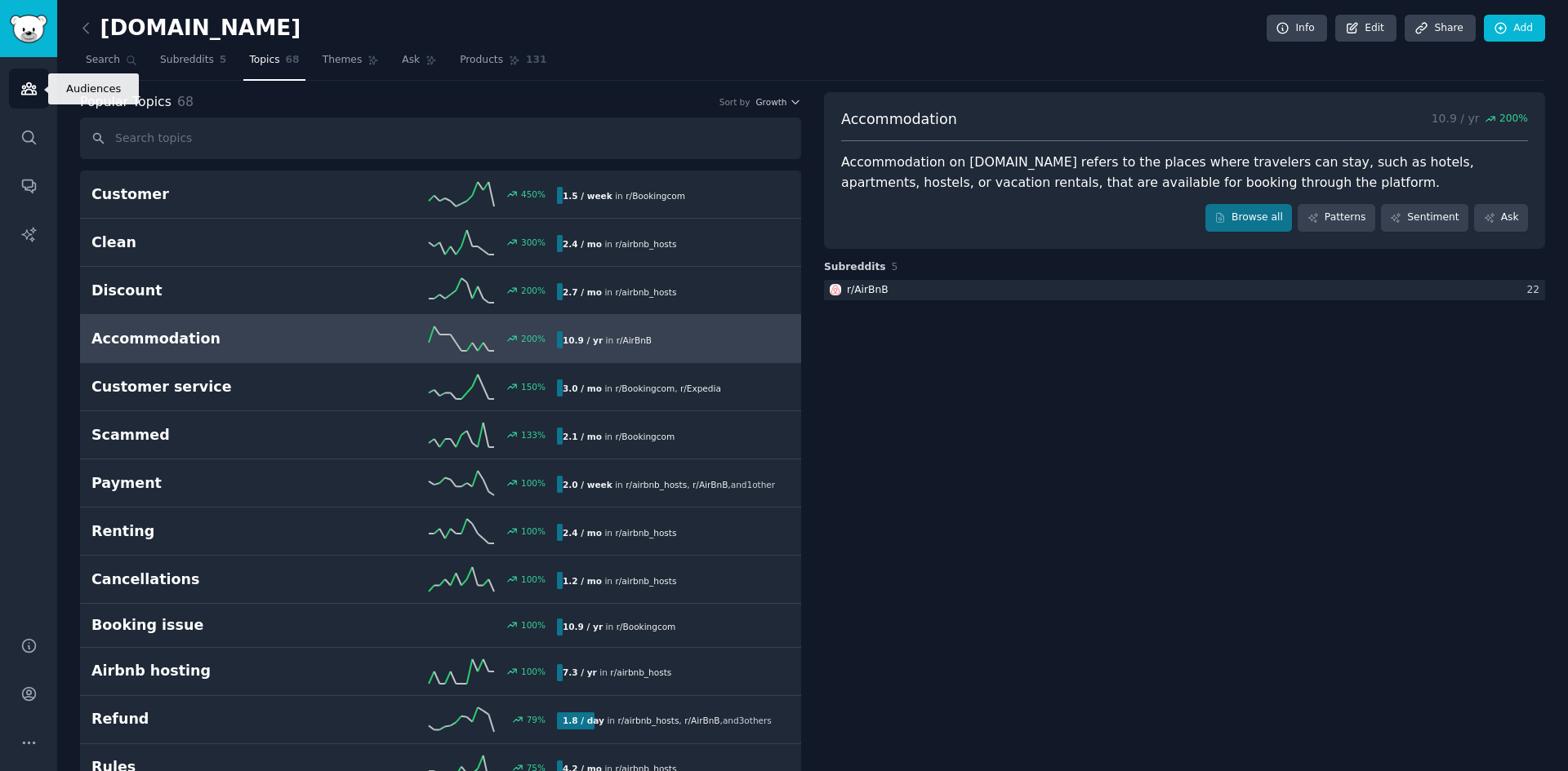
click at [32, 79] on link "Audiences" at bounding box center [29, 89] width 40 height 40
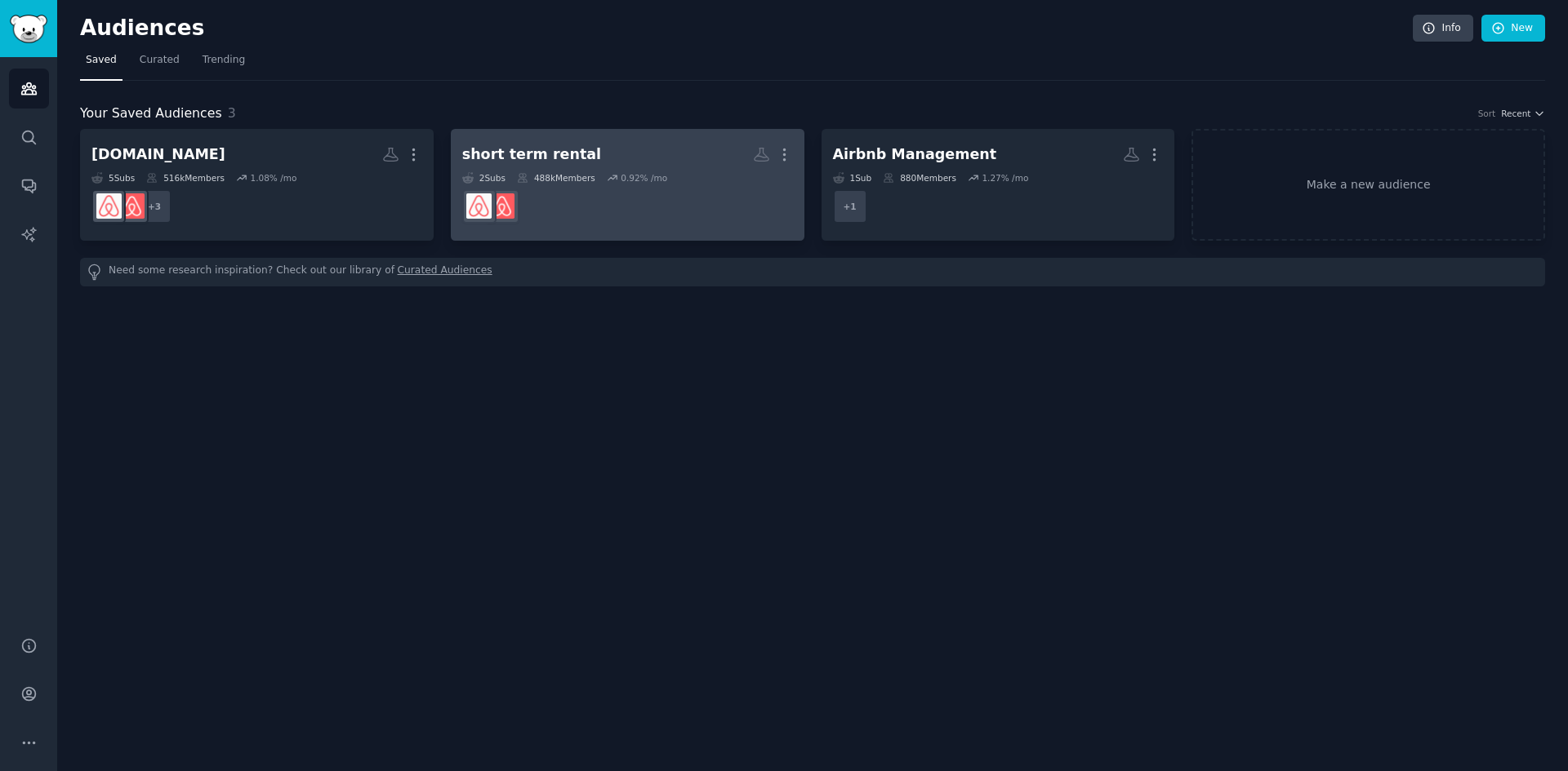
click at [627, 140] on link "short term rental More 2 Sub s 488k Members 0.92 % /mo" at bounding box center [627, 185] width 354 height 112
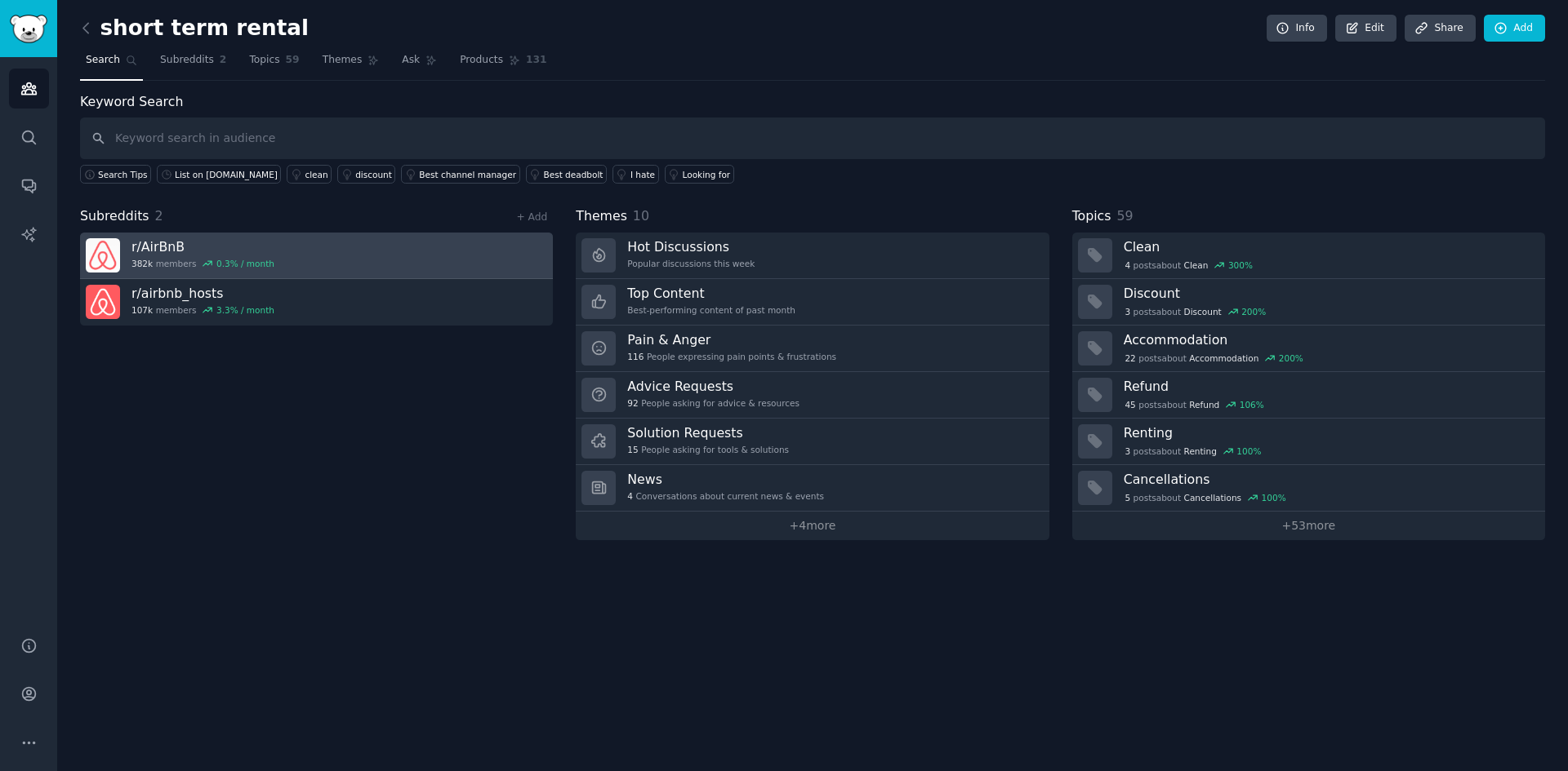
click at [317, 250] on link "r/ AirBnB 382k members 0.3 % / month" at bounding box center [316, 255] width 473 height 46
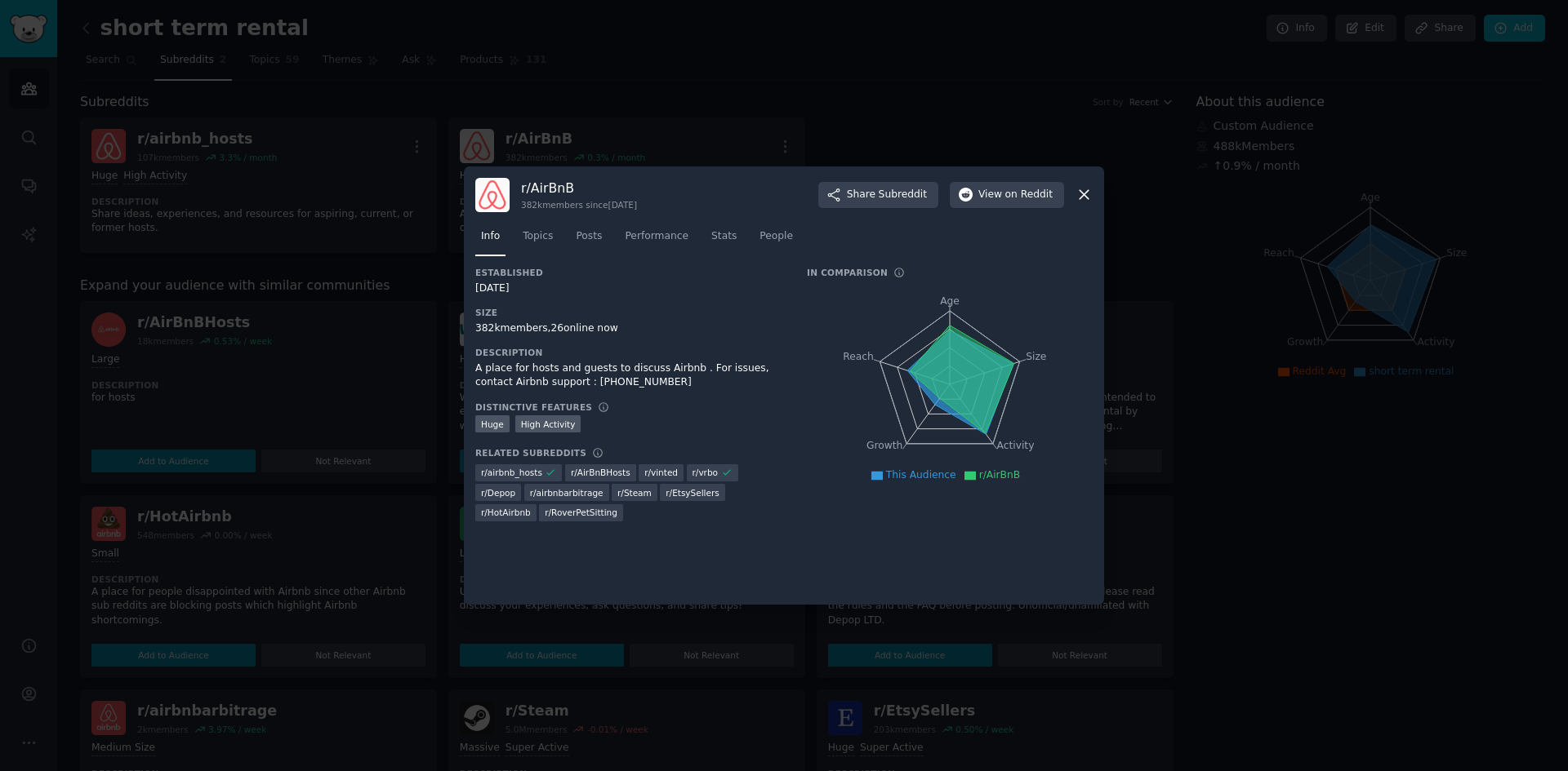
click at [1229, 404] on div at bounding box center [784, 385] width 1568 height 771
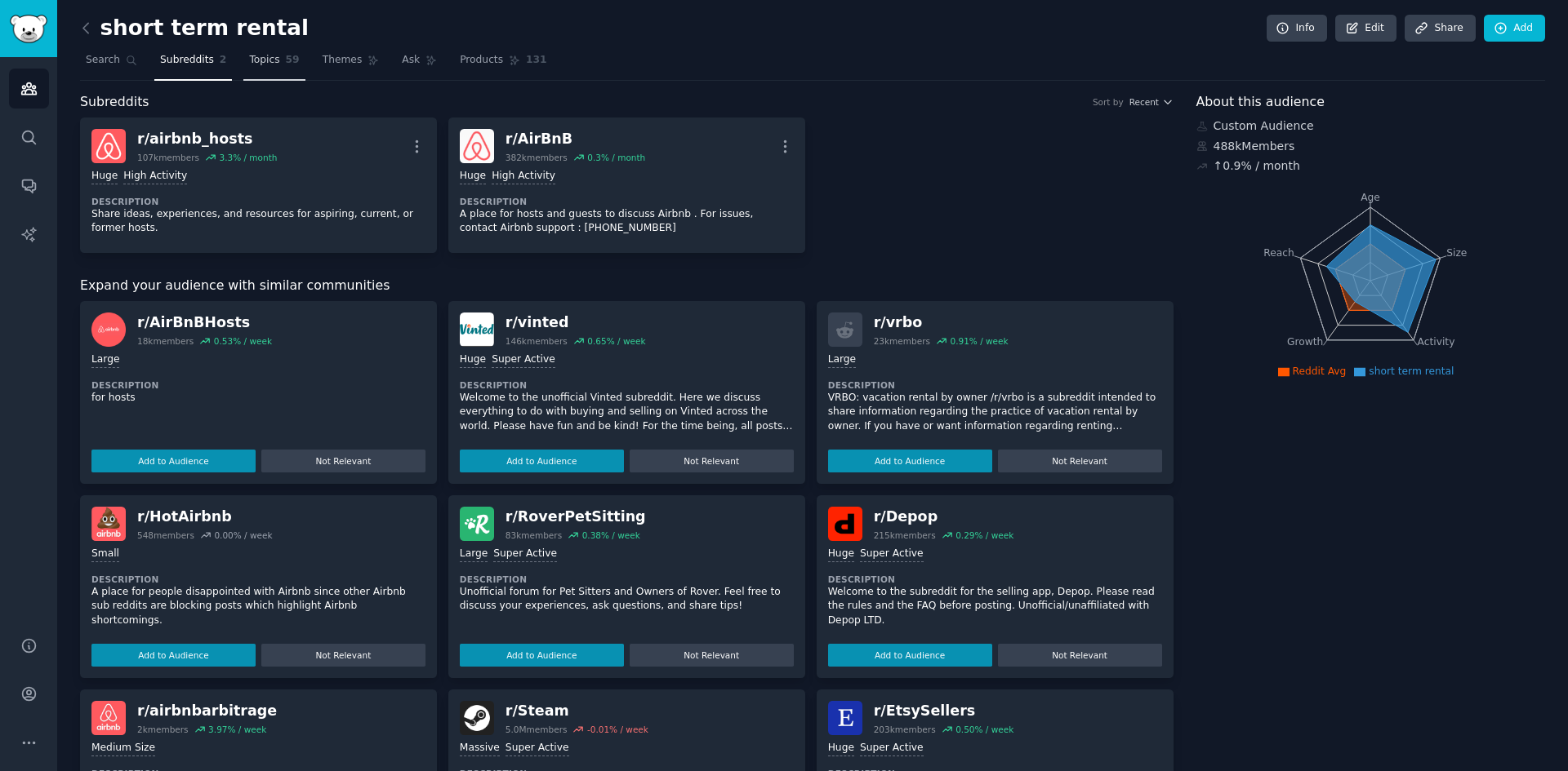
click at [260, 64] on span "Topics" at bounding box center [264, 60] width 31 height 15
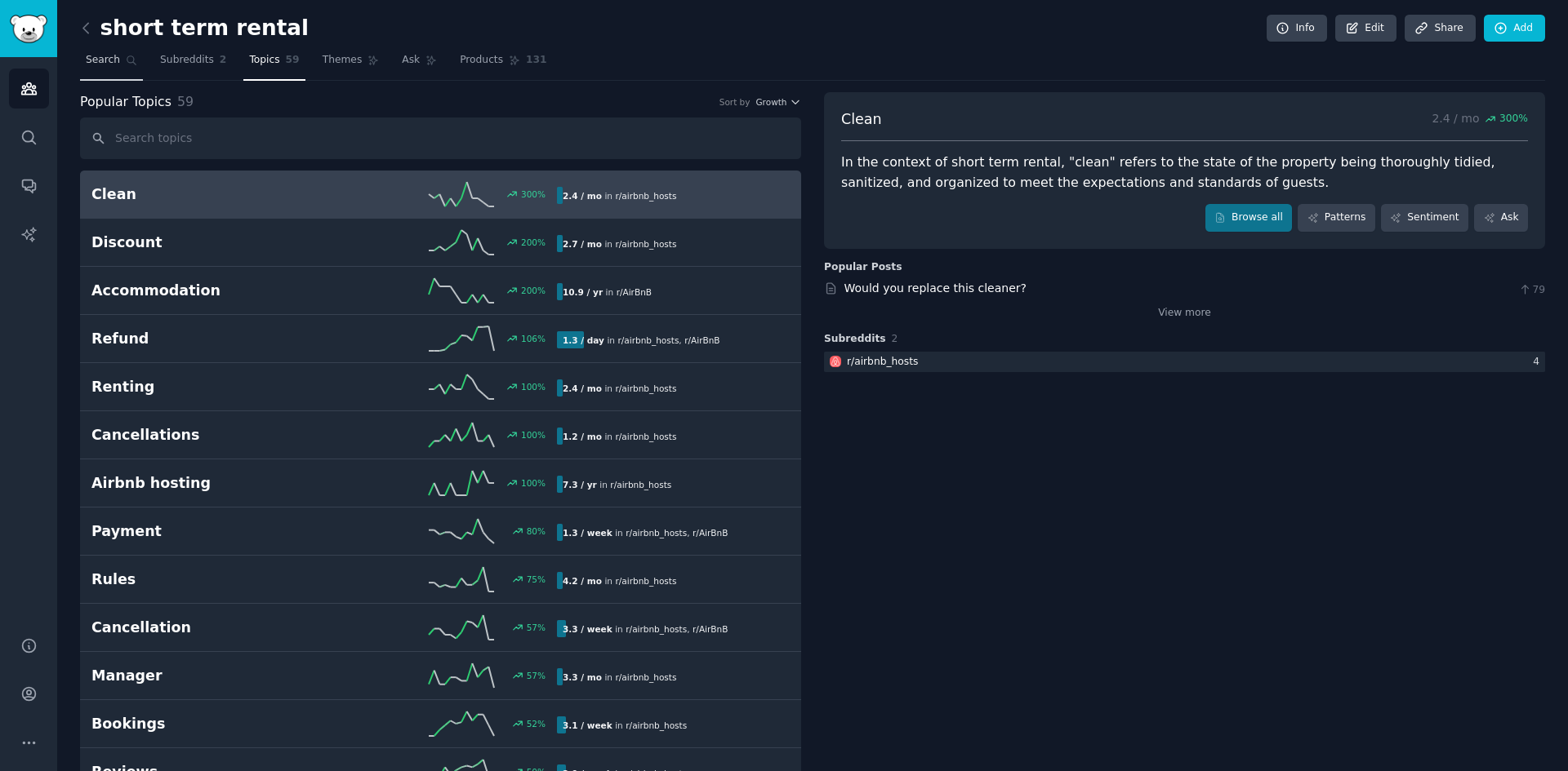
click at [106, 54] on span "Search" at bounding box center [102, 60] width 34 height 15
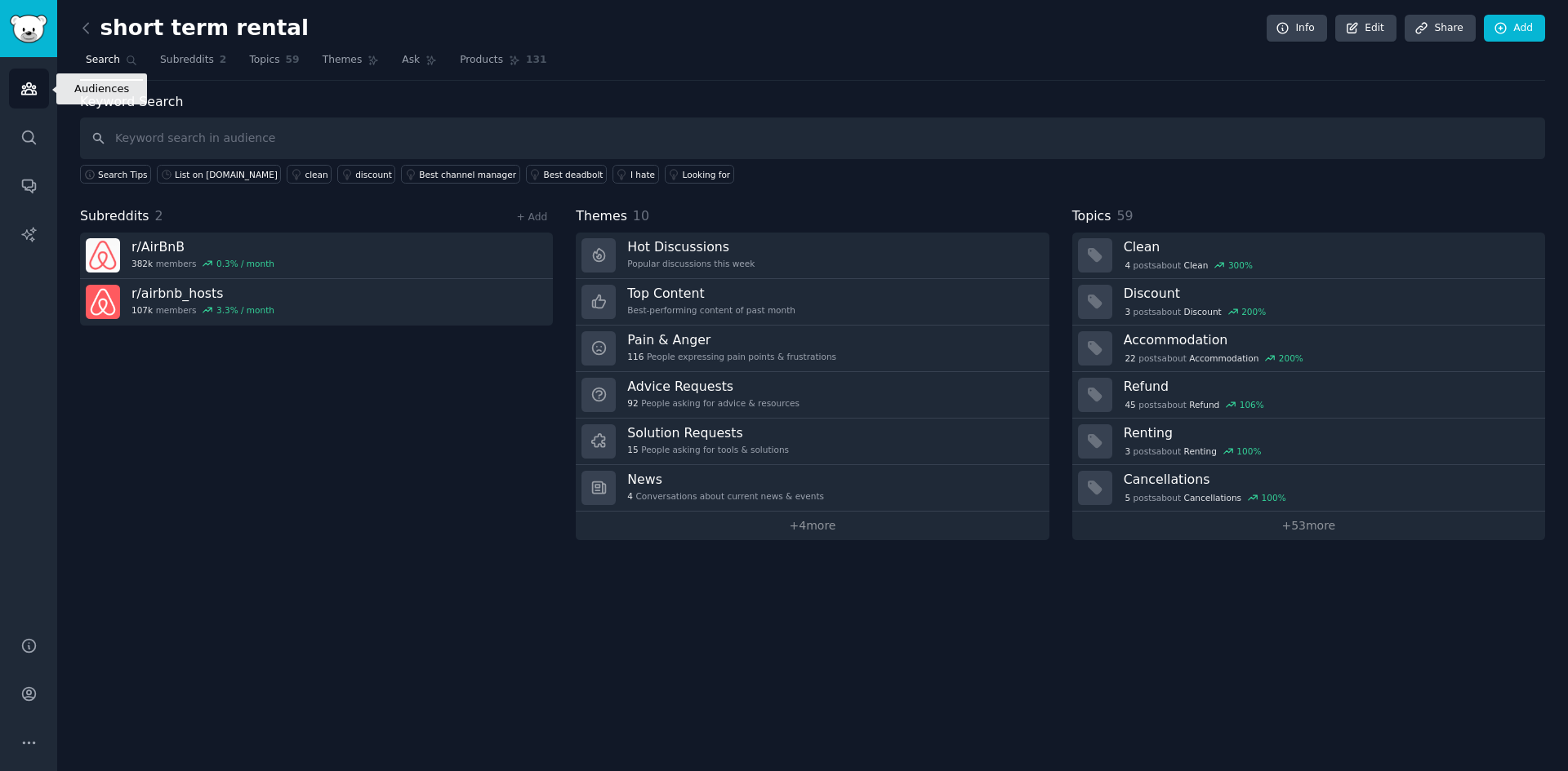
click at [18, 79] on link "Audiences" at bounding box center [29, 89] width 40 height 40
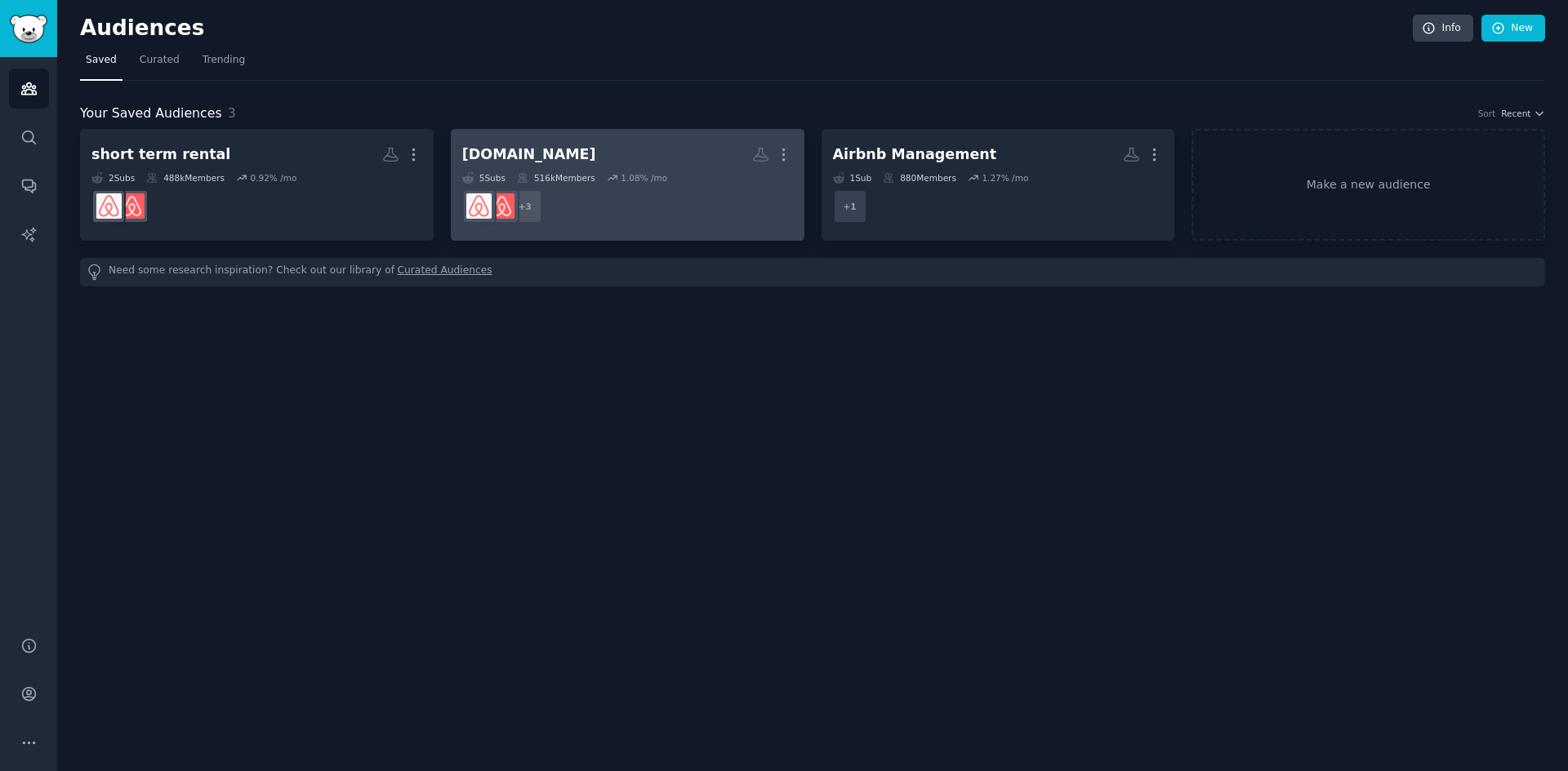
click at [639, 156] on h2 "Booking.com More" at bounding box center [627, 155] width 331 height 29
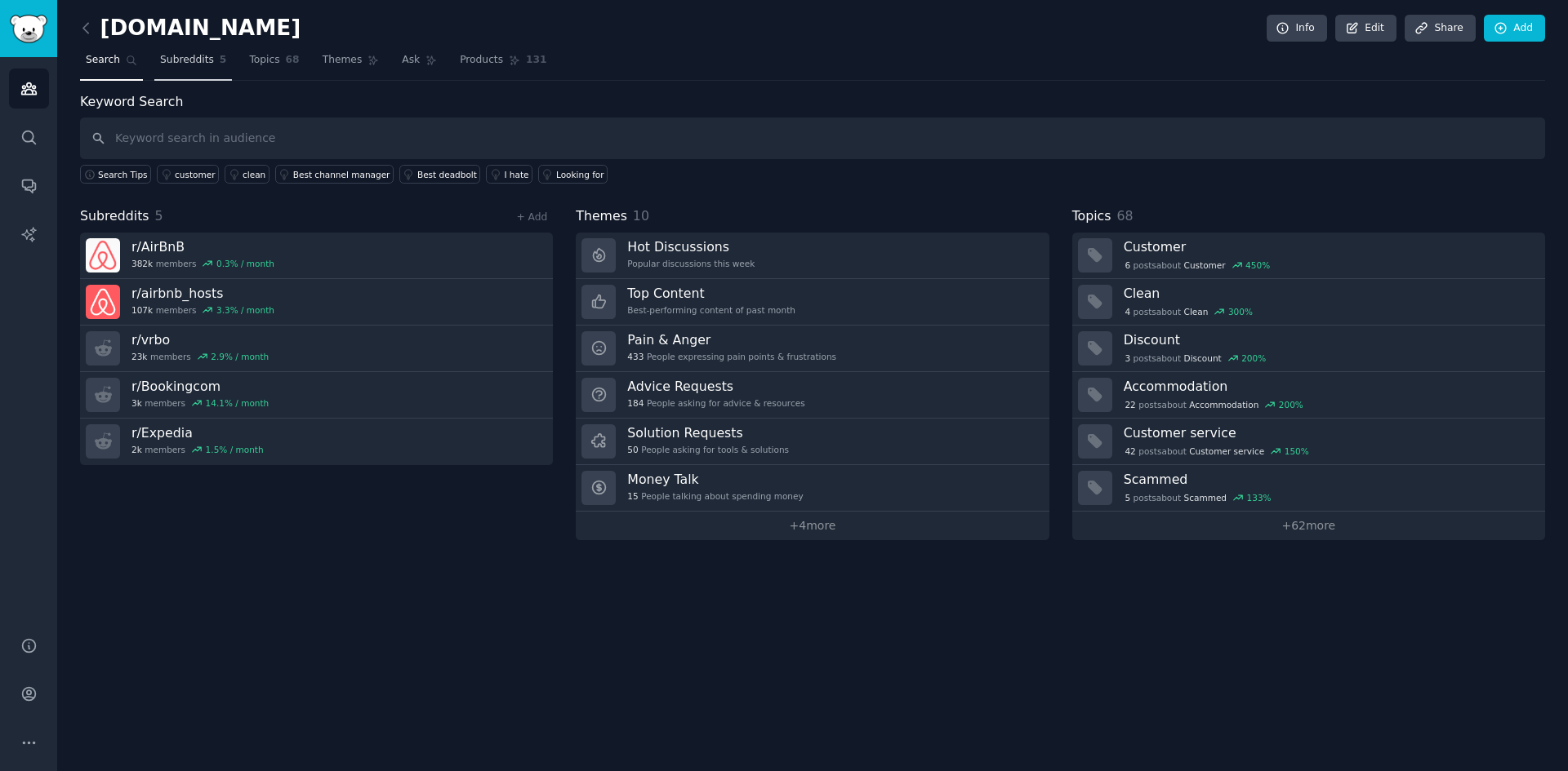
click at [180, 68] on link "Subreddits 5" at bounding box center [193, 64] width 78 height 33
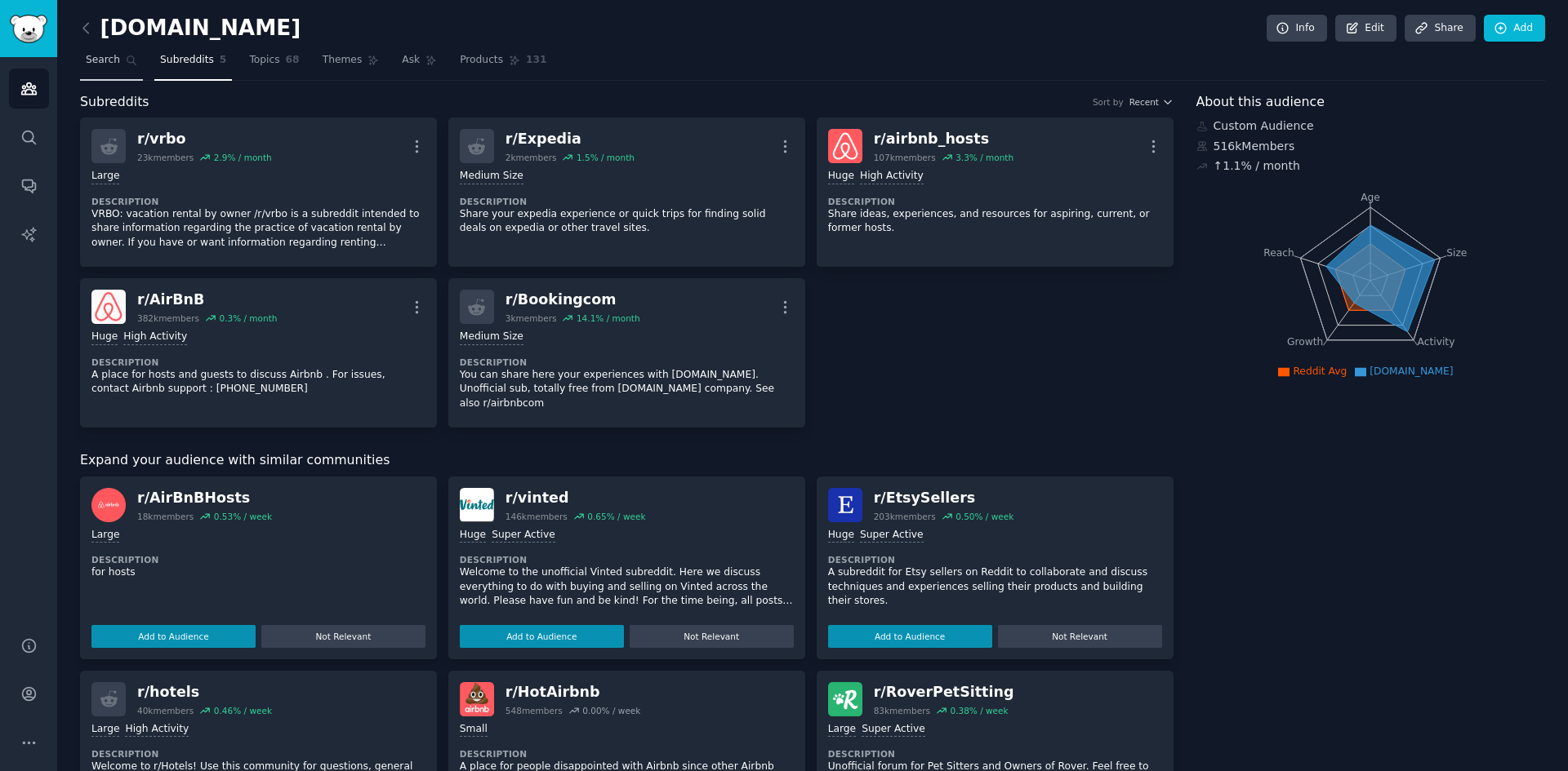
click at [113, 61] on span "Search" at bounding box center [102, 60] width 34 height 15
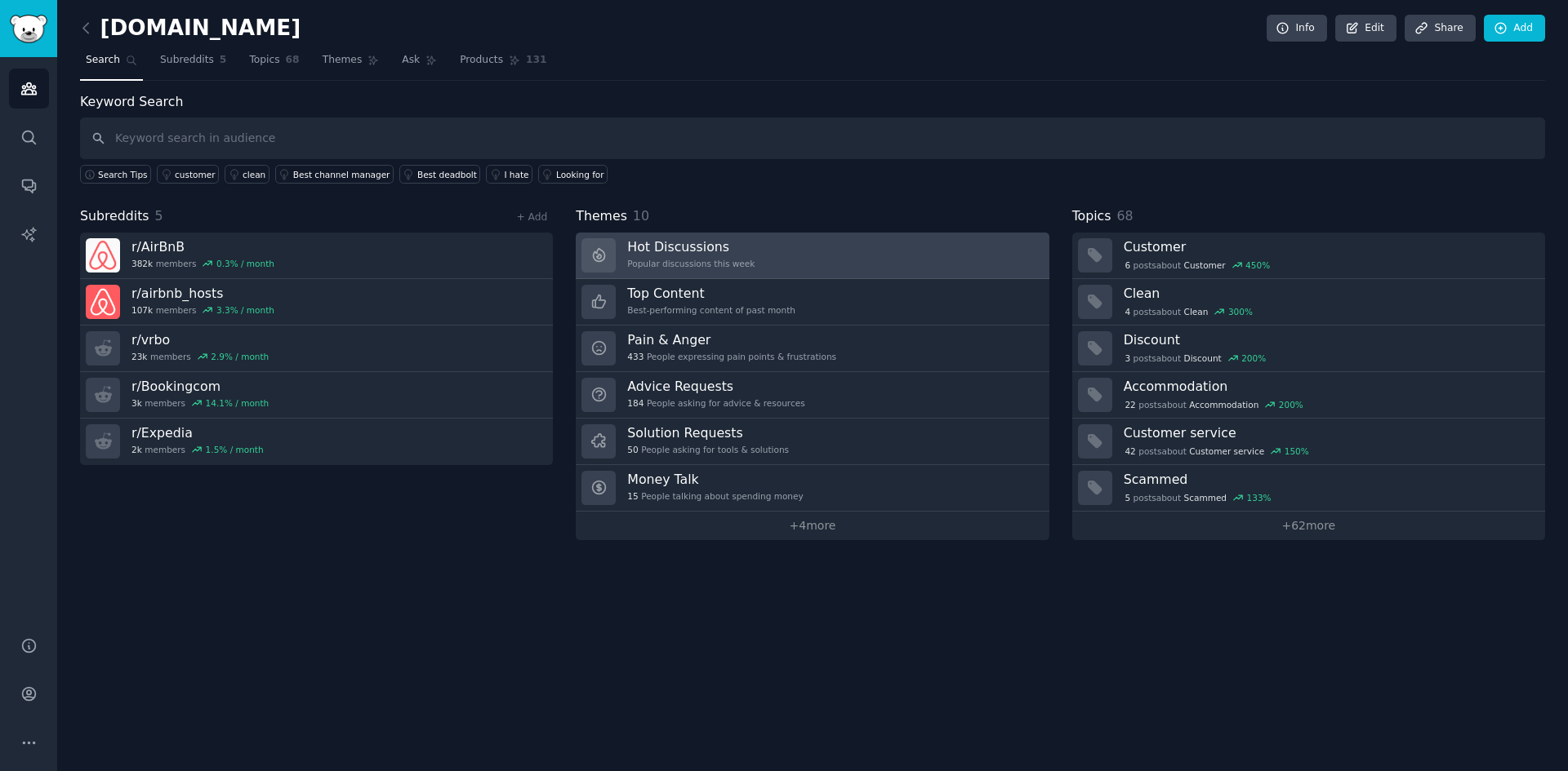
click at [678, 255] on div "Hot Discussions Popular discussions this week" at bounding box center [690, 255] width 127 height 34
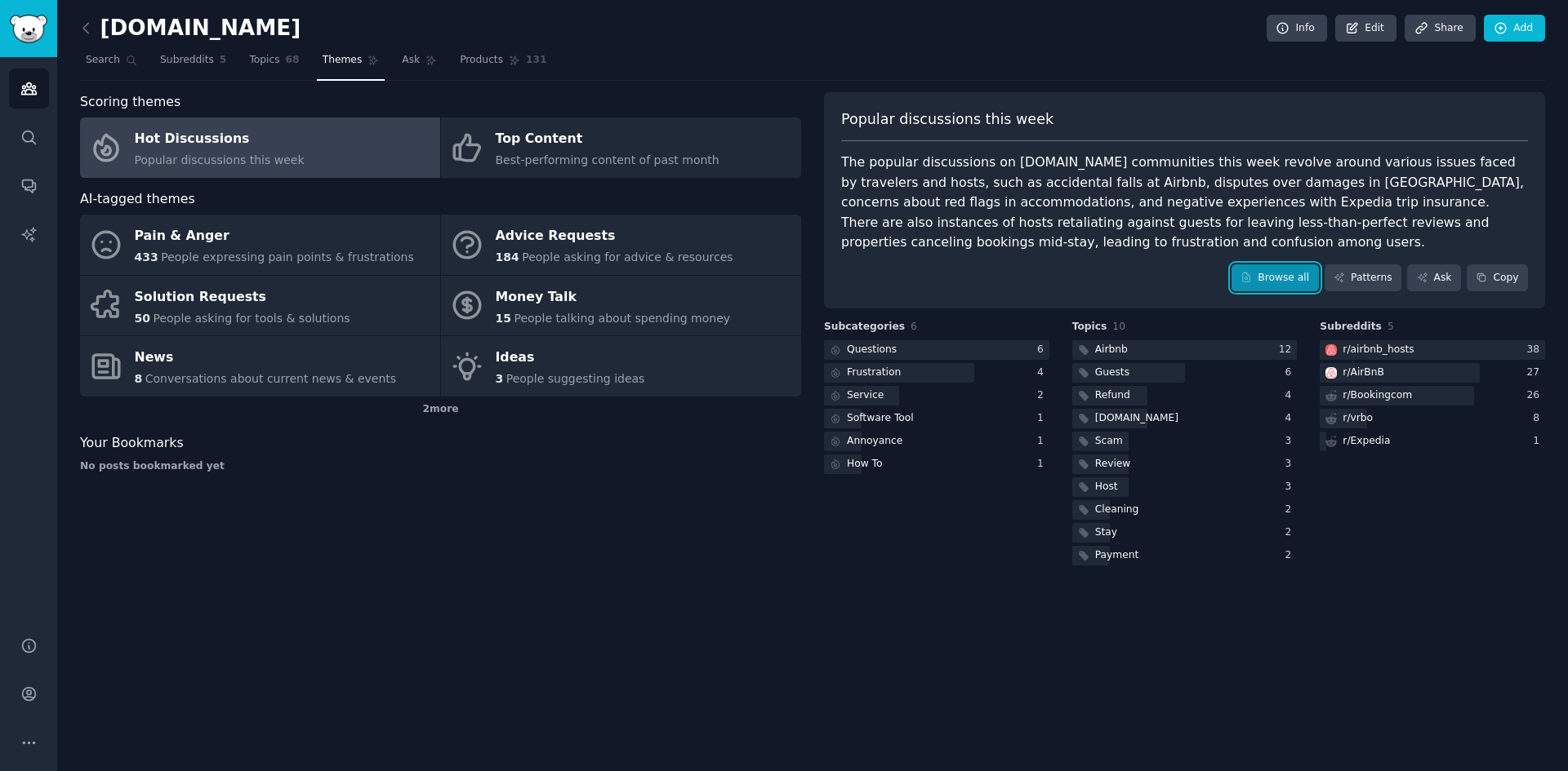
click at [1250, 275] on icon at bounding box center [1246, 278] width 7 height 9
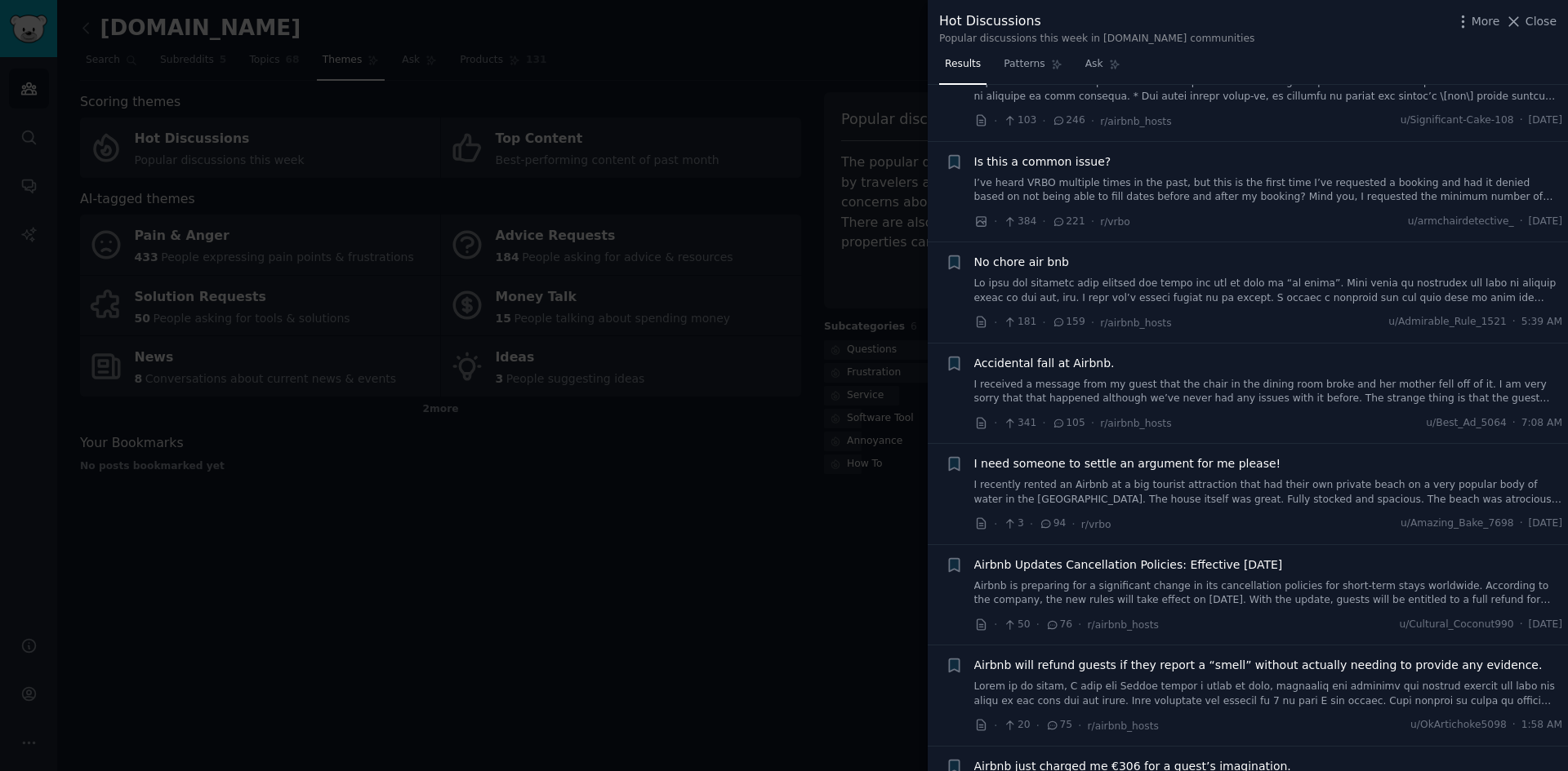
scroll to position [163, 0]
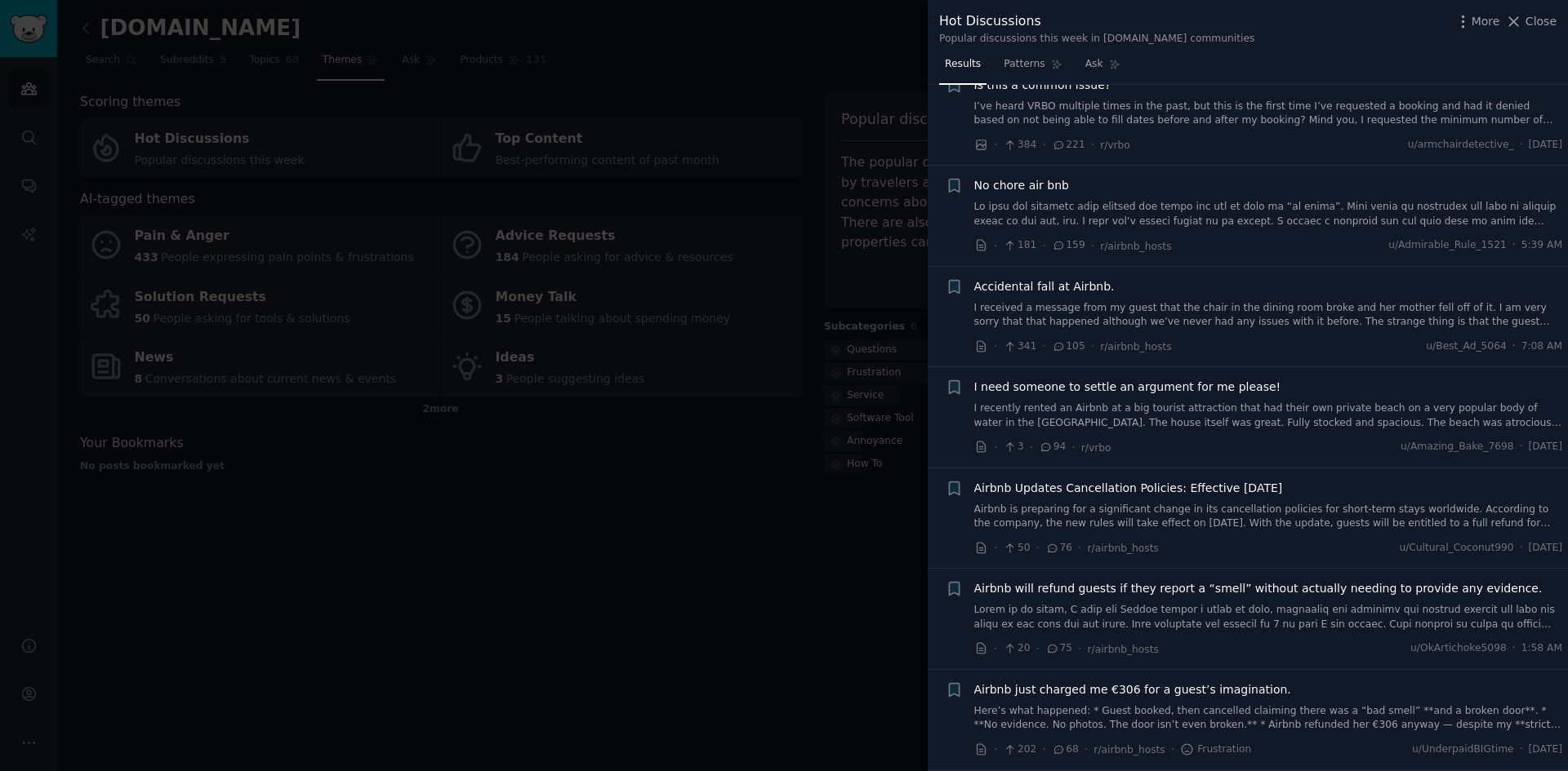
click at [547, 598] on div at bounding box center [784, 385] width 1568 height 771
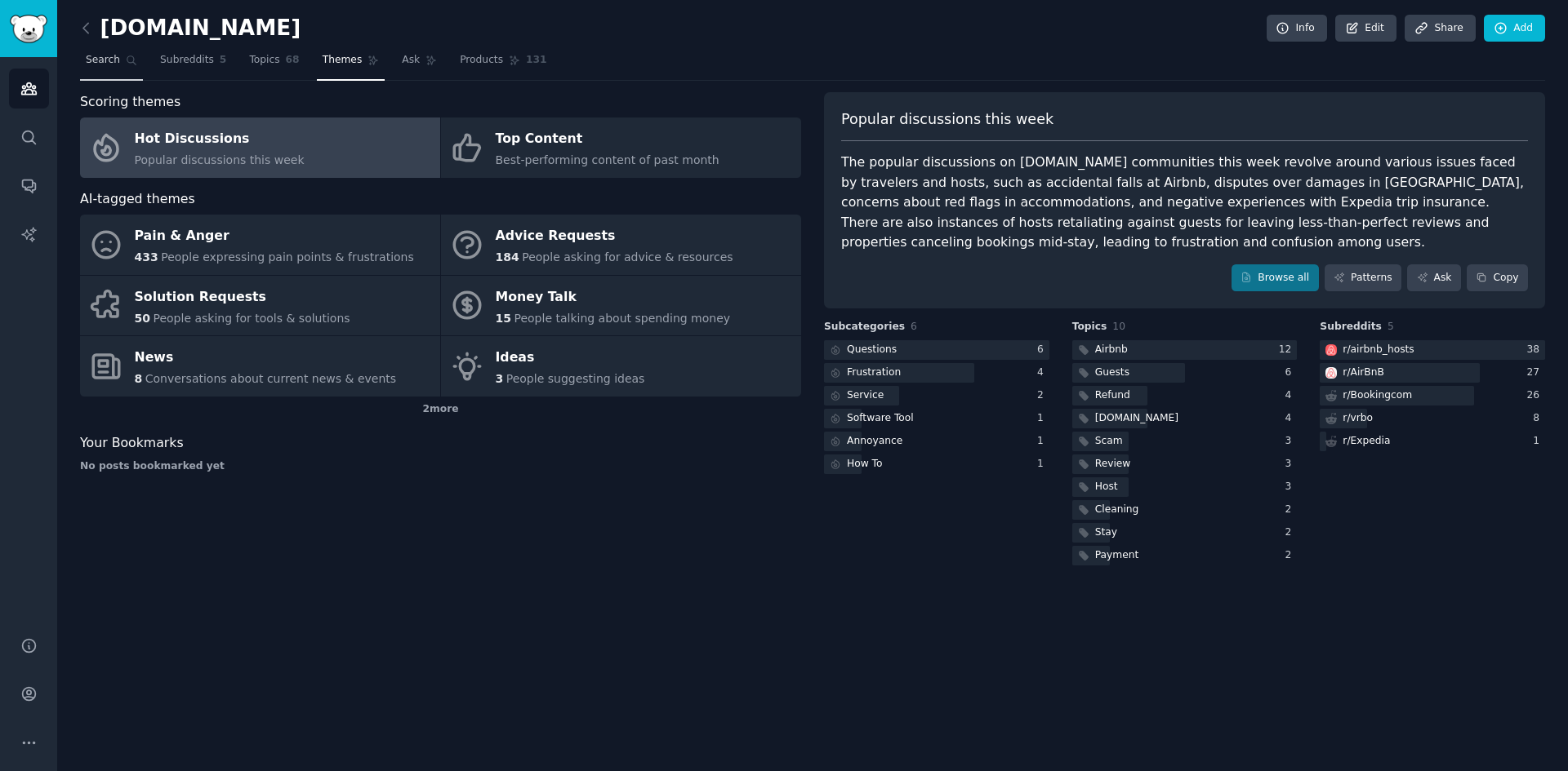
click at [94, 67] on span "Search" at bounding box center [102, 60] width 34 height 15
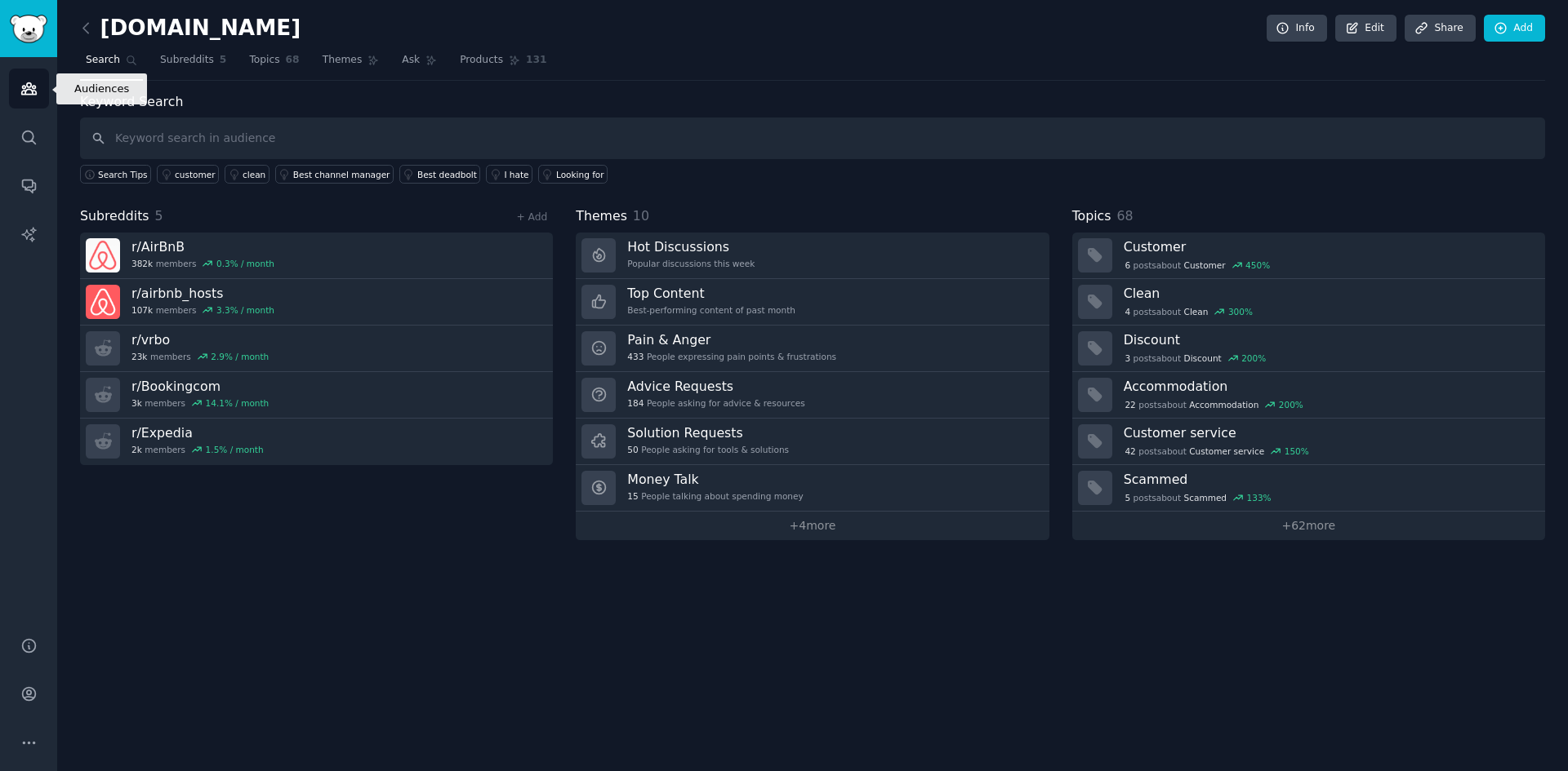
click at [28, 90] on icon "Sidebar" at bounding box center [29, 88] width 17 height 17
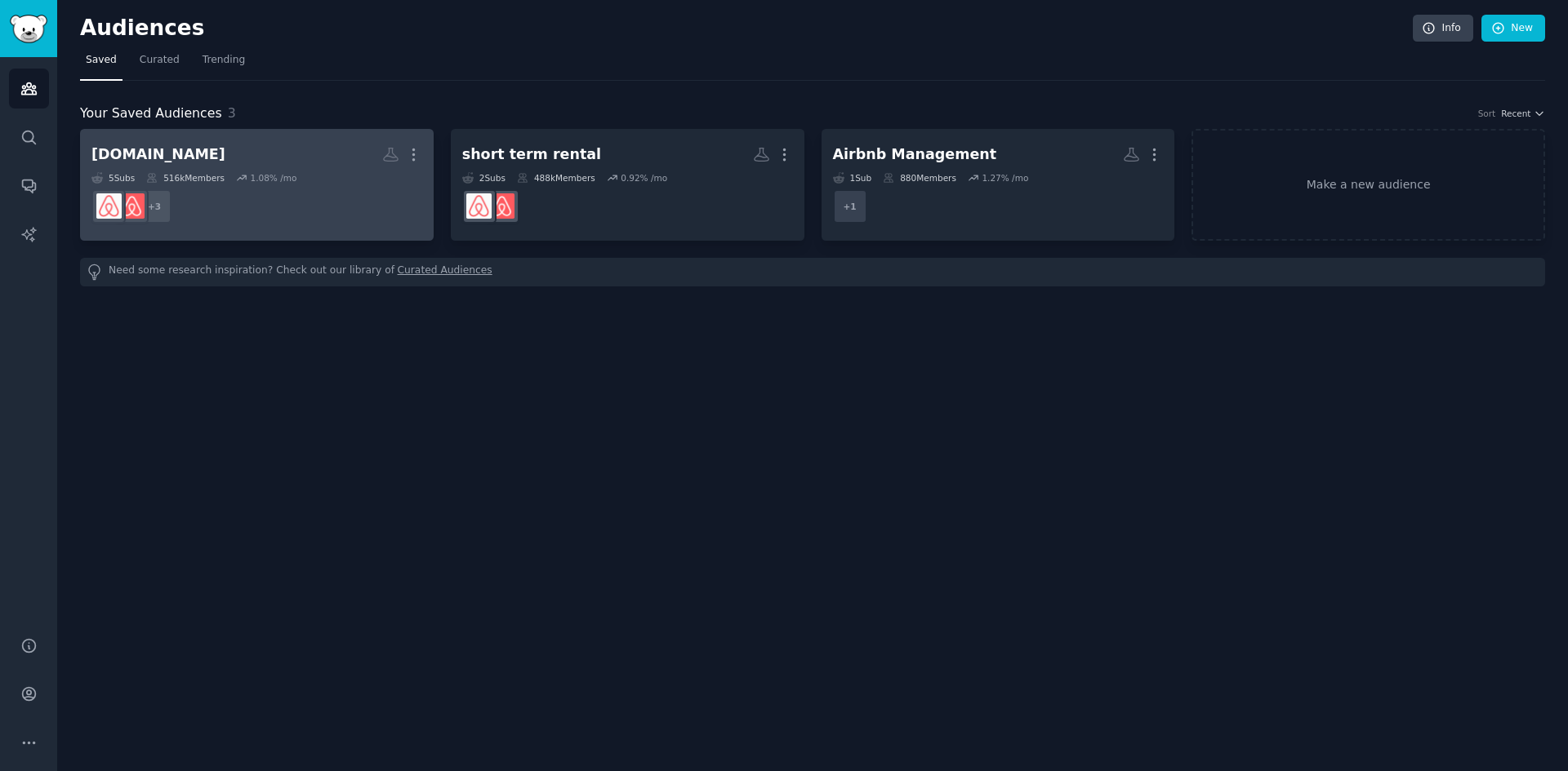
click at [276, 157] on h2 "Booking.com More" at bounding box center [257, 155] width 331 height 29
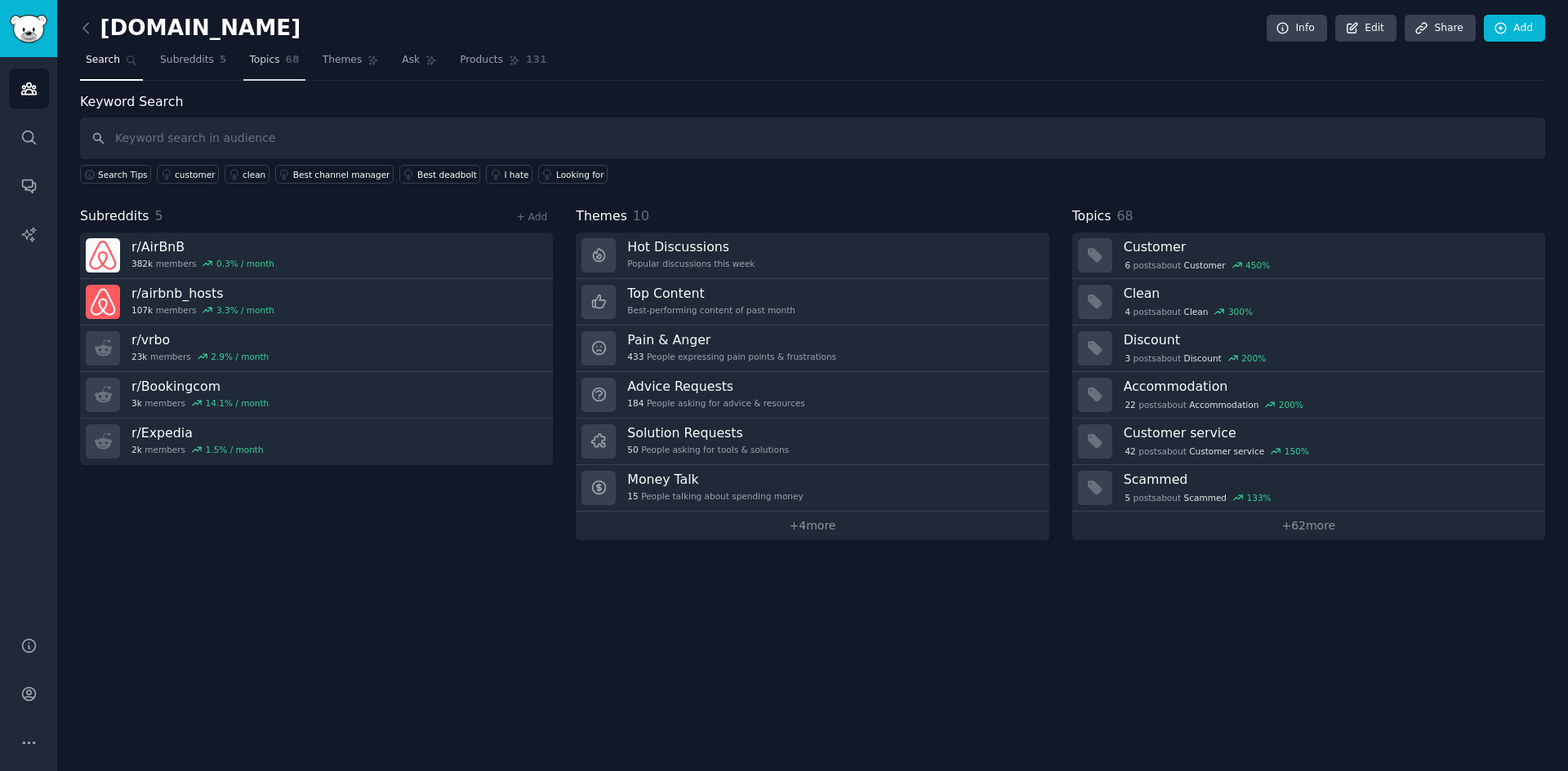
click at [265, 49] on link "Topics 68" at bounding box center [274, 64] width 61 height 33
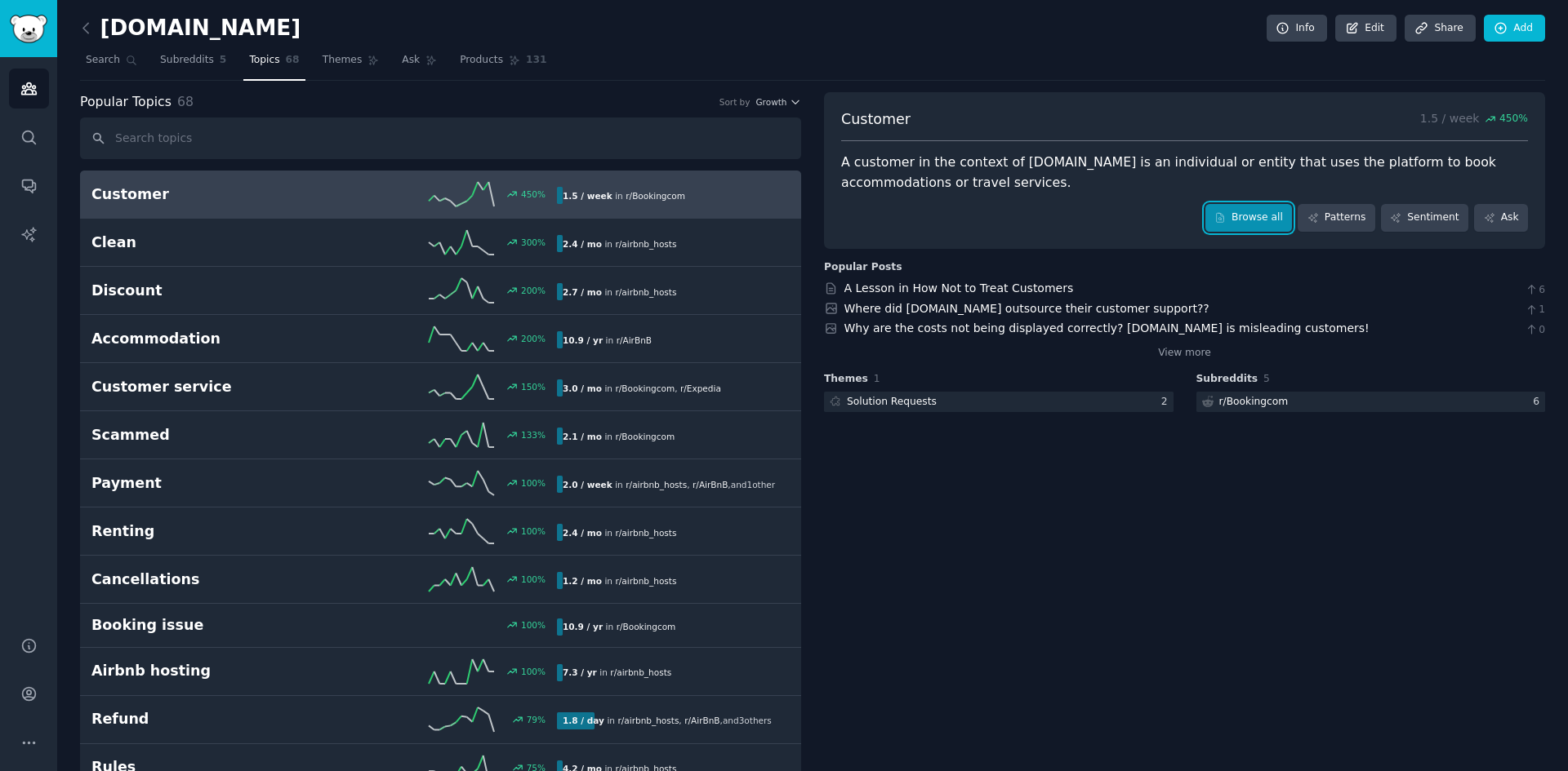
click at [1251, 223] on link "Browse all" at bounding box center [1249, 218] width 88 height 28
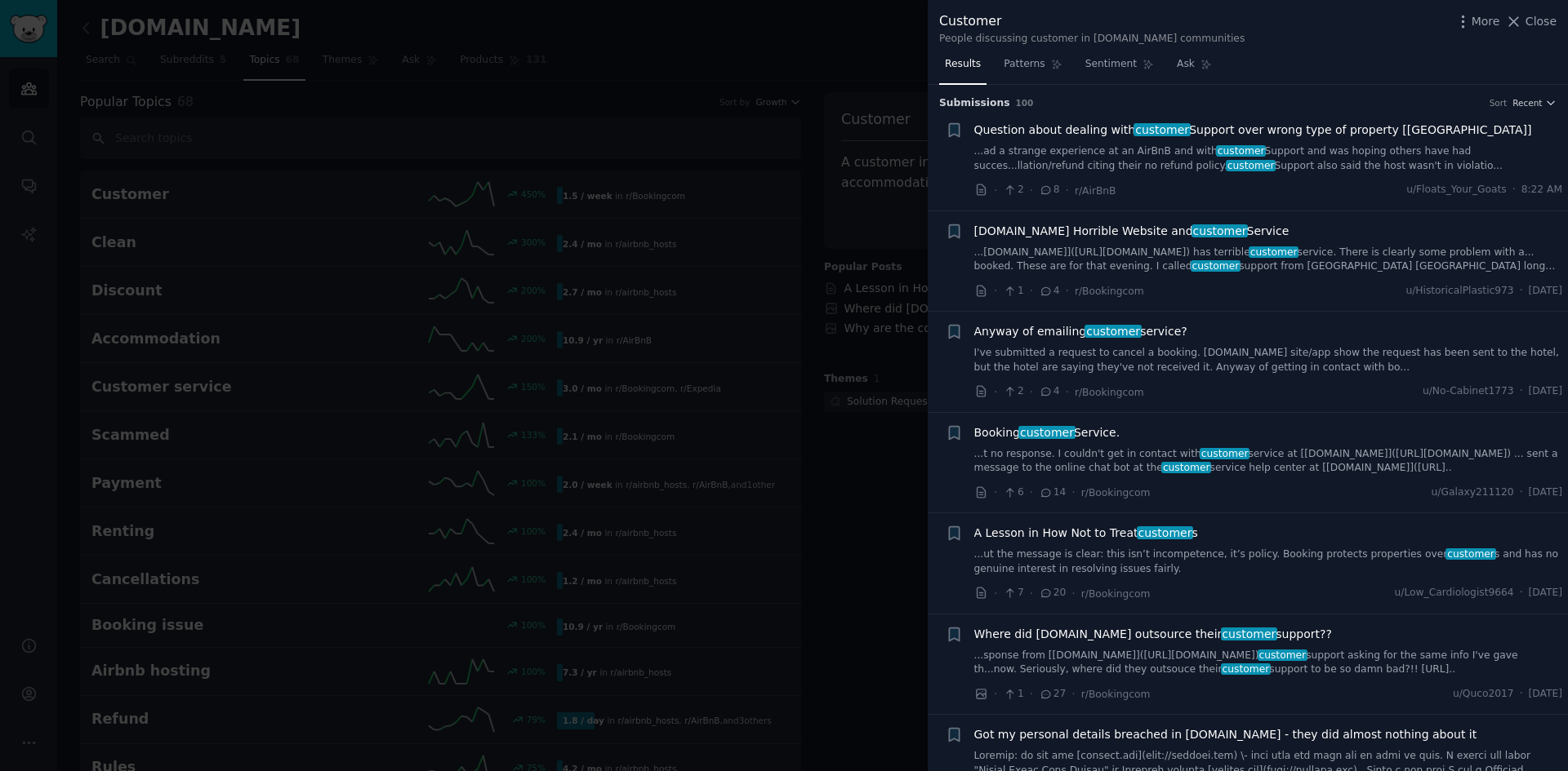
click at [1038, 150] on link "...ad a strange experience at an AirBnB and with customer Support and was hopin…" at bounding box center [1269, 159] width 589 height 29
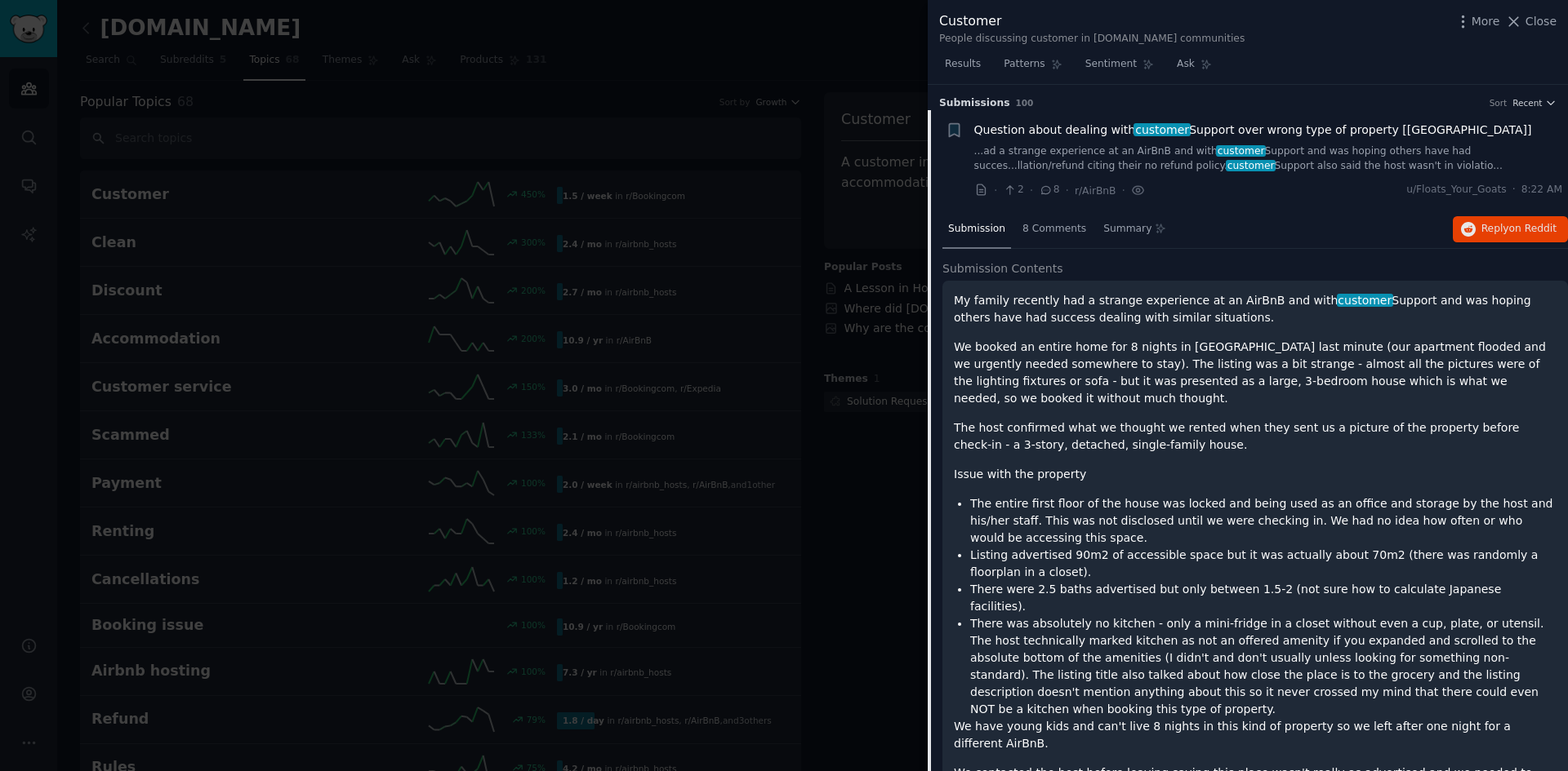
scroll to position [27, 0]
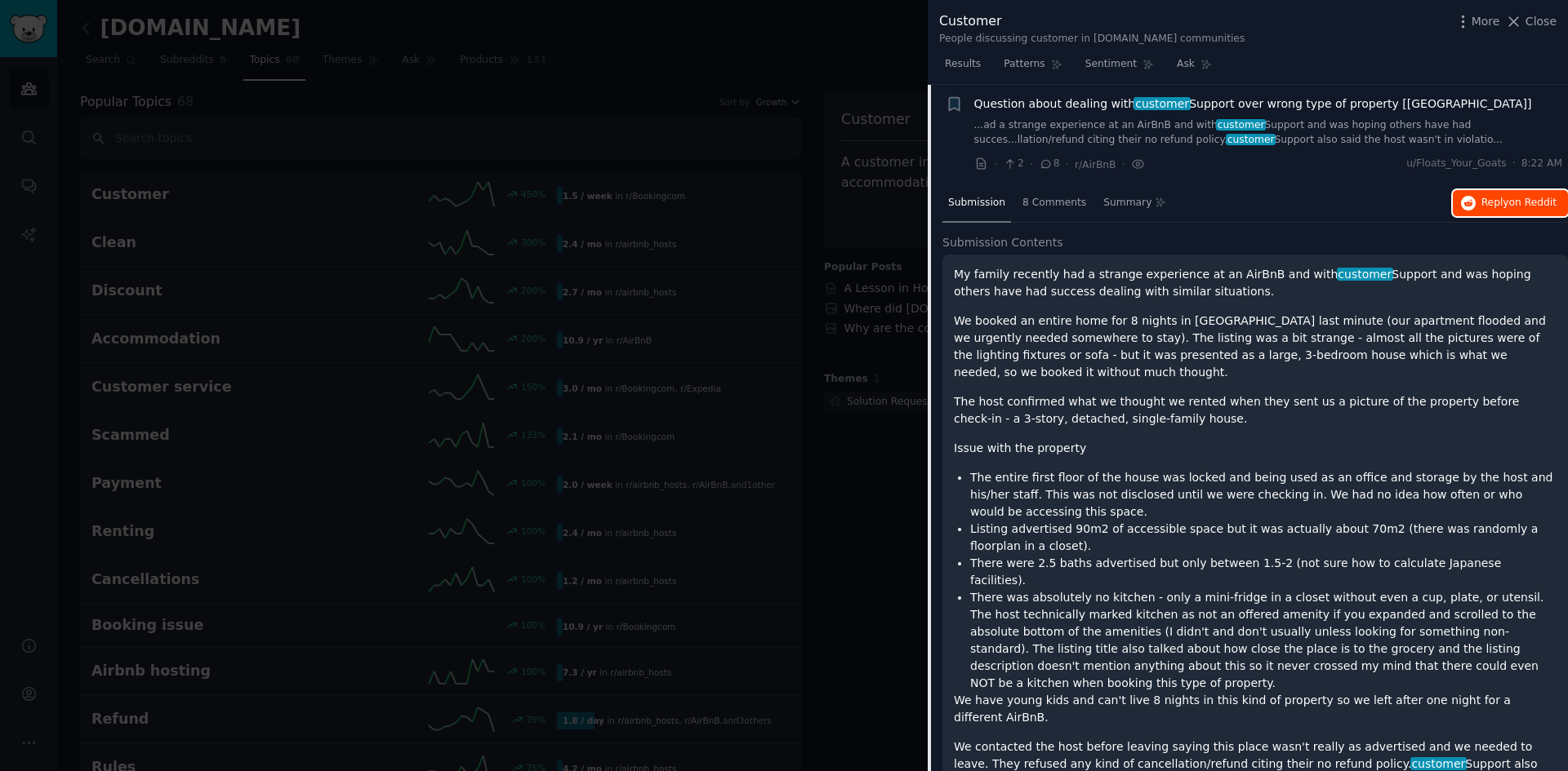
click at [1524, 207] on span "on Reddit" at bounding box center [1533, 203] width 47 height 12
